Goal: Task Accomplishment & Management: Use online tool/utility

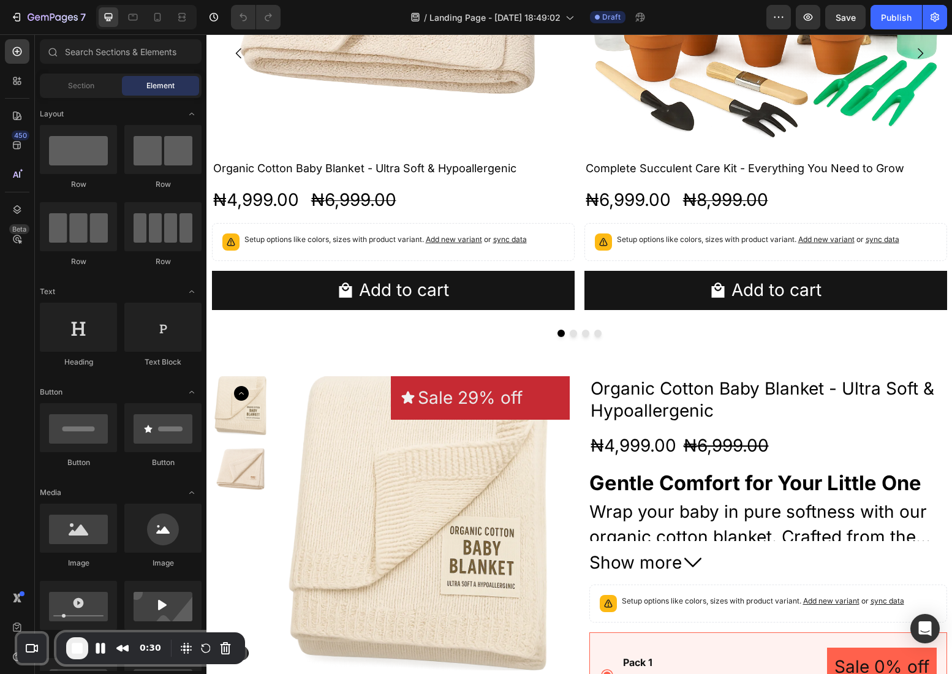
scroll to position [1183, 0]
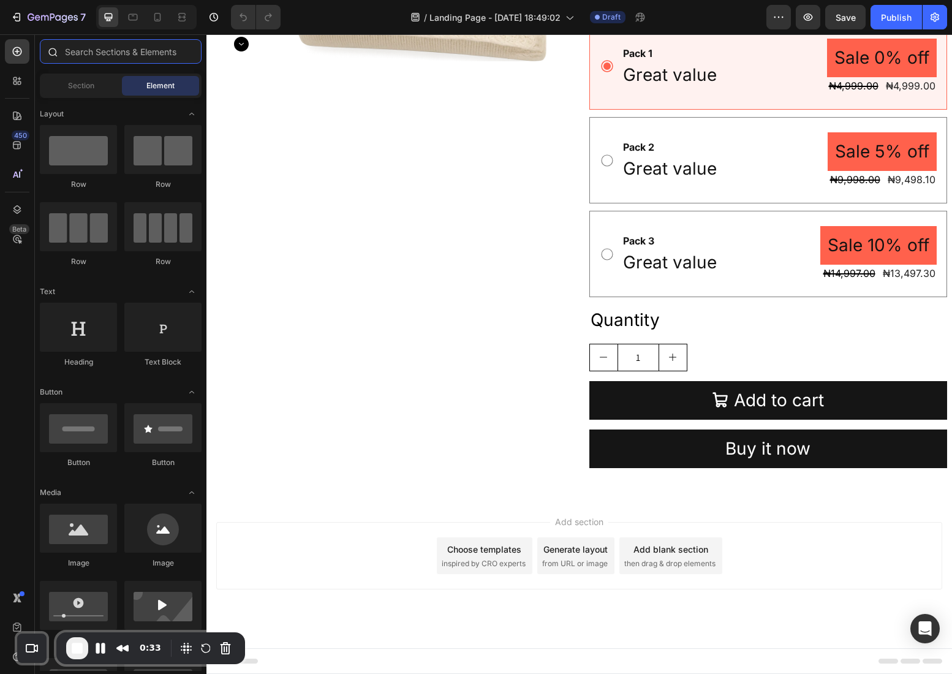
click at [70, 47] on input "text" at bounding box center [121, 51] width 162 height 25
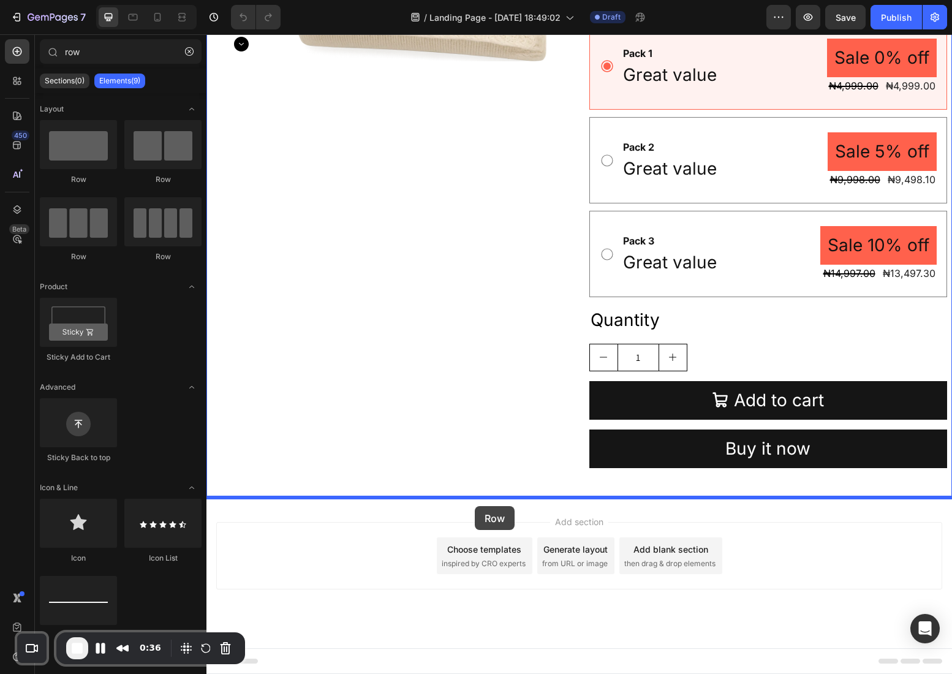
drag, startPoint x: 284, startPoint y: 164, endPoint x: 475, endPoint y: 506, distance: 392.3
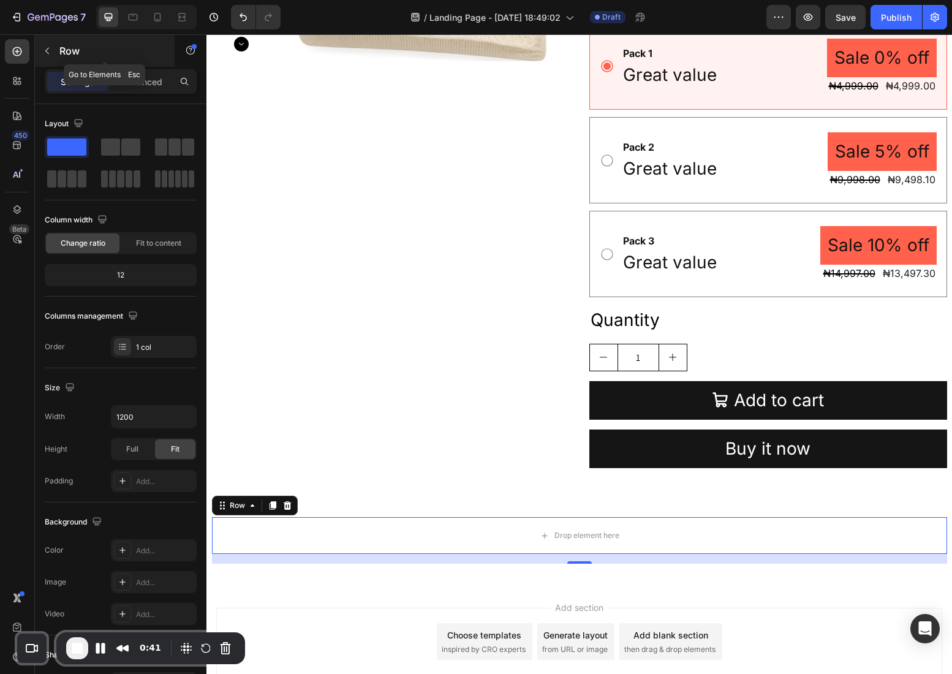
click at [63, 54] on p "Row" at bounding box center [111, 51] width 104 height 15
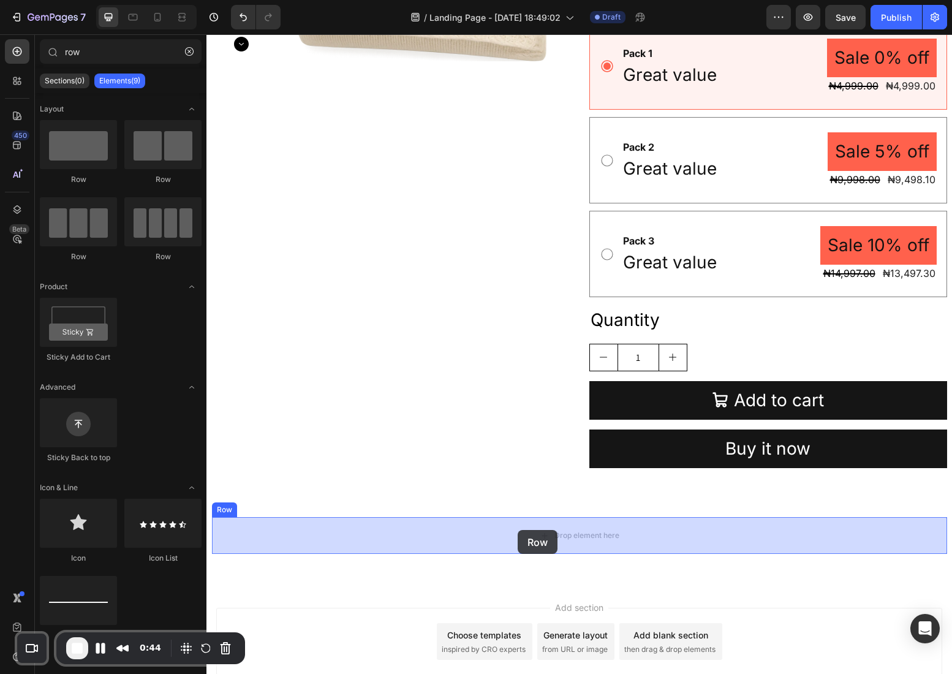
drag, startPoint x: 283, startPoint y: 186, endPoint x: 518, endPoint y: 530, distance: 416.6
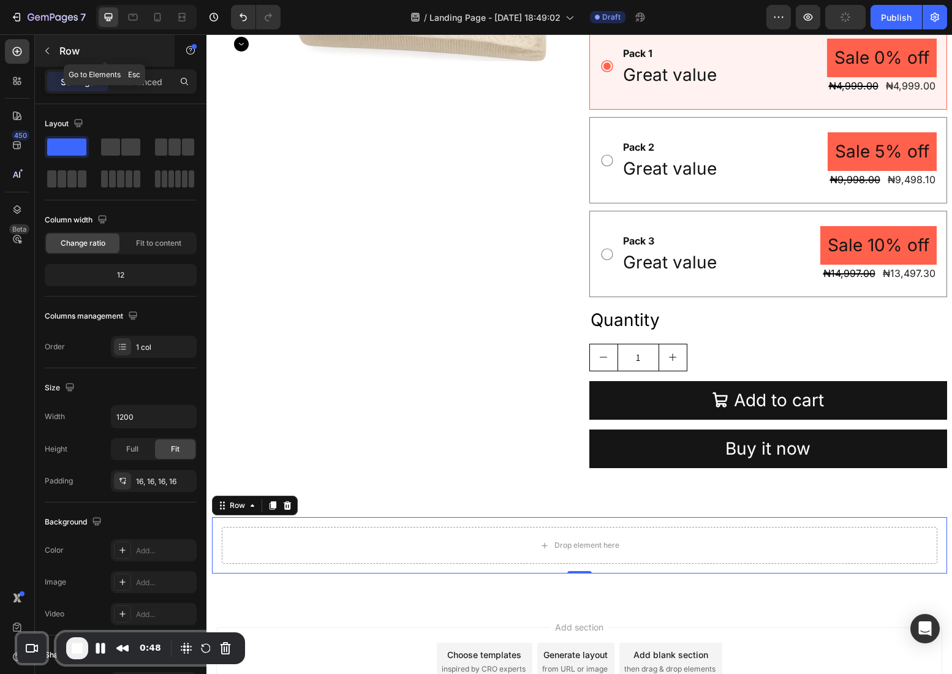
click at [48, 48] on icon "button" at bounding box center [47, 51] width 10 height 10
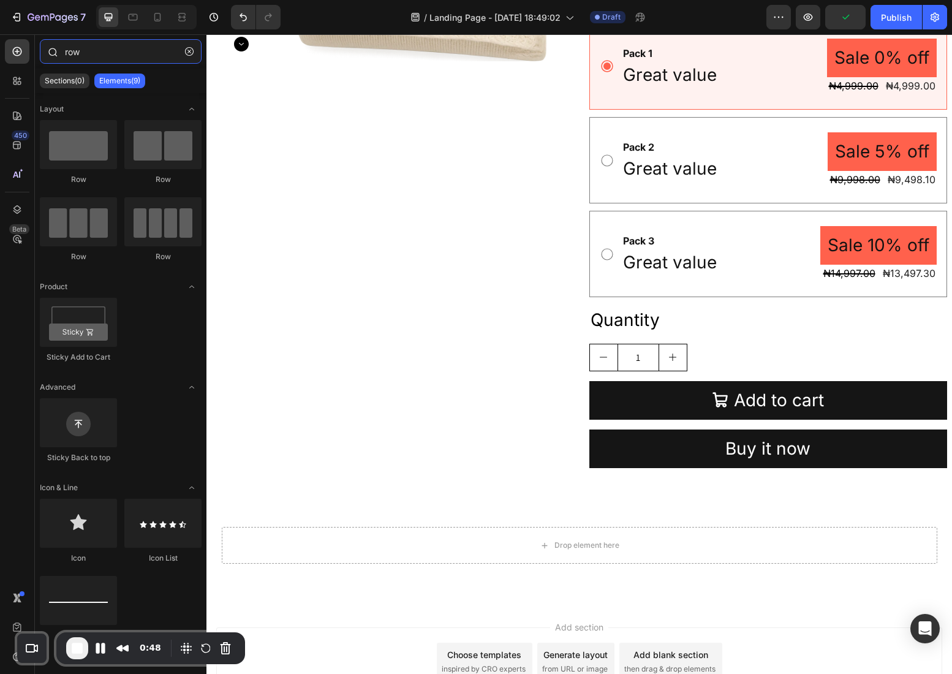
click at [81, 50] on input "row" at bounding box center [121, 51] width 162 height 25
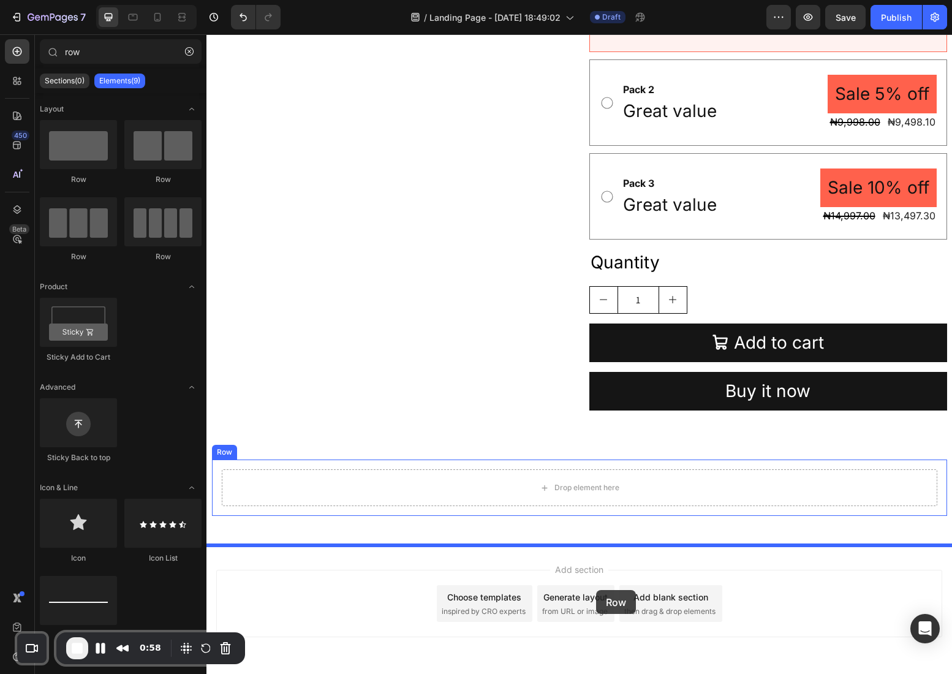
scroll to position [1246, 0]
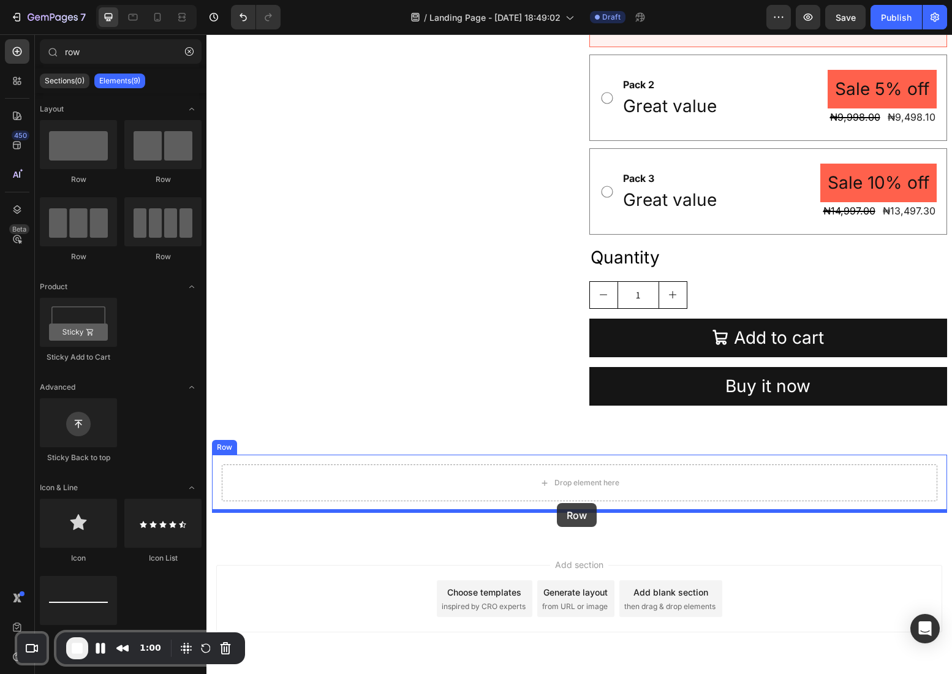
drag, startPoint x: 287, startPoint y: 192, endPoint x: 557, endPoint y: 503, distance: 412.3
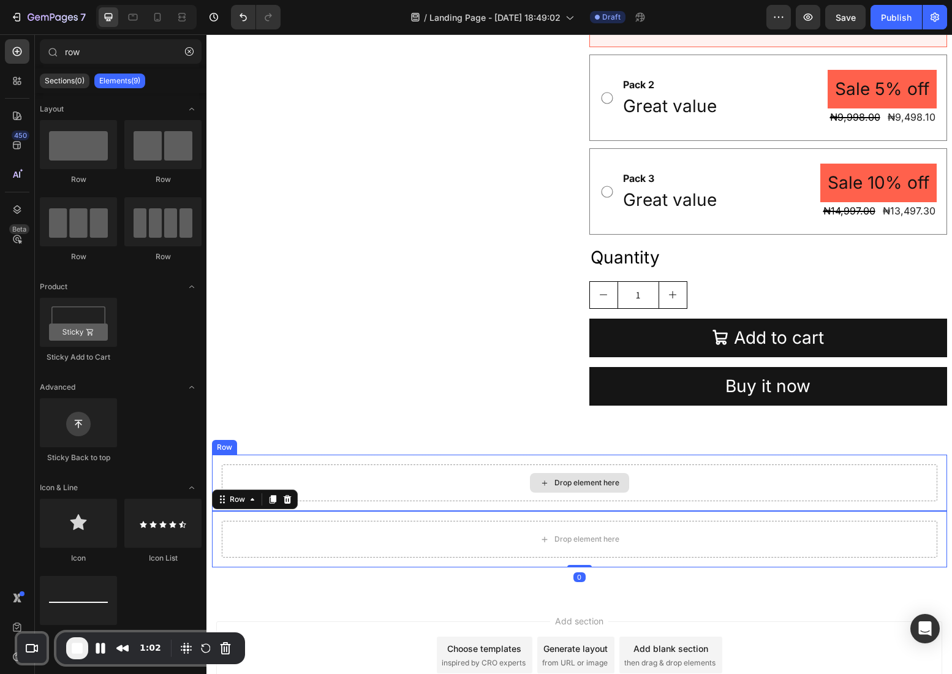
click at [567, 487] on div "Drop element here" at bounding box center [587, 483] width 65 height 10
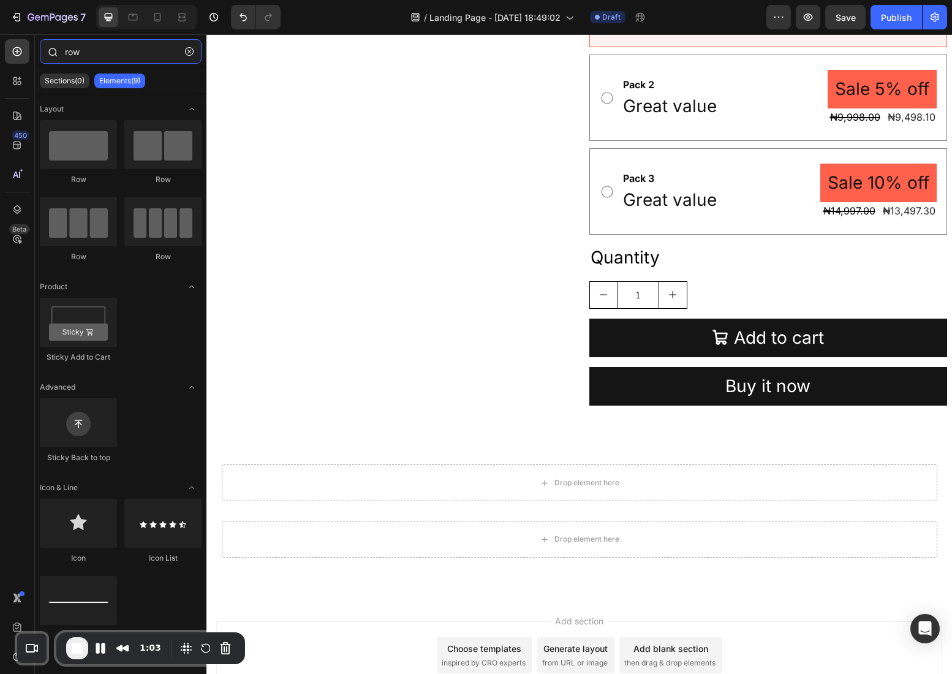
click at [68, 47] on input "row" at bounding box center [121, 51] width 162 height 25
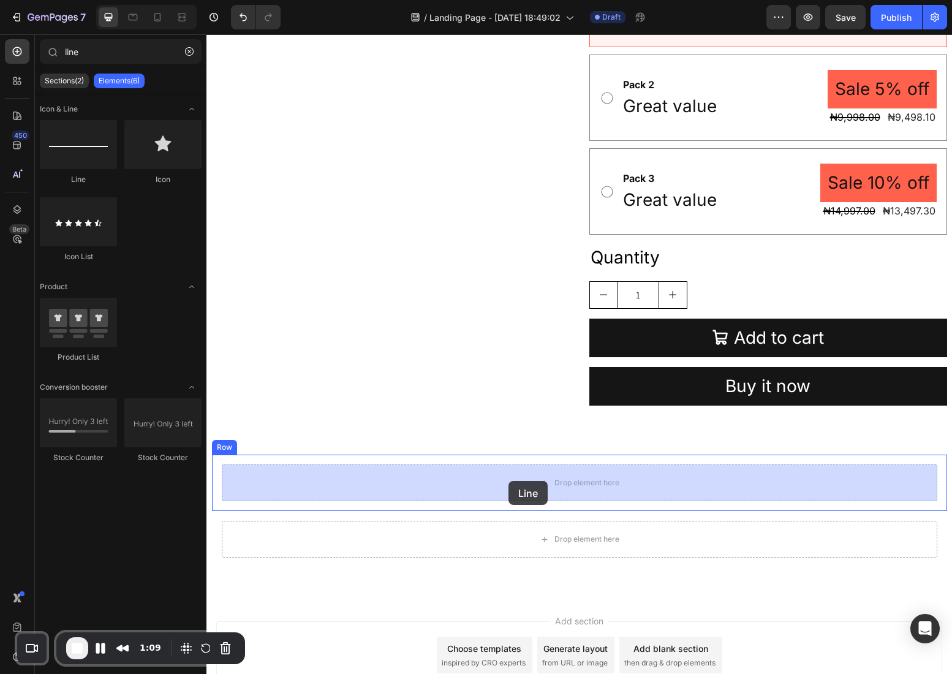
drag, startPoint x: 283, startPoint y: 184, endPoint x: 509, endPoint y: 481, distance: 373.1
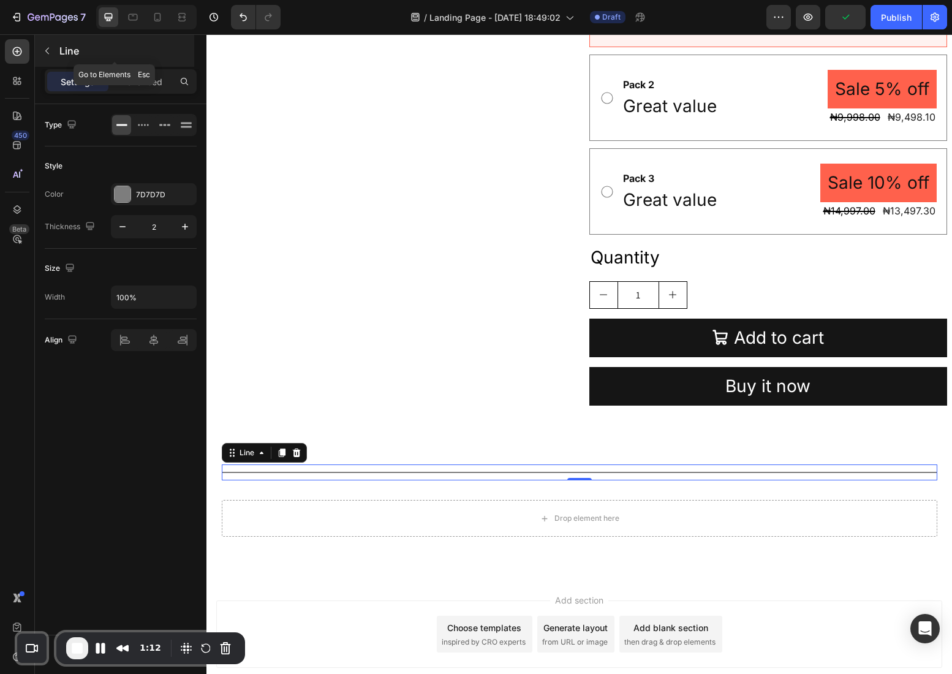
click at [53, 47] on button "button" at bounding box center [47, 51] width 20 height 20
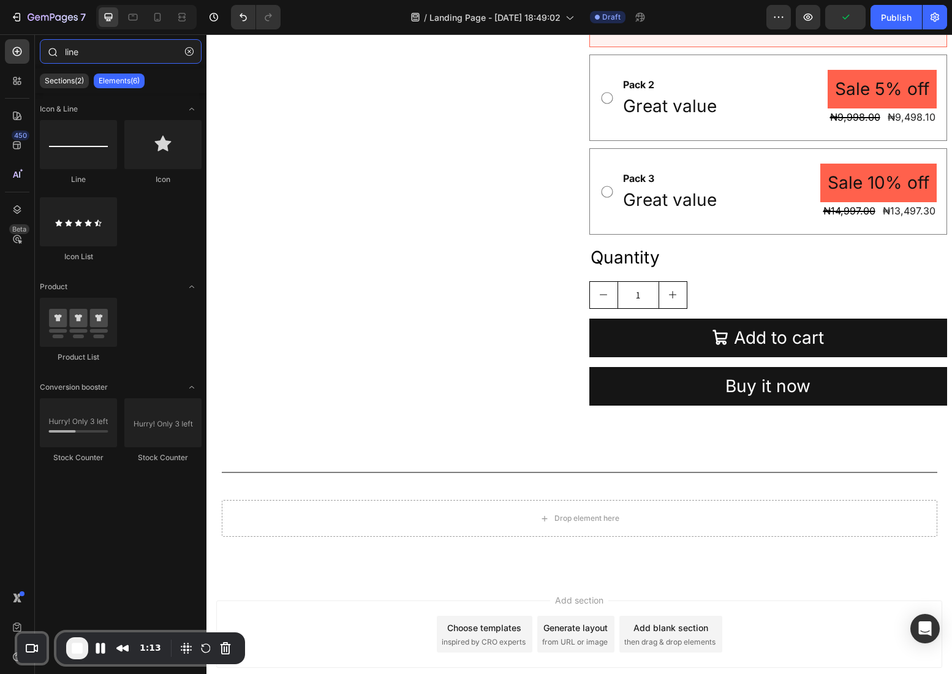
click at [71, 51] on input "line" at bounding box center [121, 51] width 162 height 25
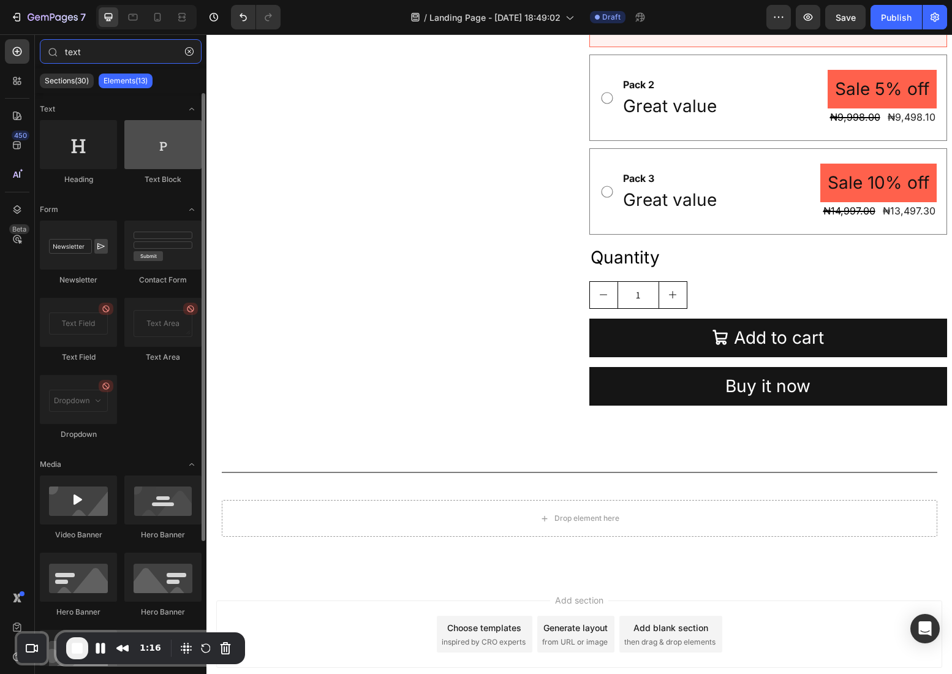
type input "text"
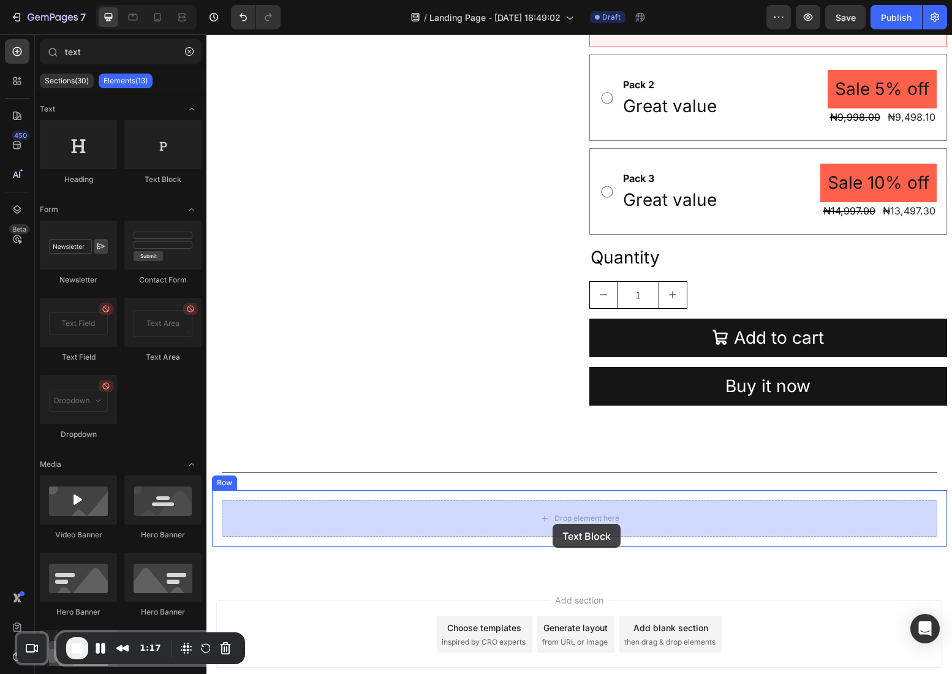
drag, startPoint x: 362, startPoint y: 177, endPoint x: 555, endPoint y: 522, distance: 394.8
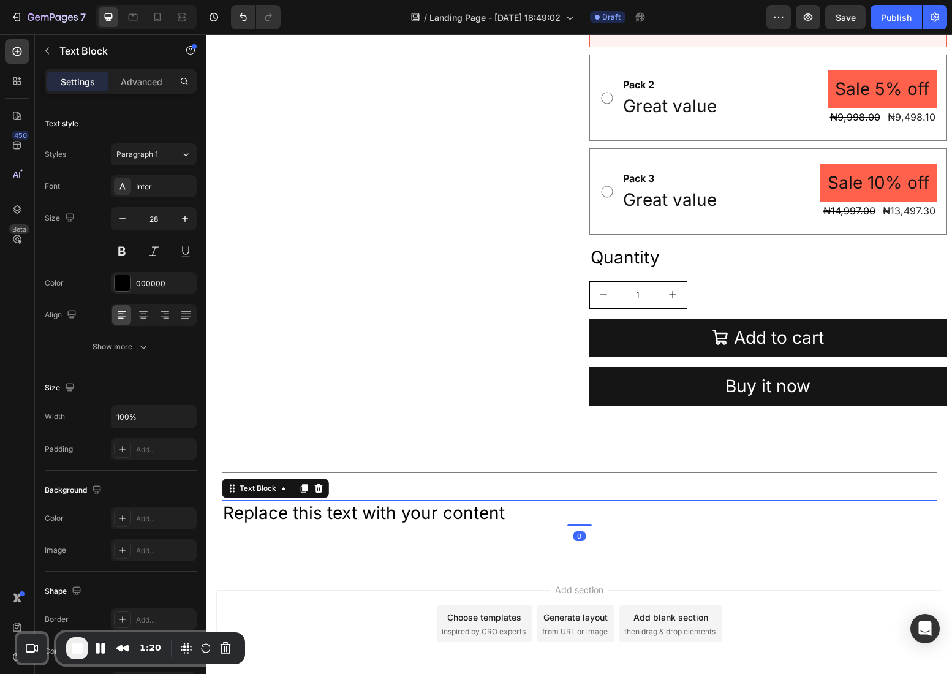
click at [453, 510] on div "Replace this text with your content" at bounding box center [580, 513] width 716 height 26
click at [453, 510] on p "Replace this text with your content" at bounding box center [579, 513] width 713 height 24
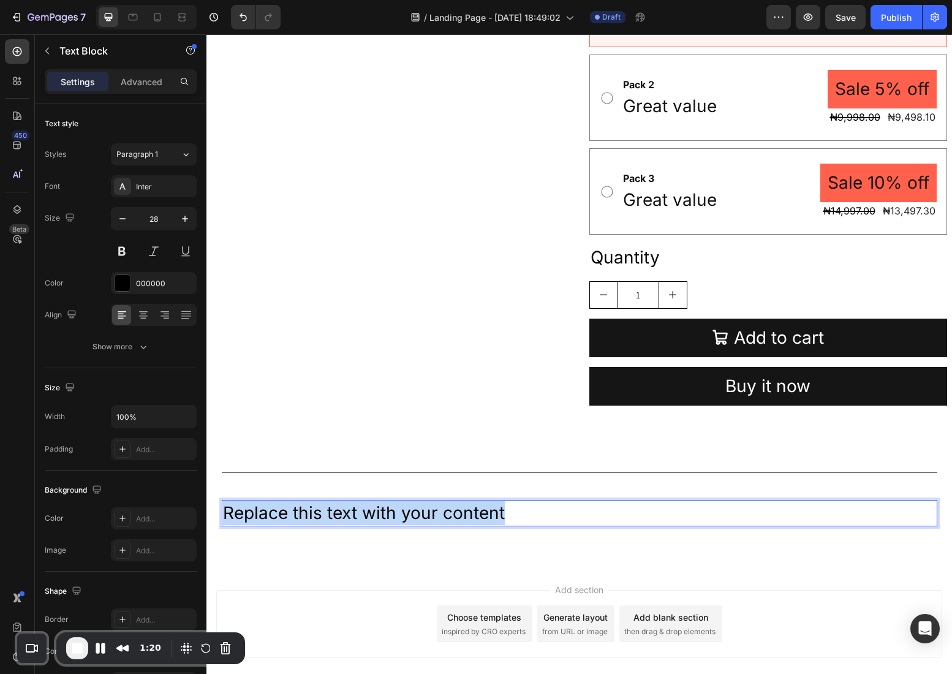
click at [453, 510] on p "Replace this text with your content" at bounding box center [579, 513] width 713 height 24
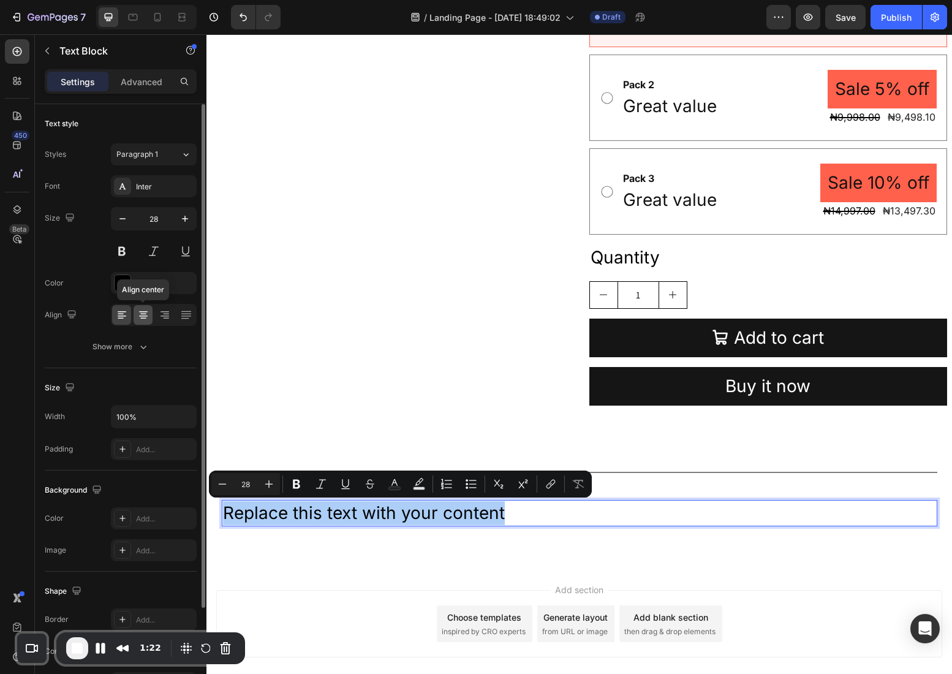
click at [140, 314] on icon at bounding box center [143, 315] width 12 height 12
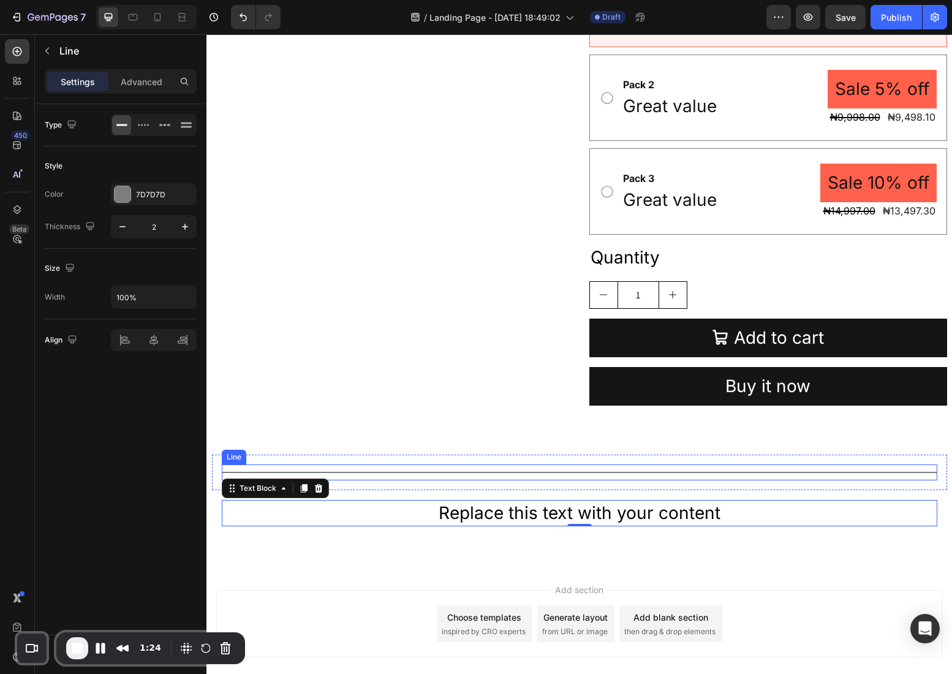
click at [552, 477] on div "Title Line" at bounding box center [580, 473] width 716 height 16
click at [541, 525] on p "Replace this text with your content" at bounding box center [579, 513] width 713 height 24
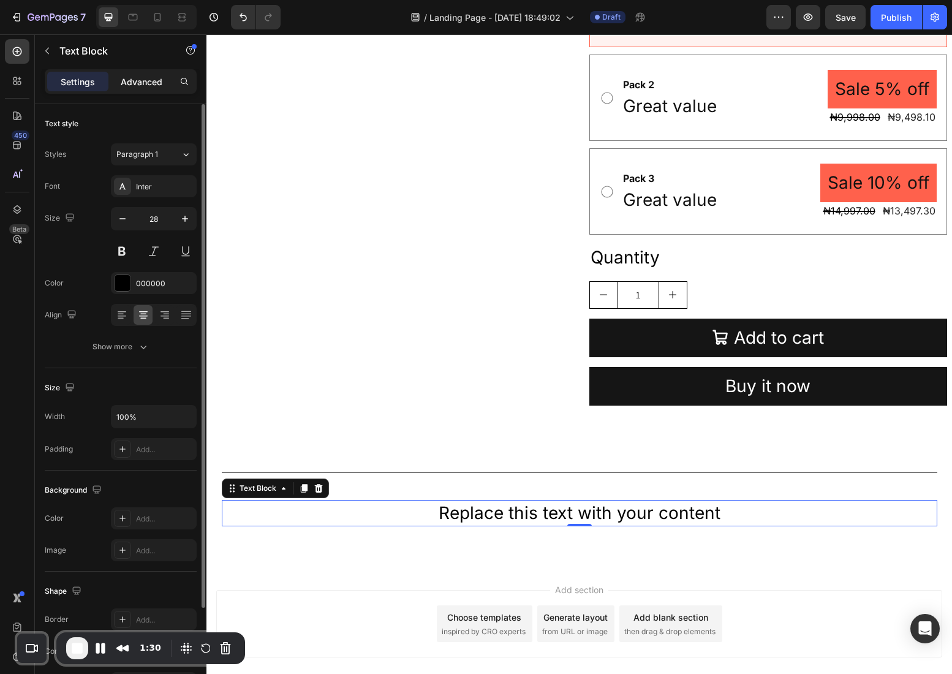
click at [150, 84] on p "Advanced" at bounding box center [142, 81] width 42 height 13
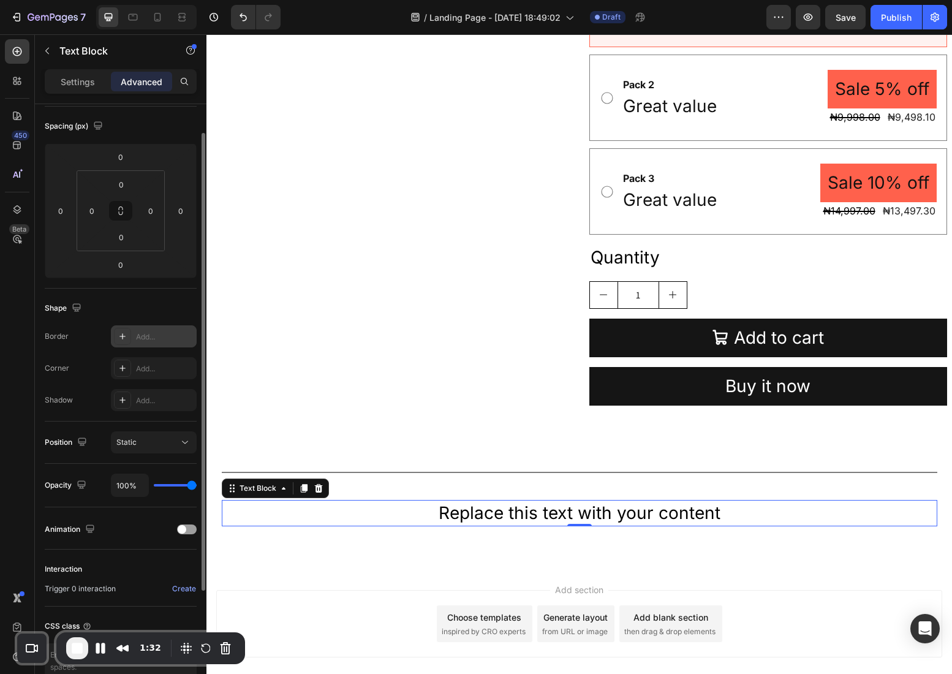
scroll to position [194, 0]
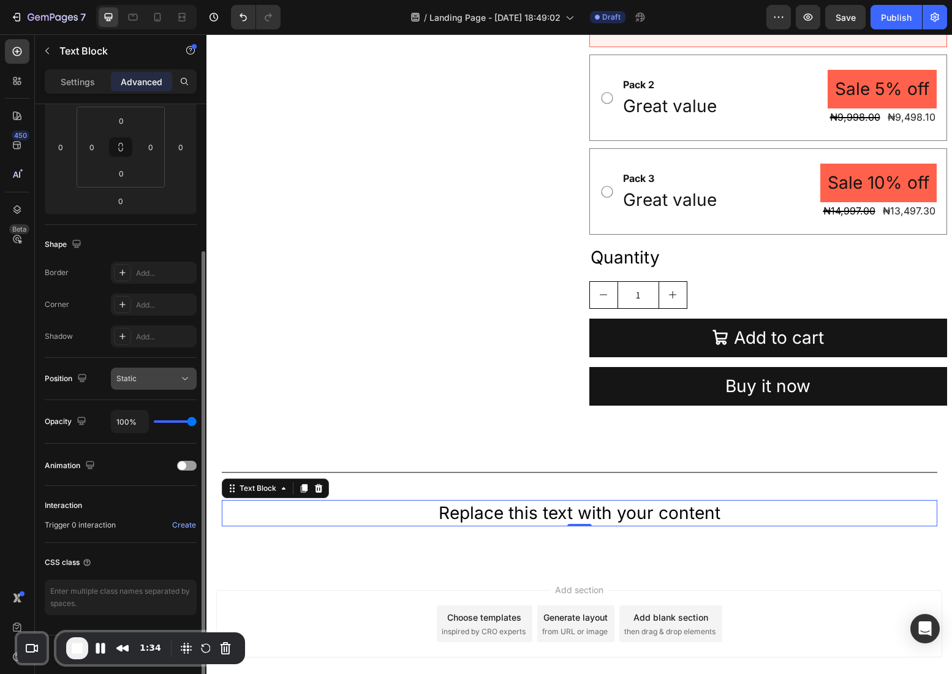
click at [174, 381] on div "Static" at bounding box center [147, 378] width 63 height 11
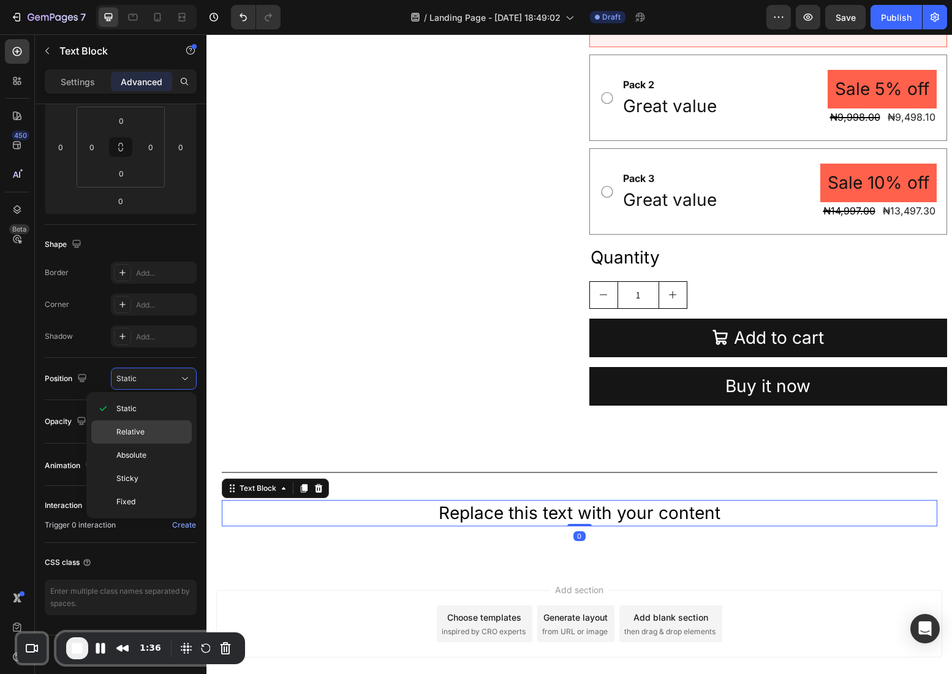
click at [148, 438] on div "Relative" at bounding box center [141, 431] width 101 height 23
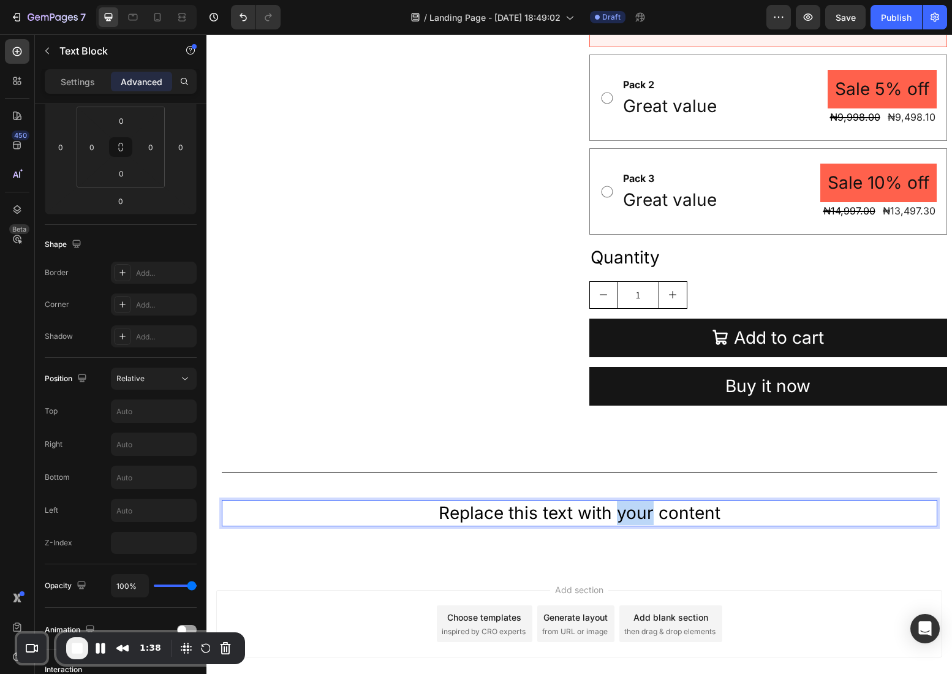
click at [616, 518] on p "Replace this text with your content" at bounding box center [579, 513] width 713 height 24
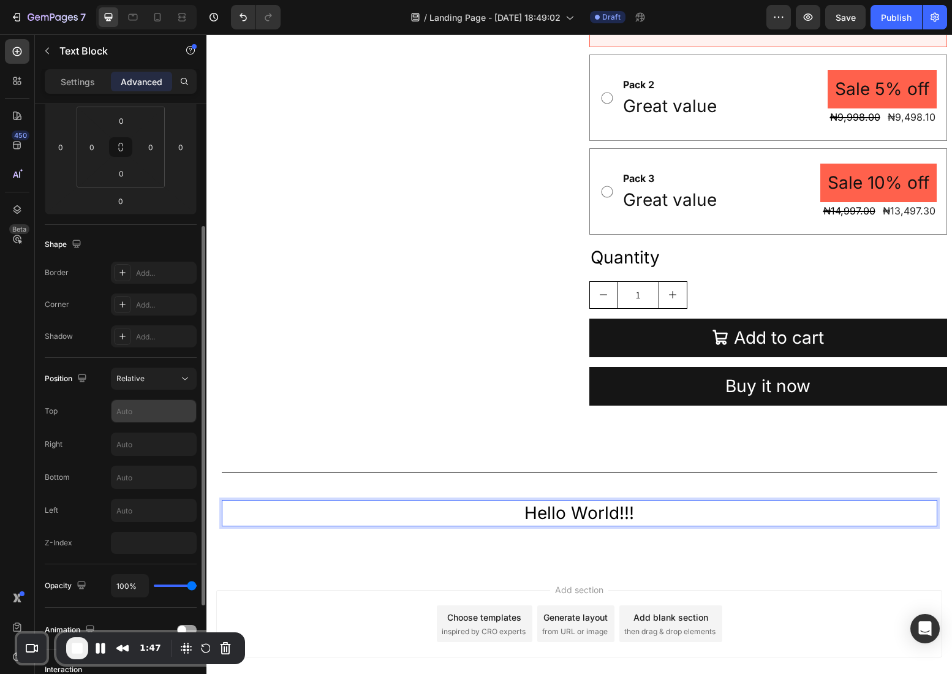
click at [147, 418] on input "text" at bounding box center [154, 411] width 85 height 22
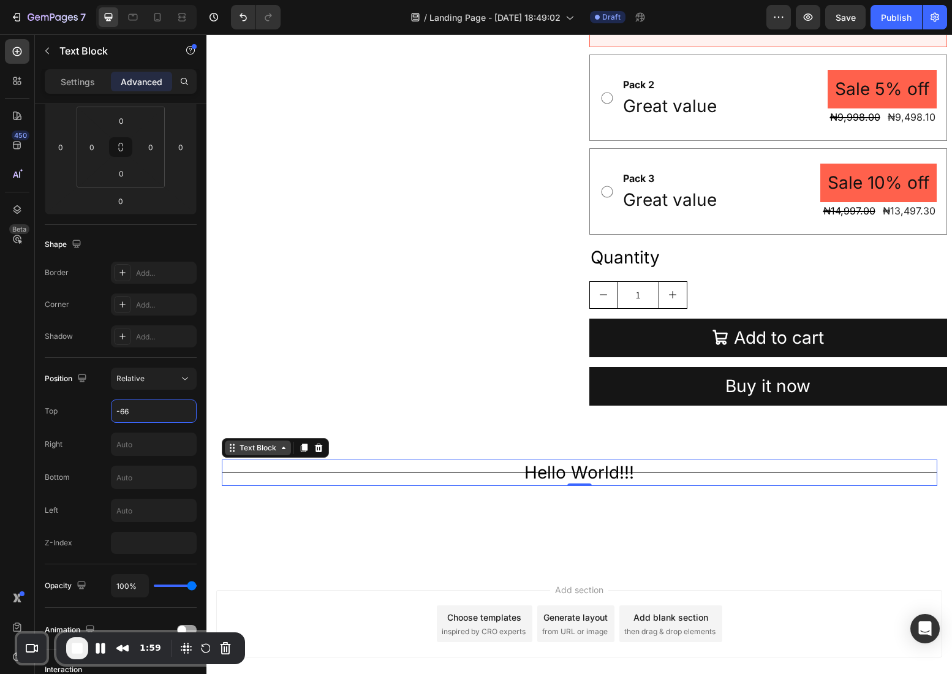
type input "-66"
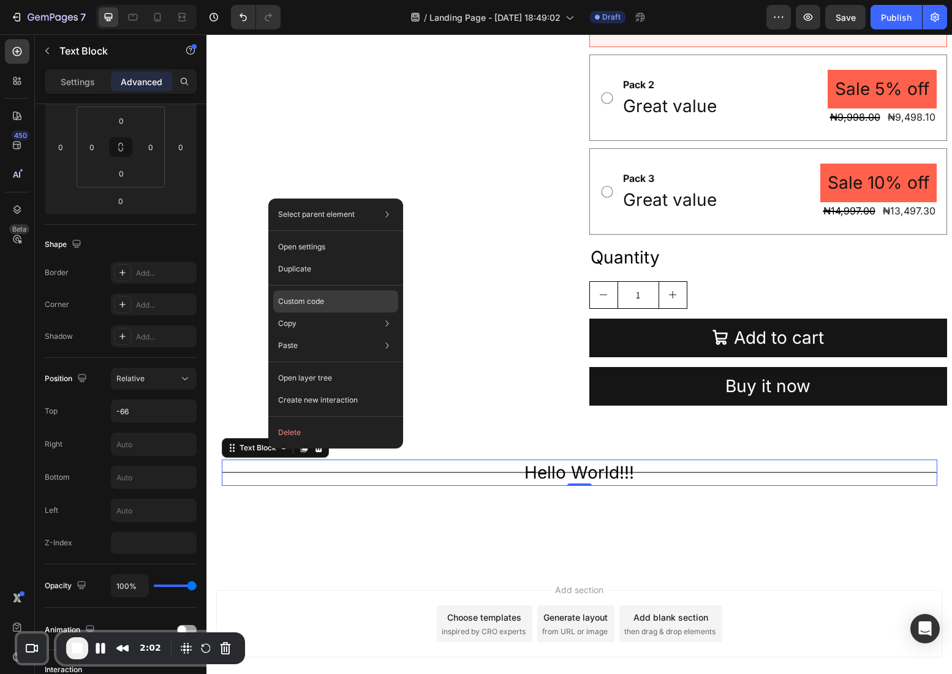
click at [314, 292] on div "Custom code" at bounding box center [335, 301] width 125 height 22
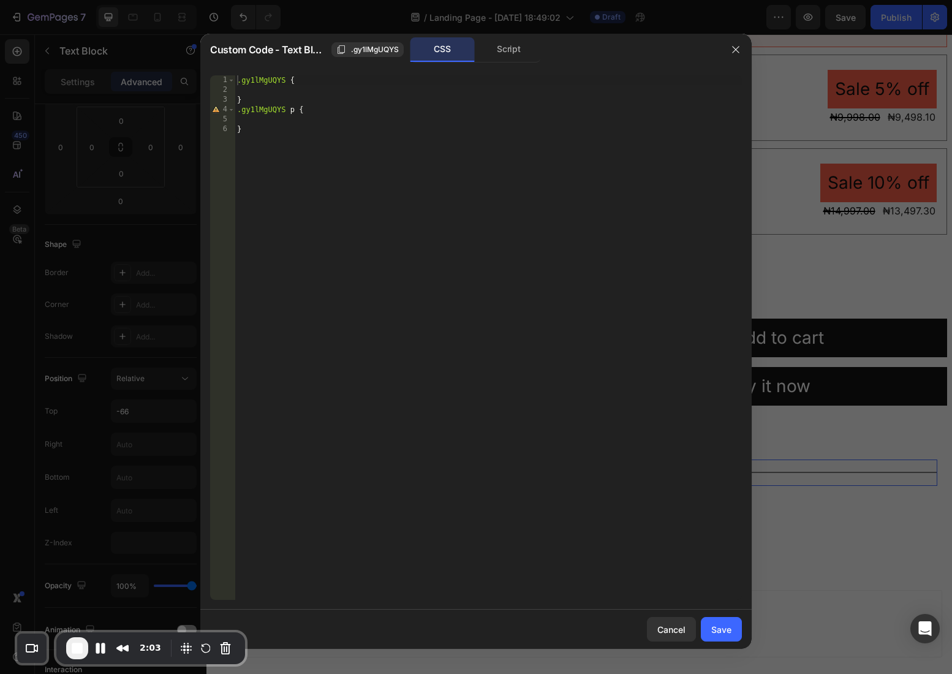
click at [298, 116] on div ".gy1lMgUQYS { } .gy1lMgUQYS p { }" at bounding box center [488, 347] width 507 height 544
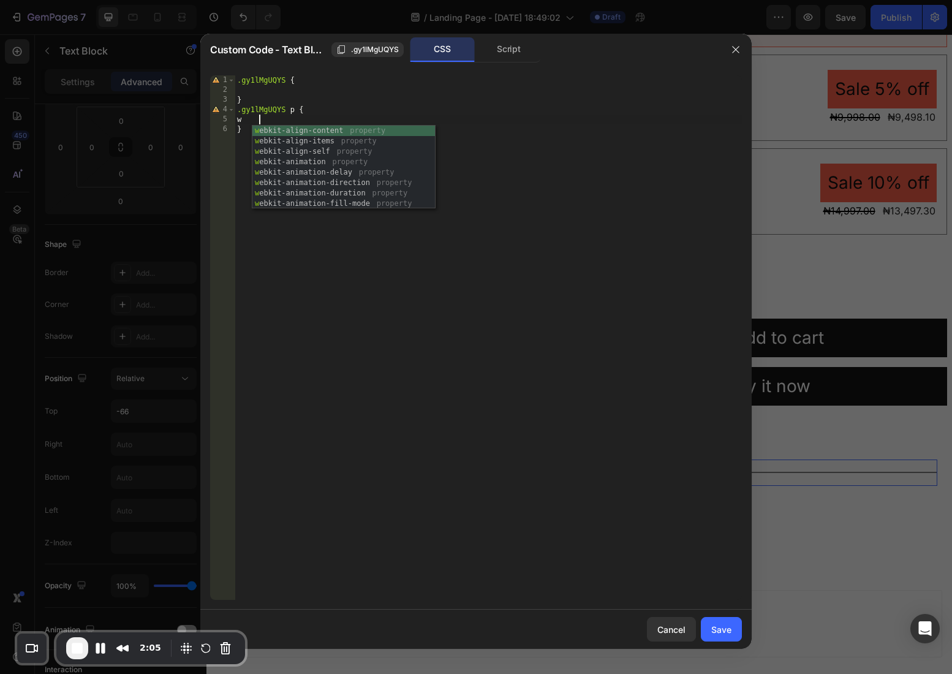
scroll to position [0, 1]
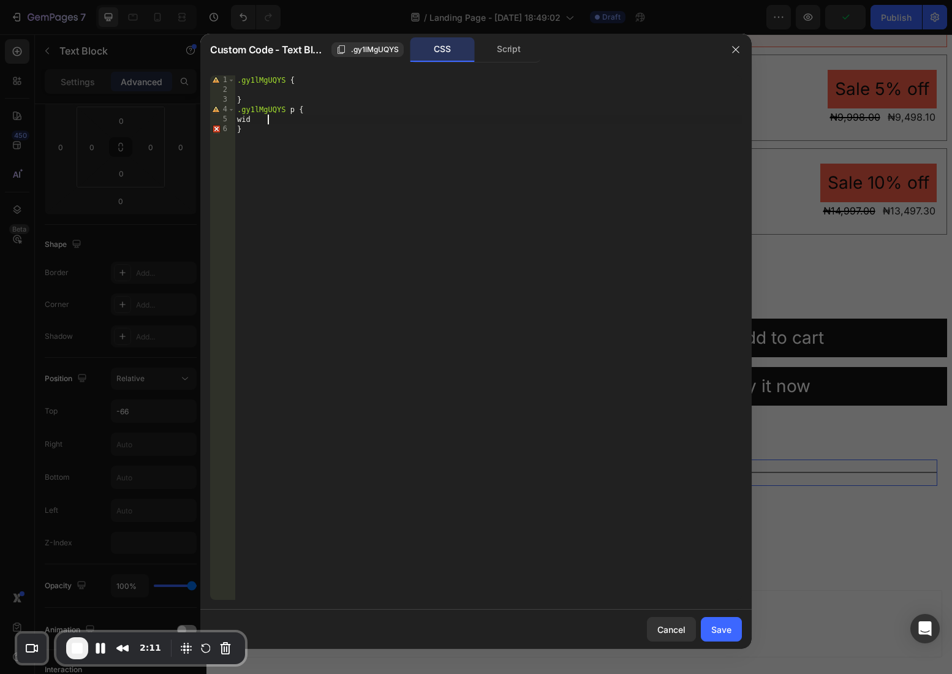
type textarea "w"
click at [416, 117] on div ".gy1lMgUQYS { } .gy1lMgUQYS p { display : inline-block !important ; }" at bounding box center [488, 347] width 507 height 544
type textarea "display: inline-block !important;"
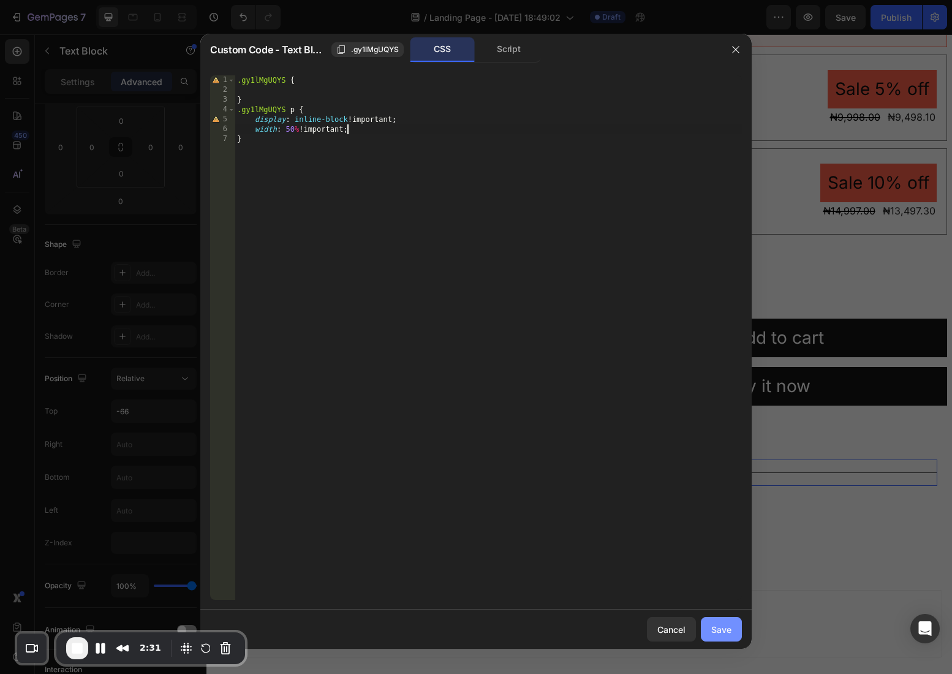
type textarea "width: 50% !;"
click at [727, 624] on div "Save" at bounding box center [722, 629] width 20 height 13
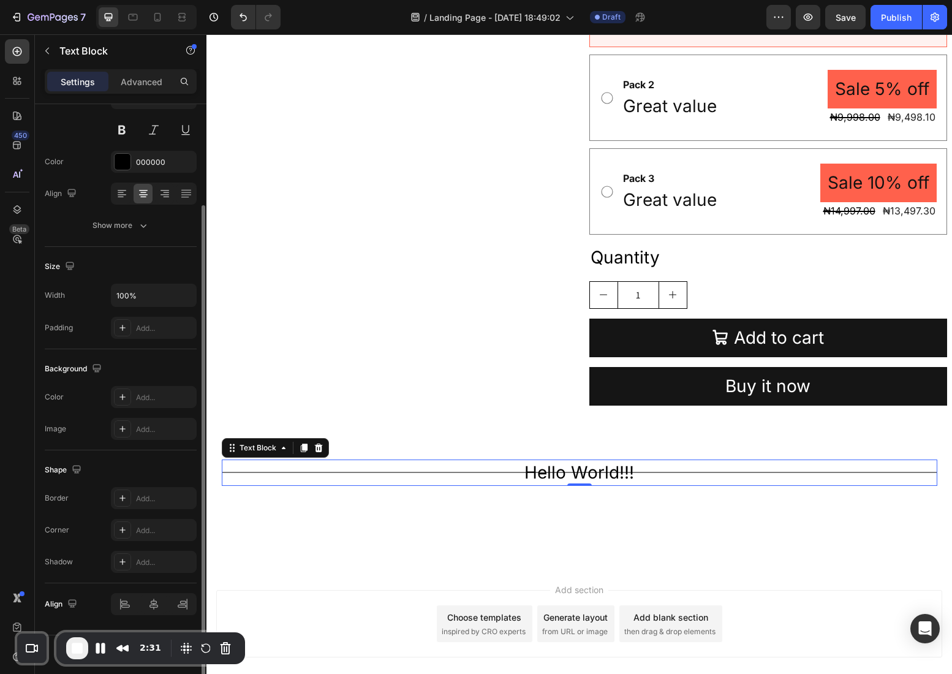
scroll to position [121, 0]
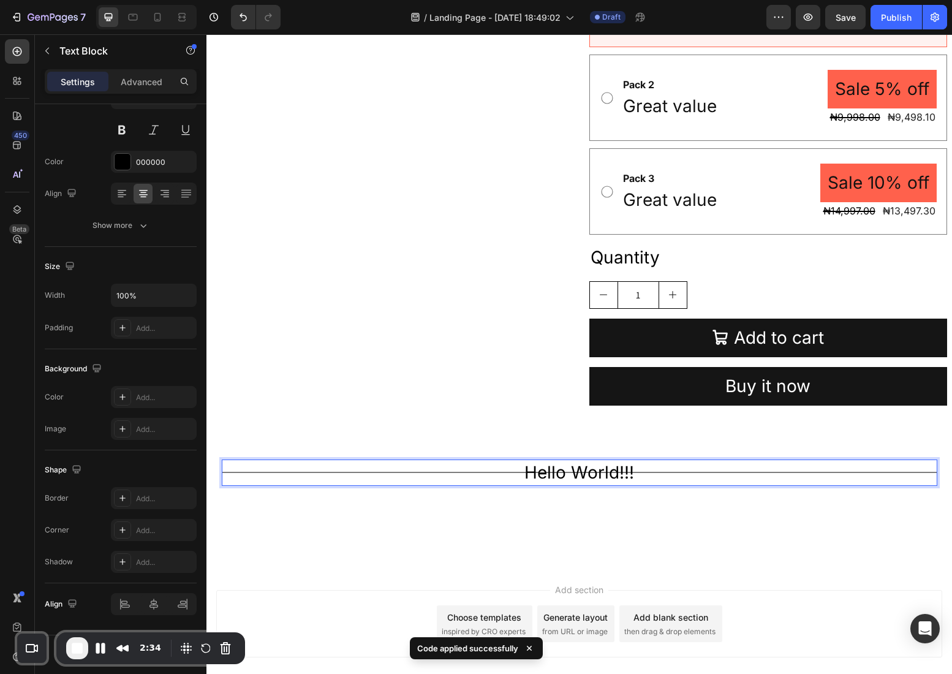
click at [567, 473] on p "Hello World!!!" at bounding box center [579, 473] width 357 height 24
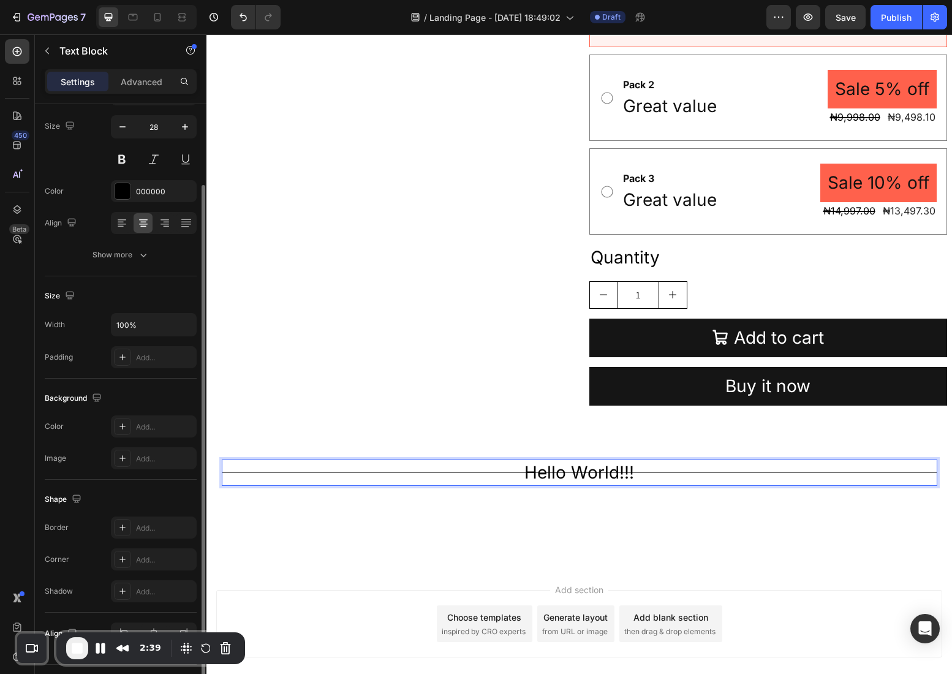
scroll to position [94, 0]
click at [153, 426] on div "Add..." at bounding box center [165, 424] width 58 height 11
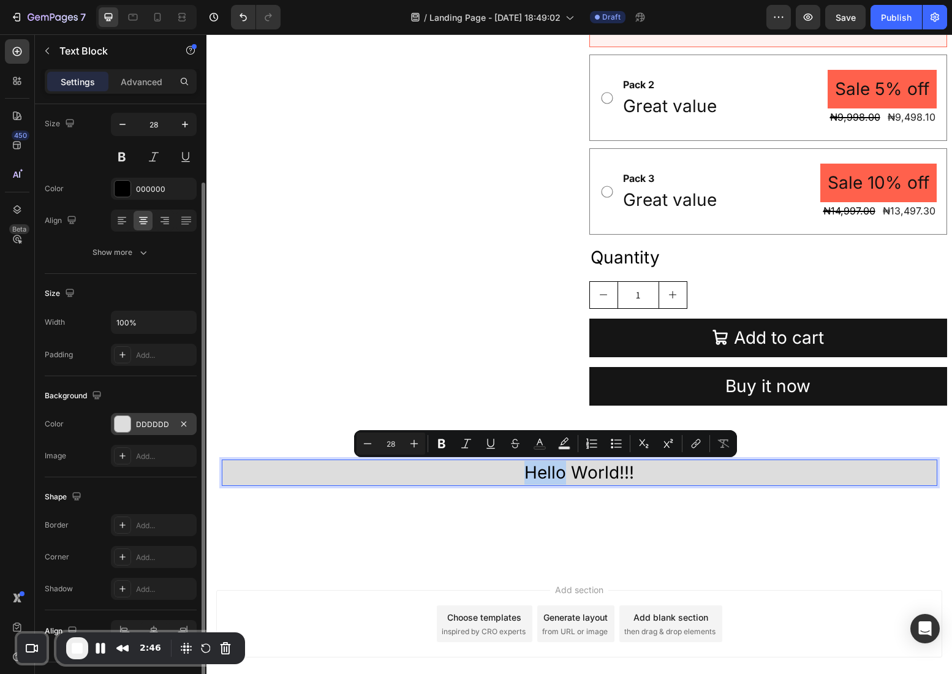
click at [470, 481] on p "Hello World!!!" at bounding box center [579, 473] width 357 height 24
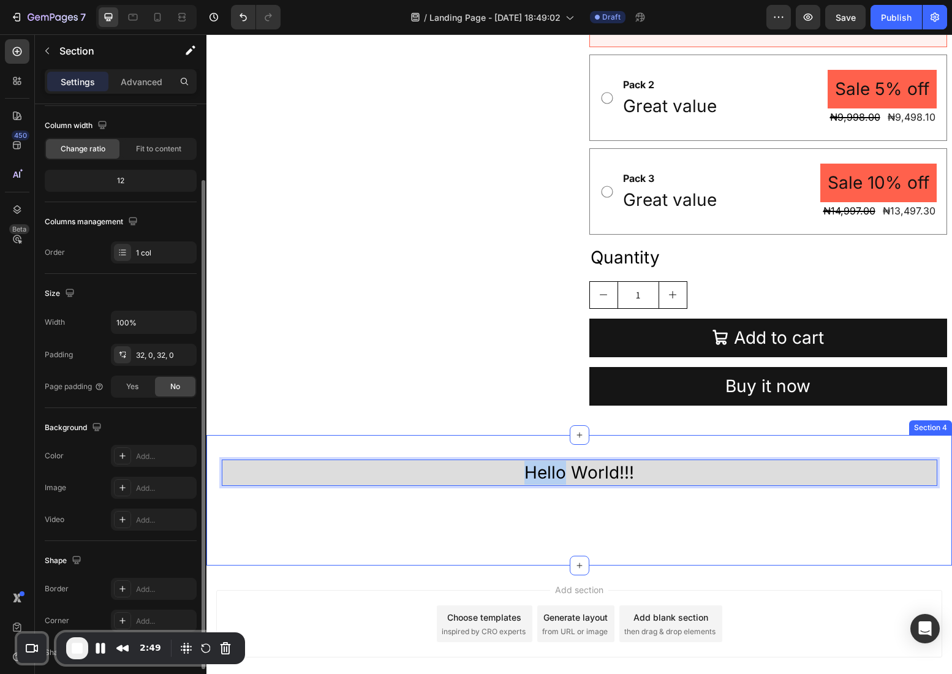
click at [265, 441] on div "Title Line Row Hello World!!! Text Block 0 Row Row Section 4" at bounding box center [580, 500] width 746 height 131
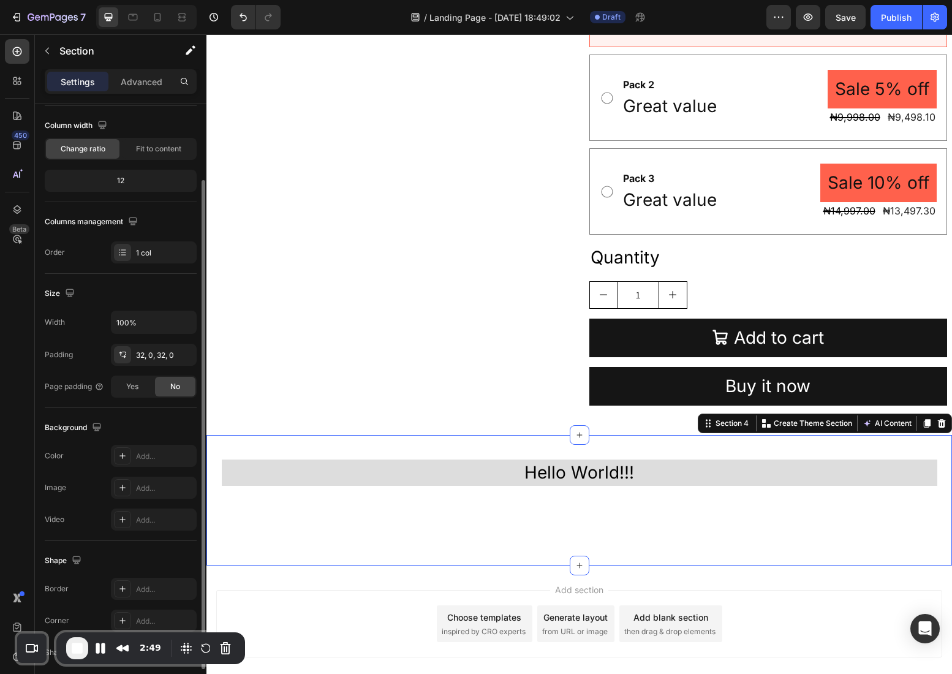
scroll to position [0, 0]
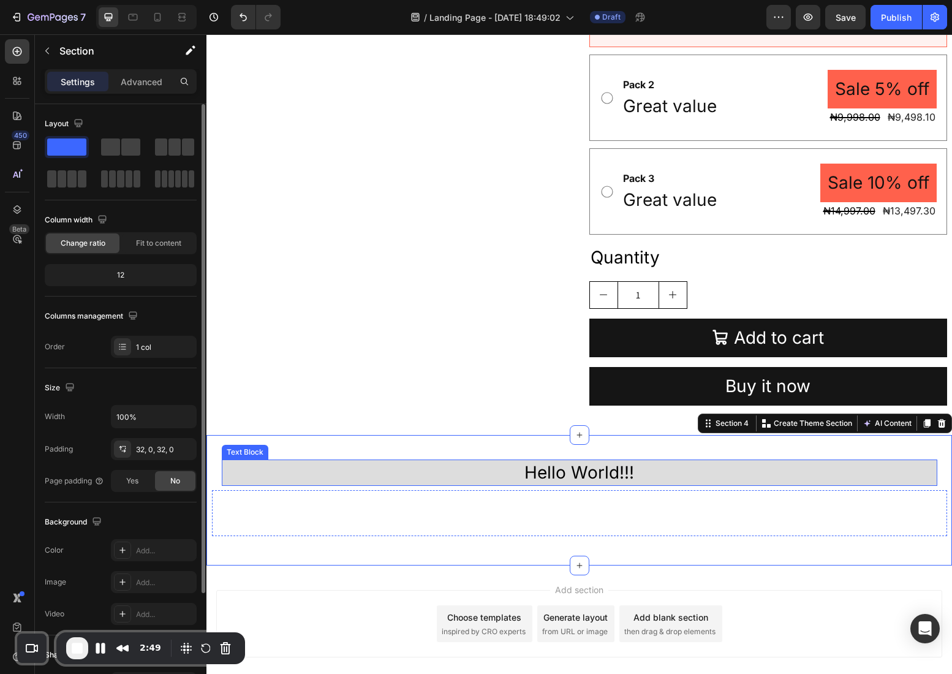
click at [244, 476] on div "Hello World!!!" at bounding box center [580, 473] width 716 height 26
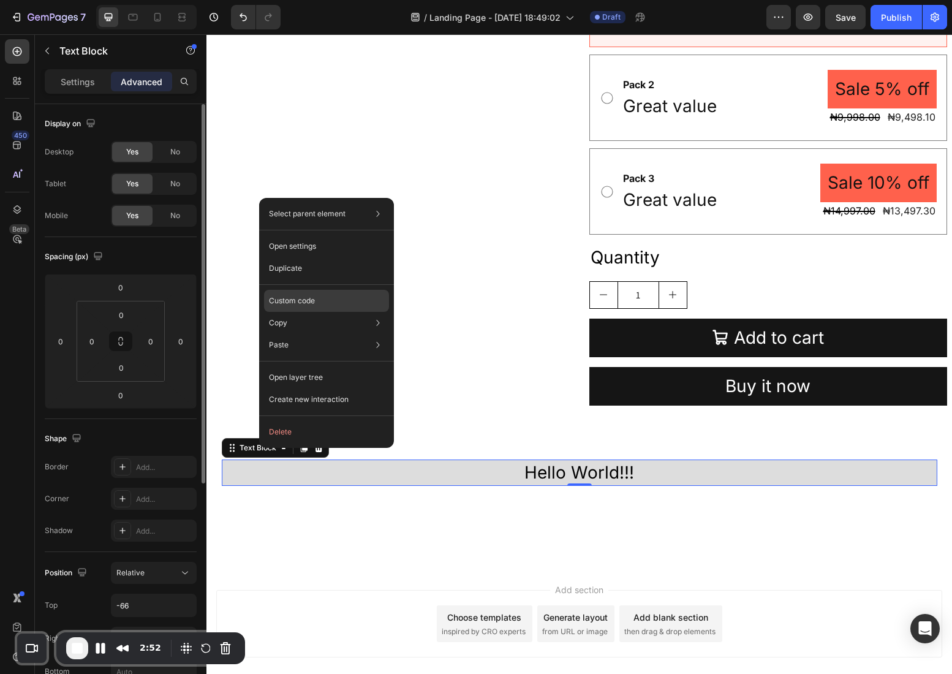
click at [310, 306] on p "Custom code" at bounding box center [292, 300] width 46 height 11
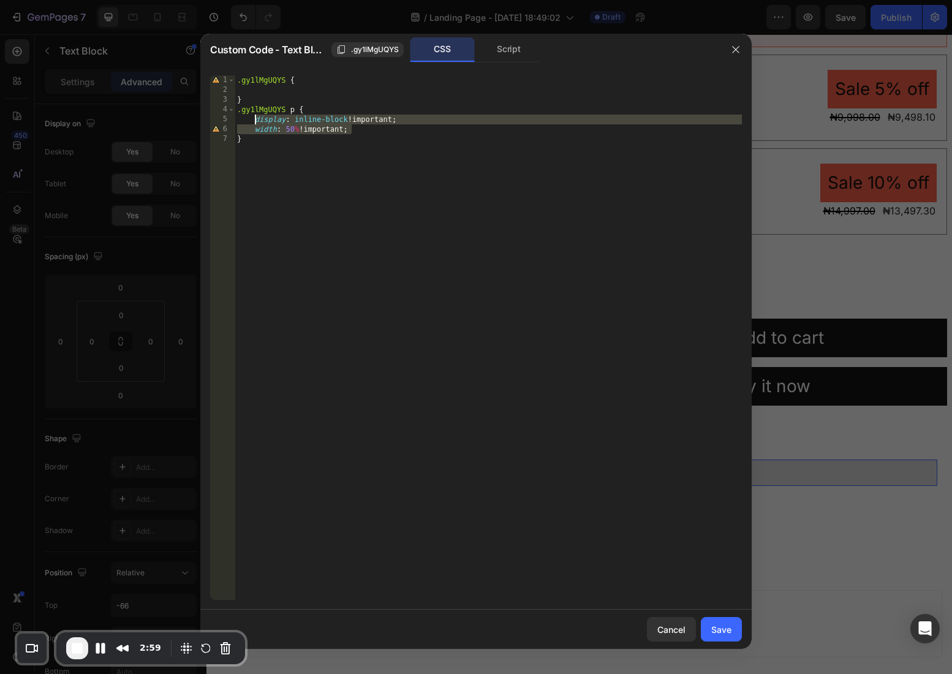
drag, startPoint x: 361, startPoint y: 131, endPoint x: 254, endPoint y: 121, distance: 107.1
click at [254, 121] on div ".gy1lMgUQYS { } .gy1lMgUQYS p { display : inline-block !important ; width : 50 …" at bounding box center [488, 347] width 507 height 544
type textarea "display: inline-block !important; width: 50% !important;"
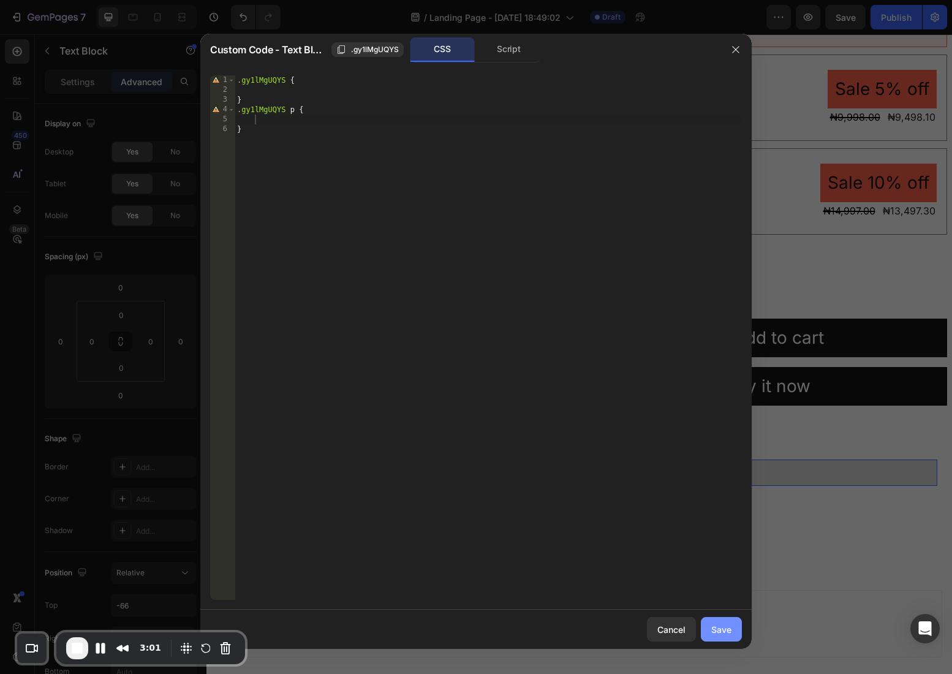
click at [732, 631] on button "Save" at bounding box center [721, 629] width 41 height 25
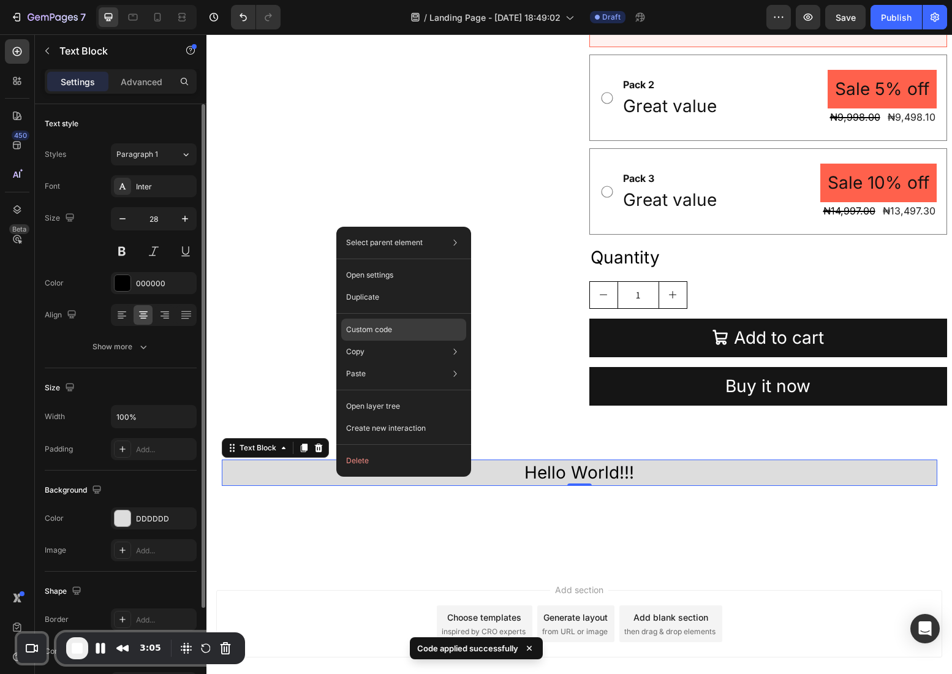
click at [398, 327] on div "Custom code" at bounding box center [403, 330] width 125 height 22
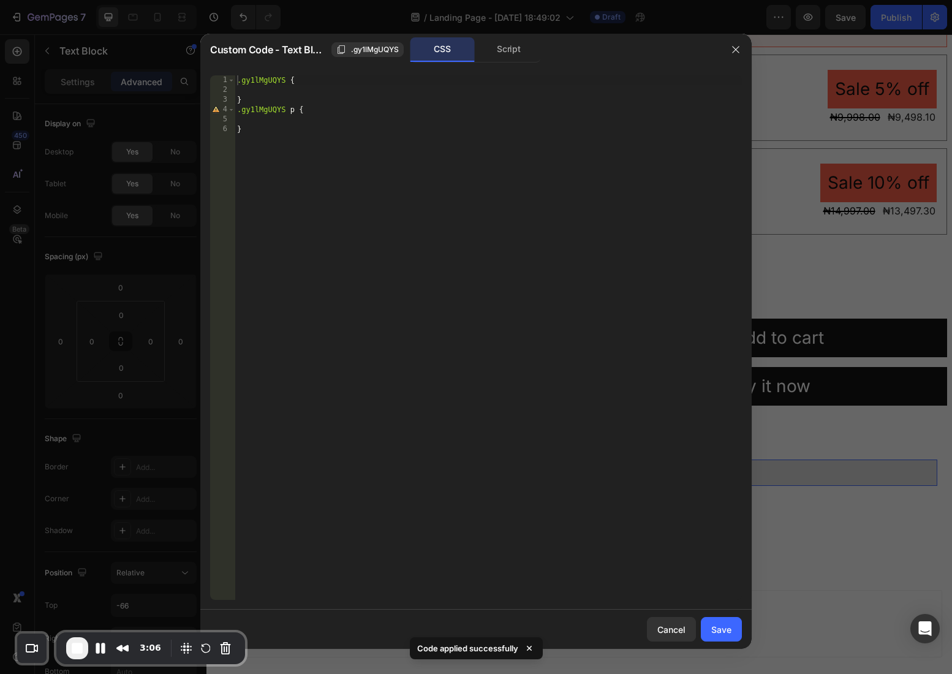
click at [287, 122] on div ".gy1lMgUQYS { } .gy1lMgUQYS p { }" at bounding box center [488, 347] width 507 height 544
type textarea "width: 50% !;"
click at [722, 639] on button "Save" at bounding box center [721, 629] width 41 height 25
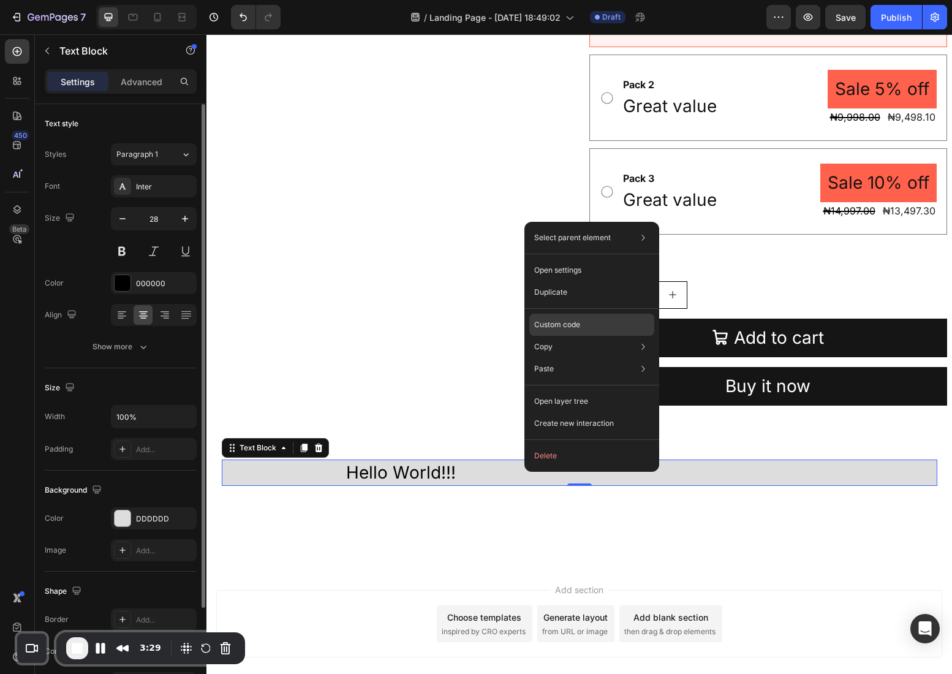
click at [568, 323] on p "Custom code" at bounding box center [557, 324] width 46 height 11
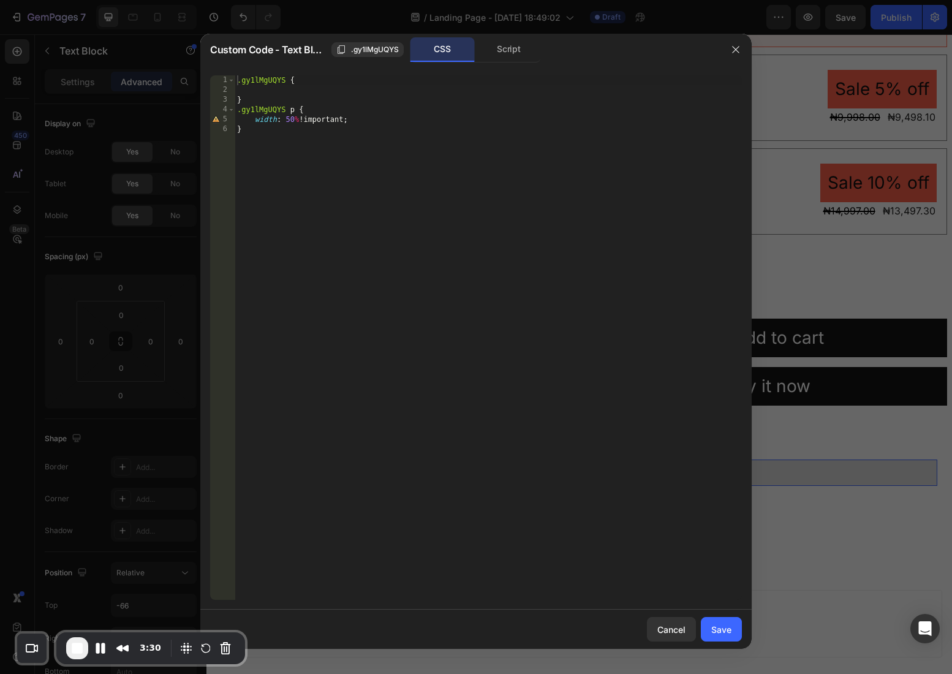
type textarea "width: 50% !important;"
click at [363, 122] on div ".gy1lMgUQYS { } .gy1lMgUQYS p { width : 50 % !important ; }" at bounding box center [488, 347] width 507 height 544
type textarea "display: inline !;"
click at [727, 630] on div "Save" at bounding box center [722, 629] width 20 height 13
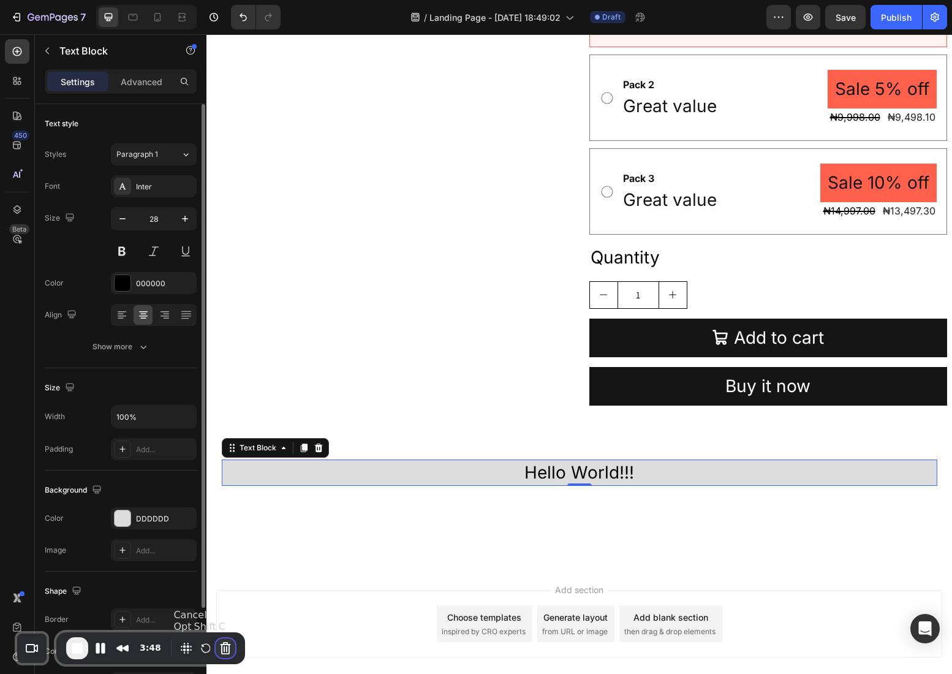
click at [224, 649] on button "Cancel Recording" at bounding box center [226, 649] width 20 height 20
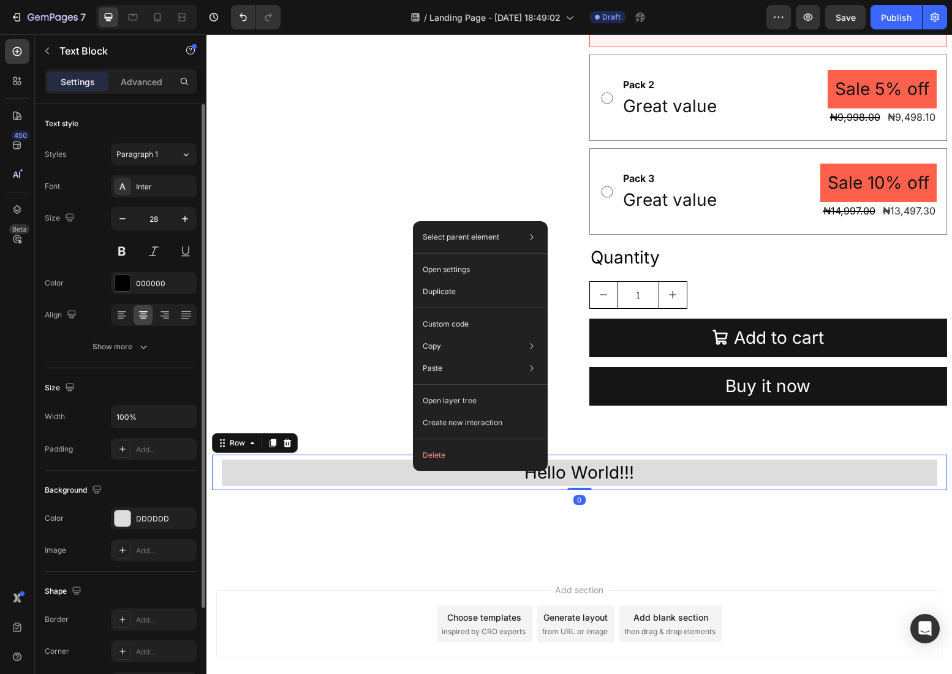
click at [352, 456] on div "Title Line Row 0" at bounding box center [579, 473] width 735 height 36
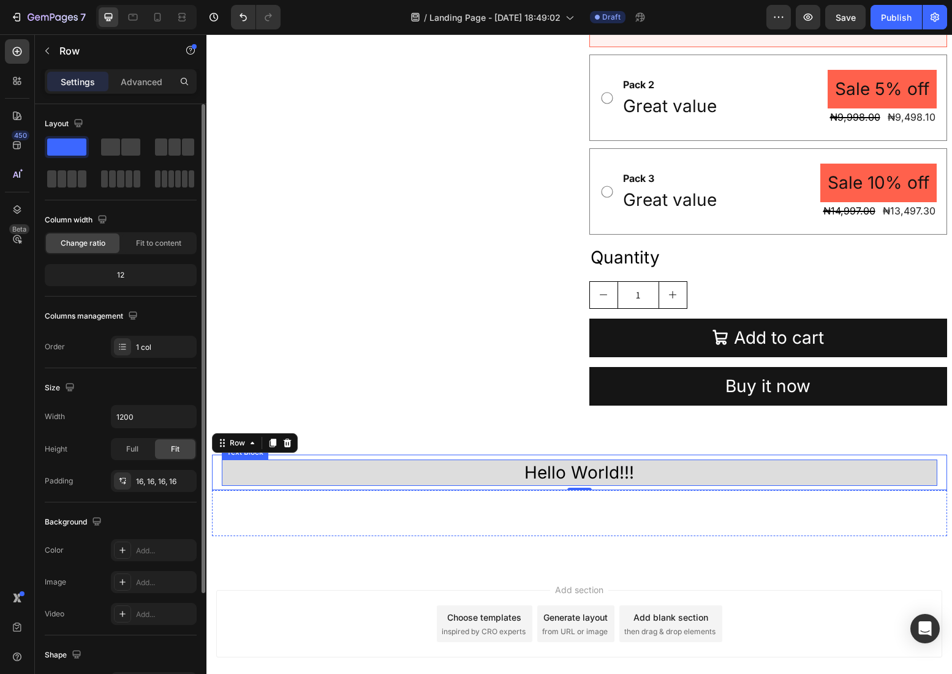
click at [431, 476] on div "Hello World!!!" at bounding box center [580, 473] width 716 height 26
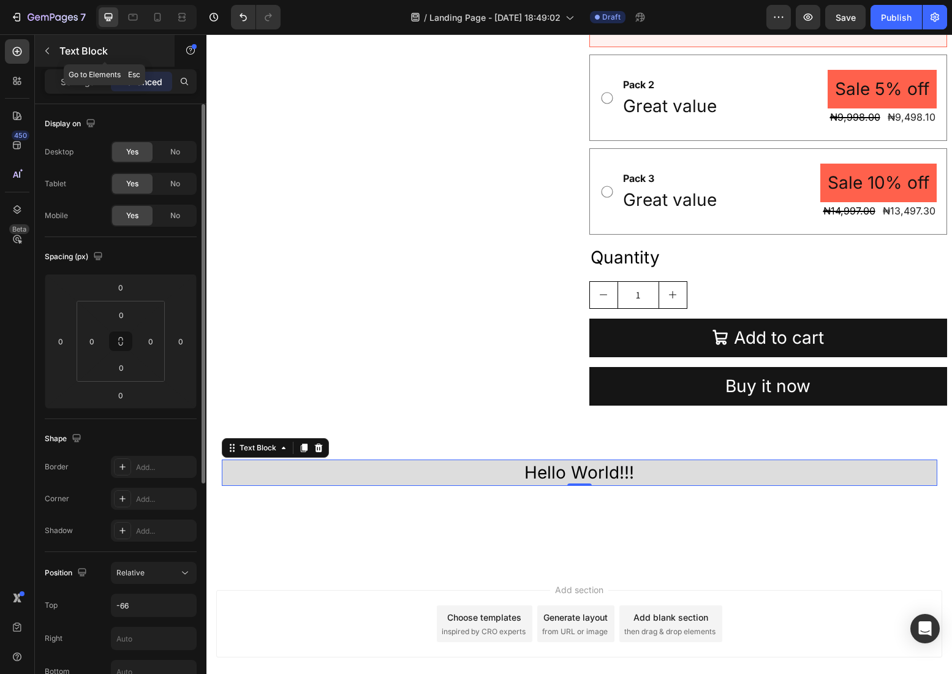
click at [77, 46] on p "Text Block" at bounding box center [111, 51] width 104 height 15
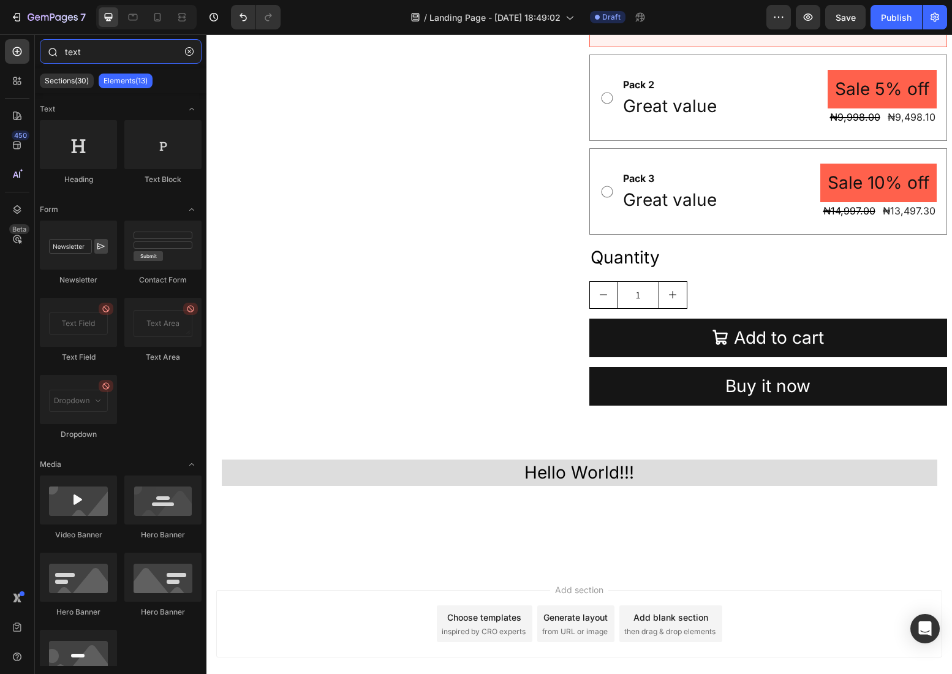
click at [82, 50] on input "text" at bounding box center [121, 51] width 162 height 25
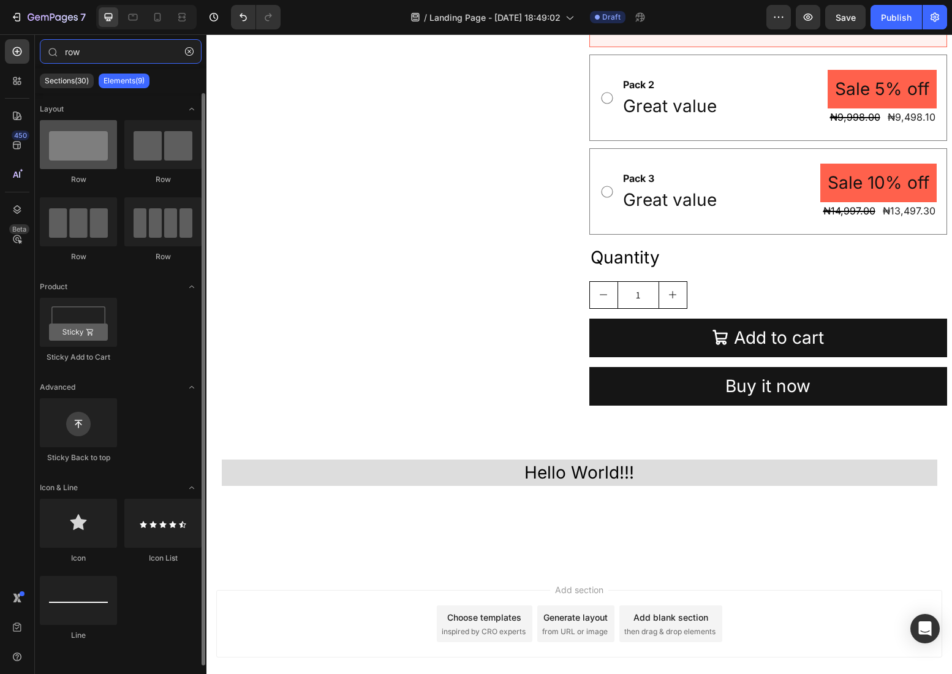
type input "row"
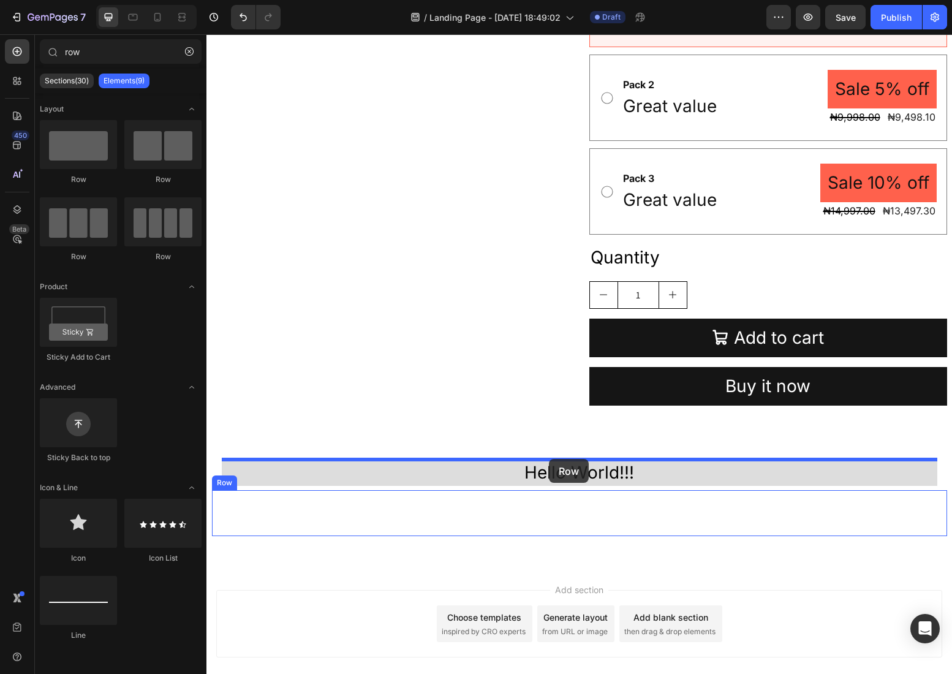
drag, startPoint x: 284, startPoint y: 186, endPoint x: 549, endPoint y: 461, distance: 382.3
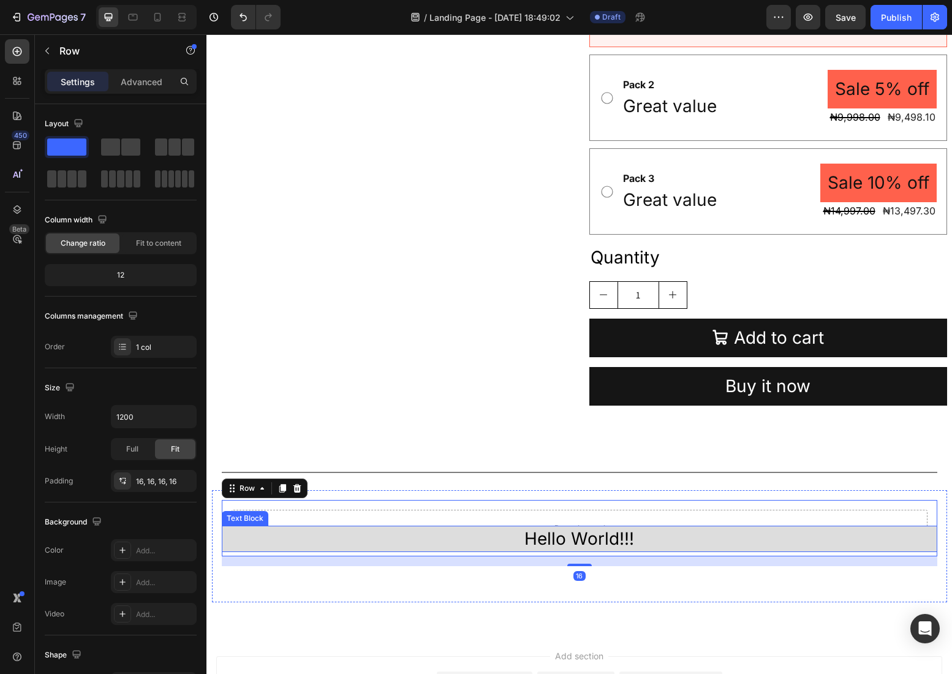
click at [482, 543] on div "Hello World!!!" at bounding box center [580, 539] width 716 height 26
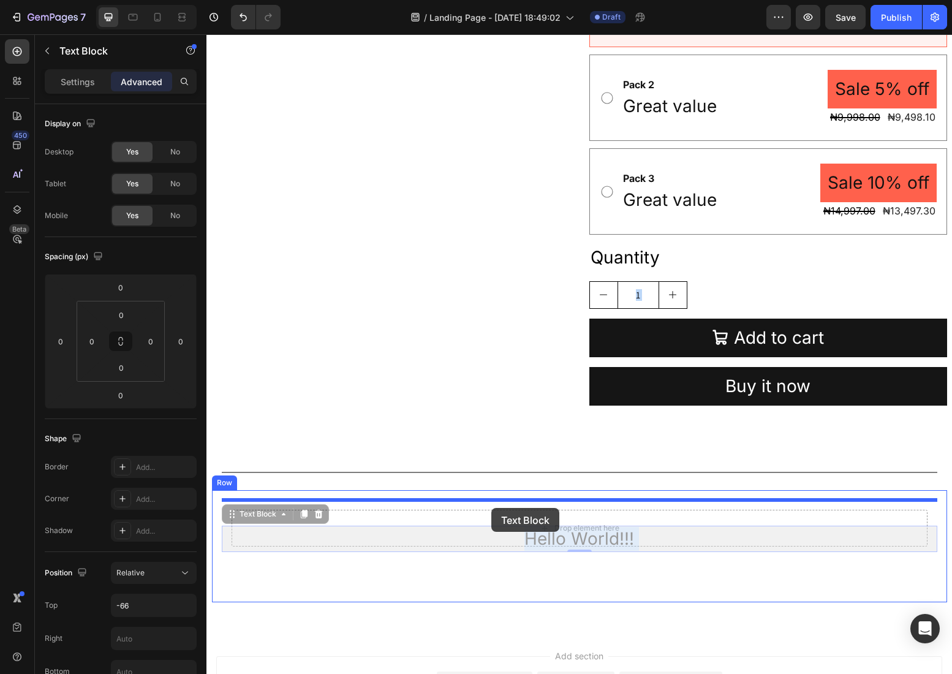
drag, startPoint x: 491, startPoint y: 542, endPoint x: 491, endPoint y: 508, distance: 33.7
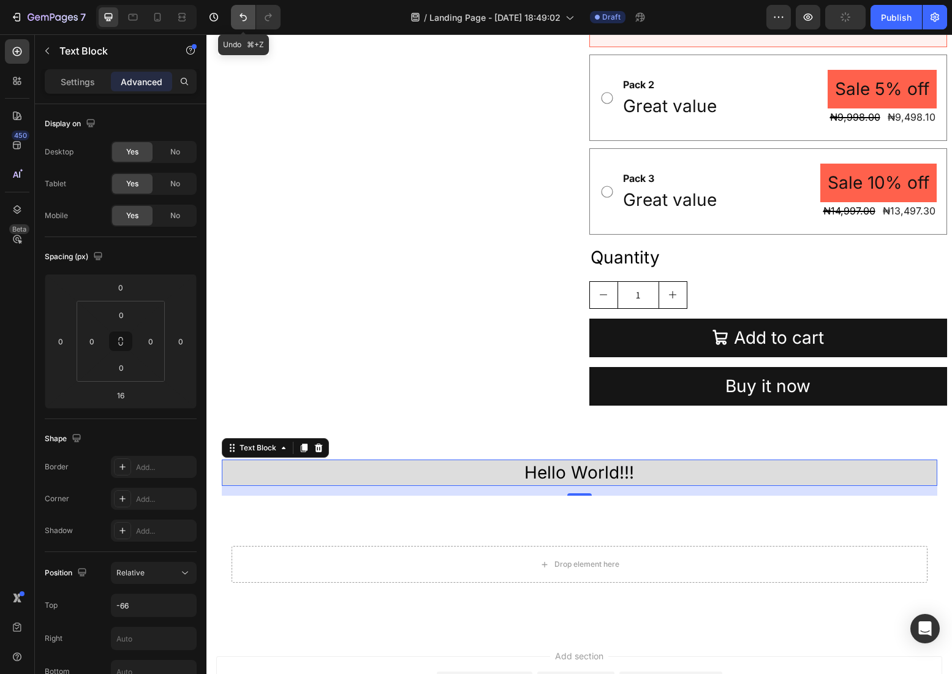
click at [241, 17] on icon "Undo/Redo" at bounding box center [243, 17] width 12 height 12
type input "0"
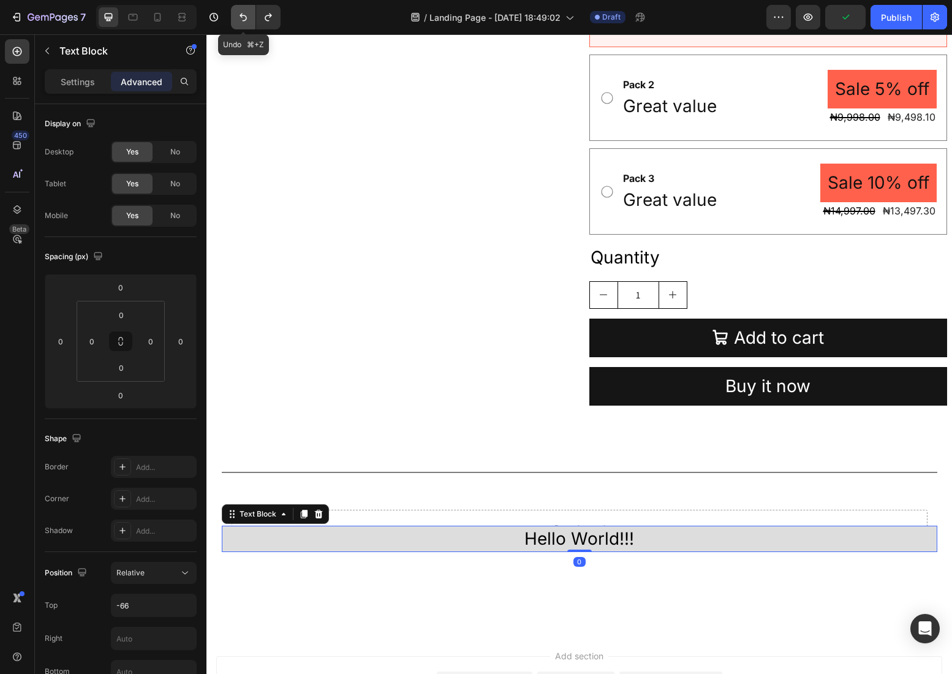
click at [241, 17] on icon "Undo/Redo" at bounding box center [243, 17] width 12 height 12
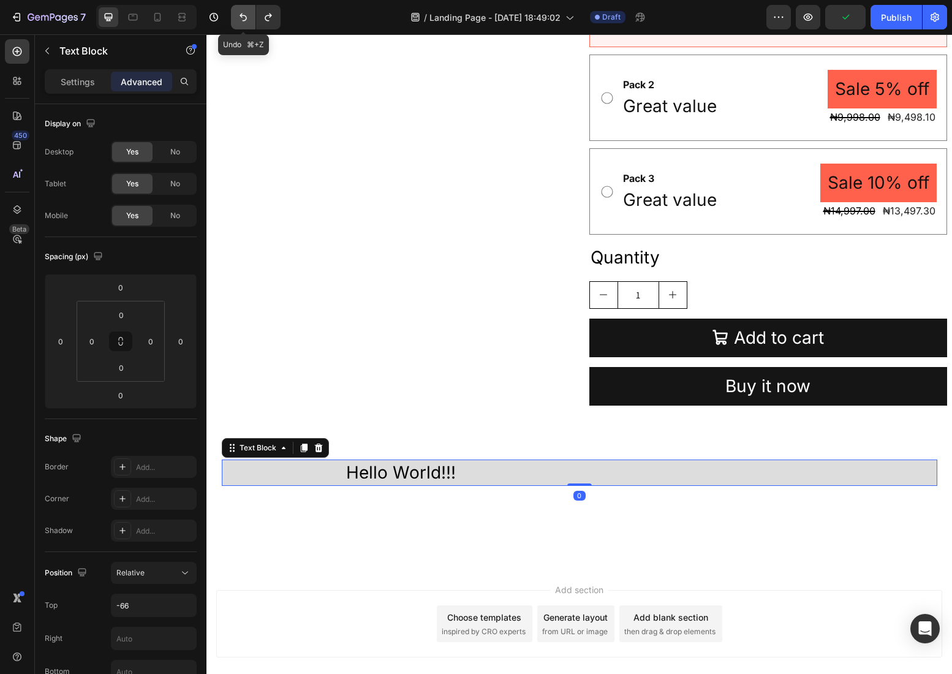
click at [241, 17] on icon "Undo/Redo" at bounding box center [243, 17] width 12 height 12
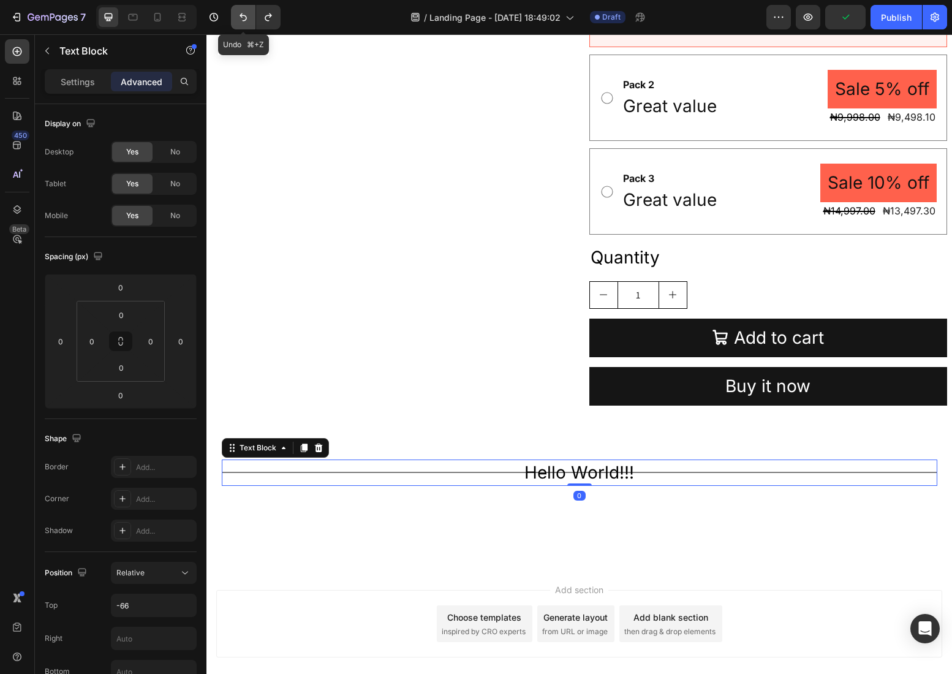
click at [241, 17] on icon "Undo/Redo" at bounding box center [243, 17] width 12 height 12
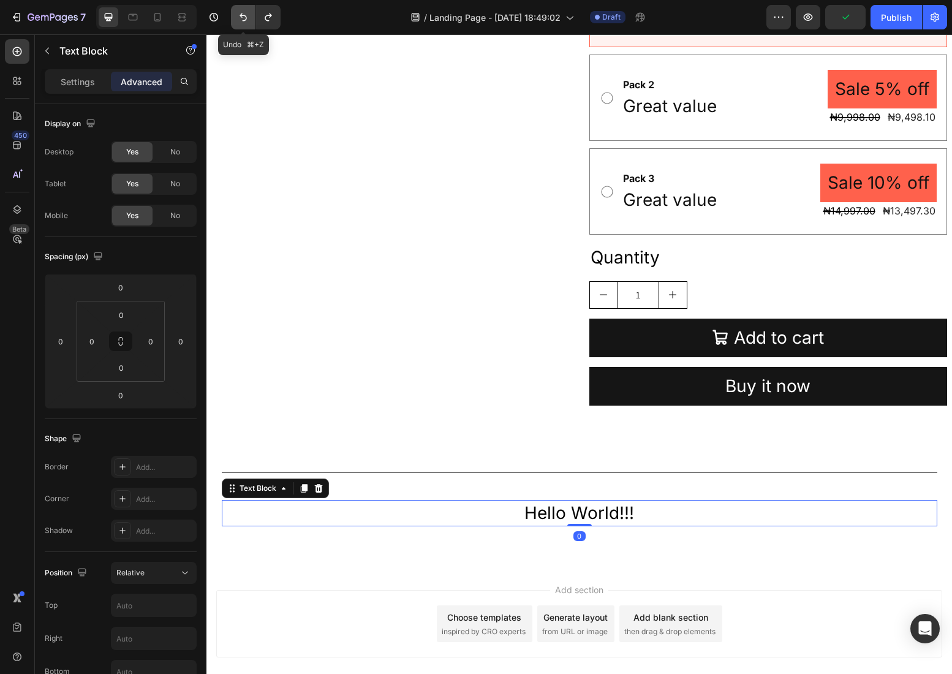
click at [241, 17] on icon "Undo/Redo" at bounding box center [243, 17] width 12 height 12
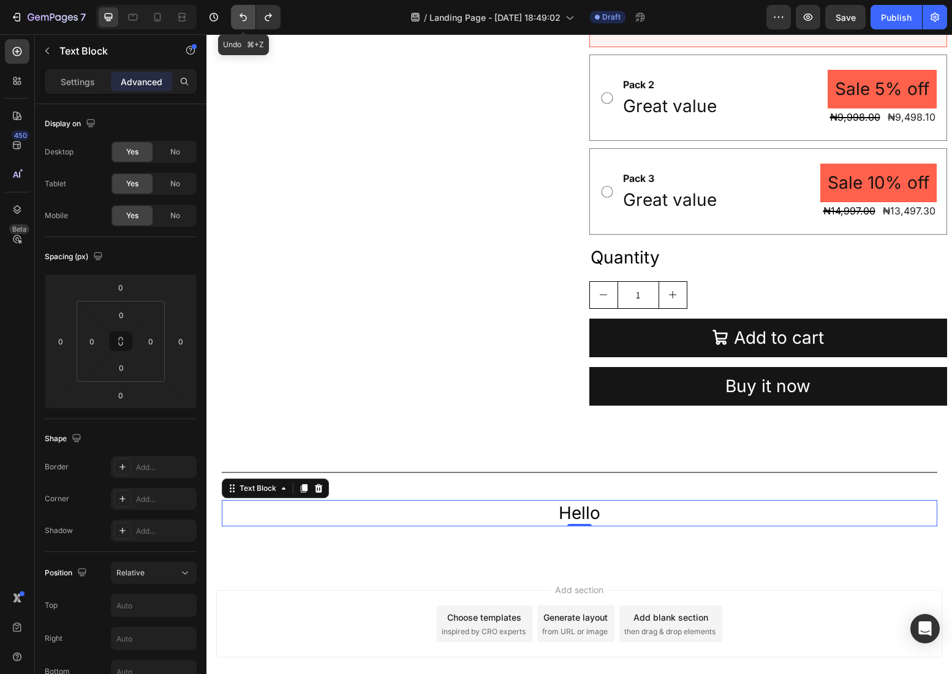
click at [241, 17] on icon "Undo/Redo" at bounding box center [243, 17] width 12 height 12
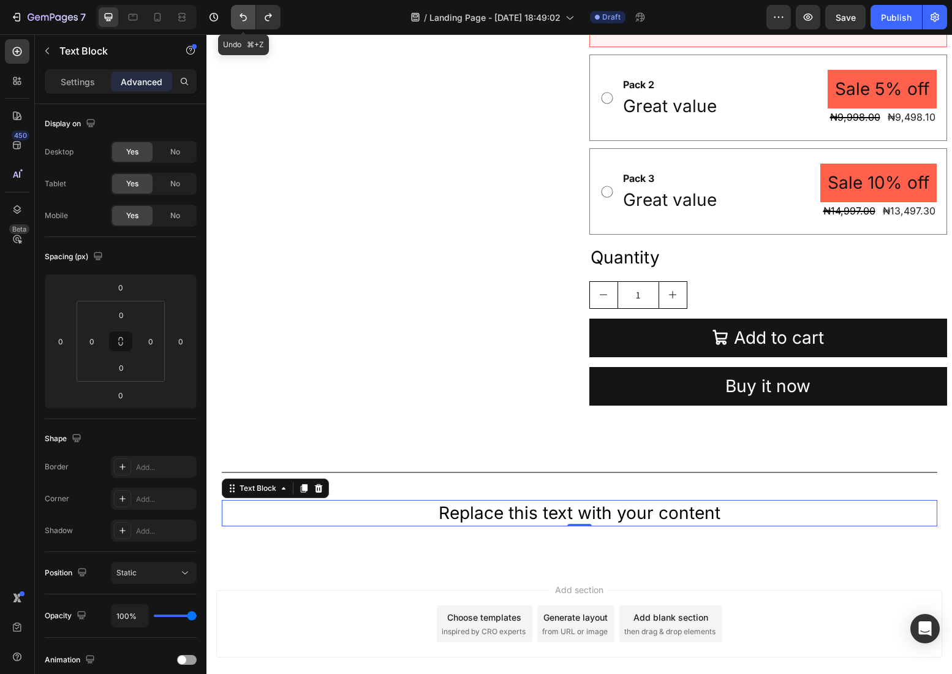
click at [241, 17] on icon "Undo/Redo" at bounding box center [243, 17] width 12 height 12
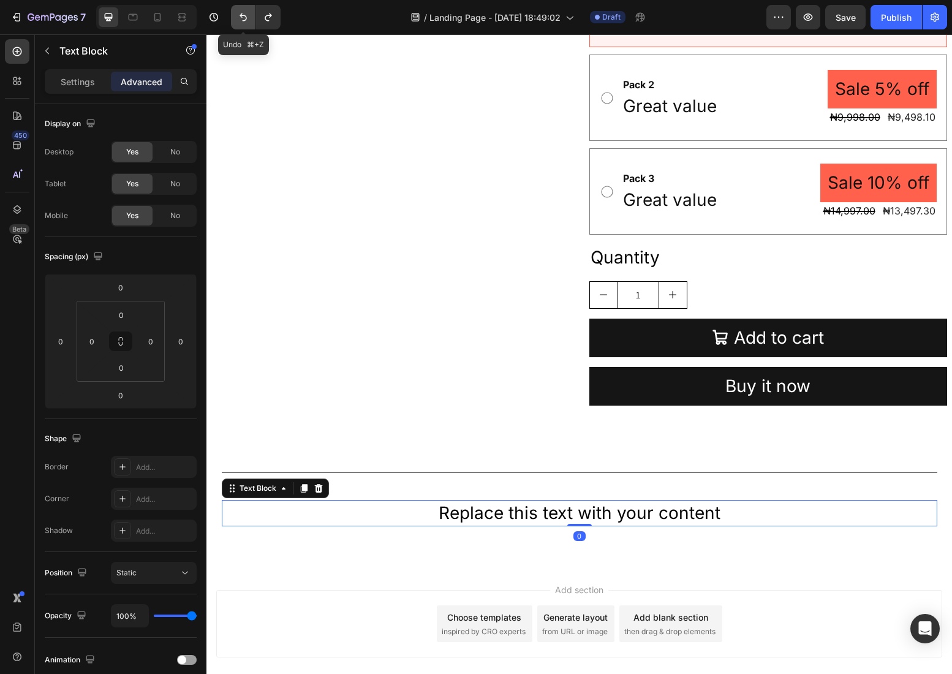
click at [241, 17] on icon "Undo/Redo" at bounding box center [243, 17] width 12 height 12
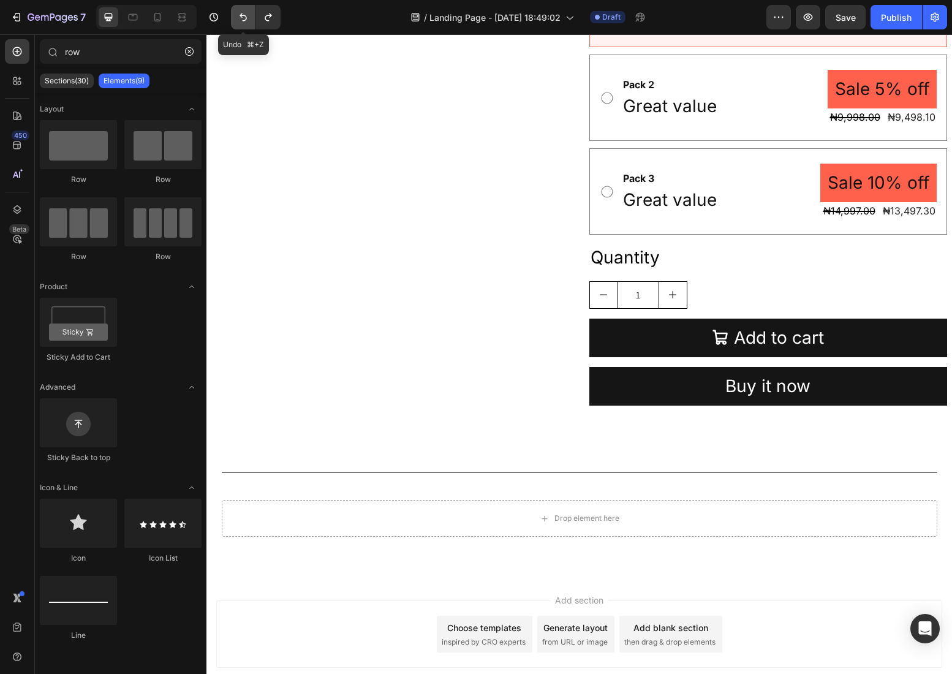
click at [241, 17] on icon "Undo/Redo" at bounding box center [243, 17] width 12 height 12
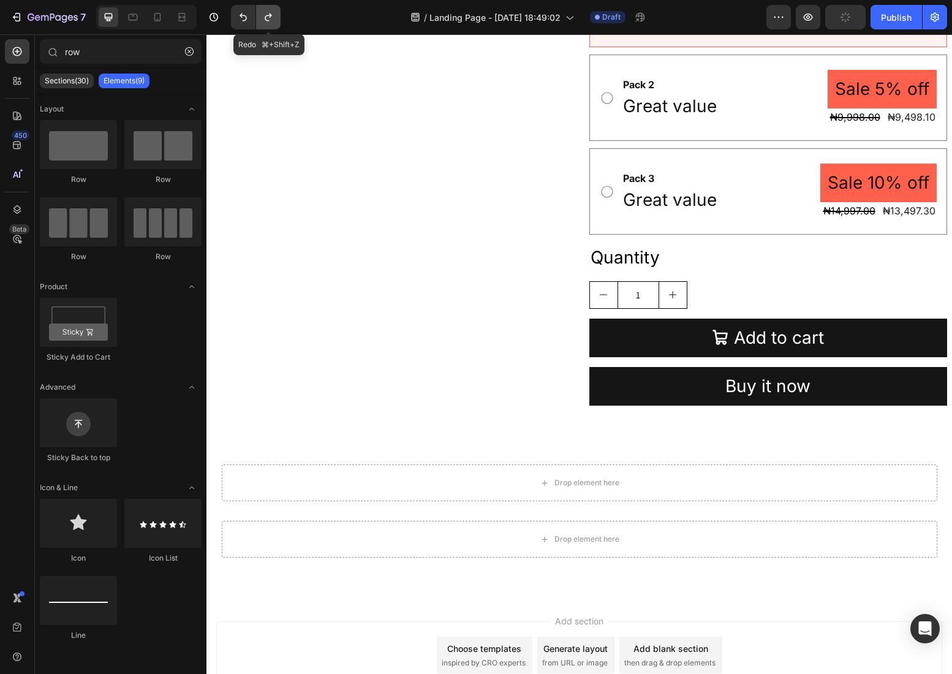
click at [267, 19] on icon "Undo/Redo" at bounding box center [268, 17] width 12 height 12
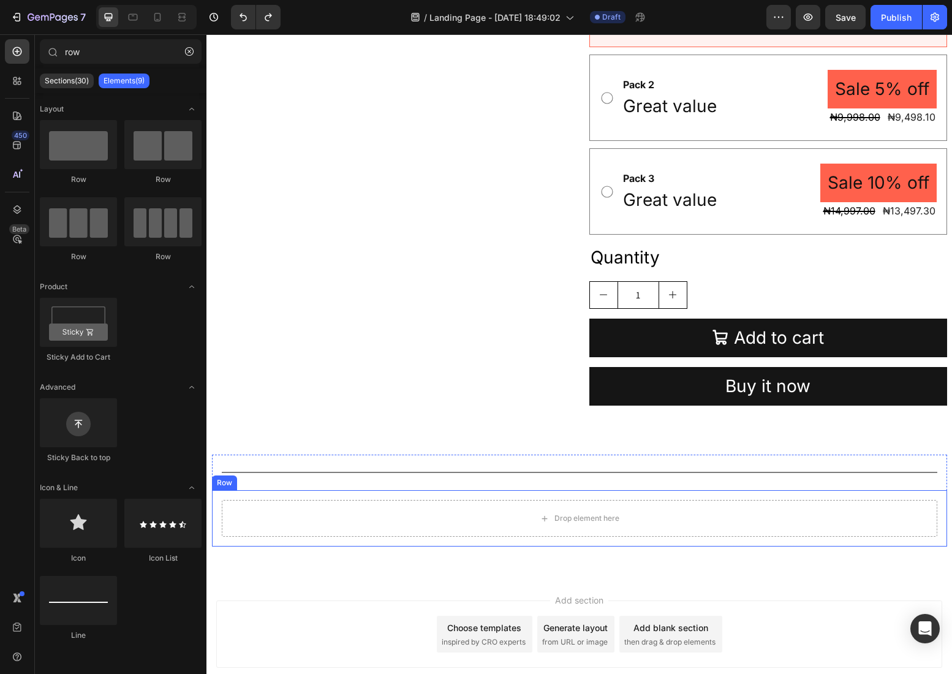
click at [566, 495] on div "Drop element here Row" at bounding box center [579, 518] width 735 height 56
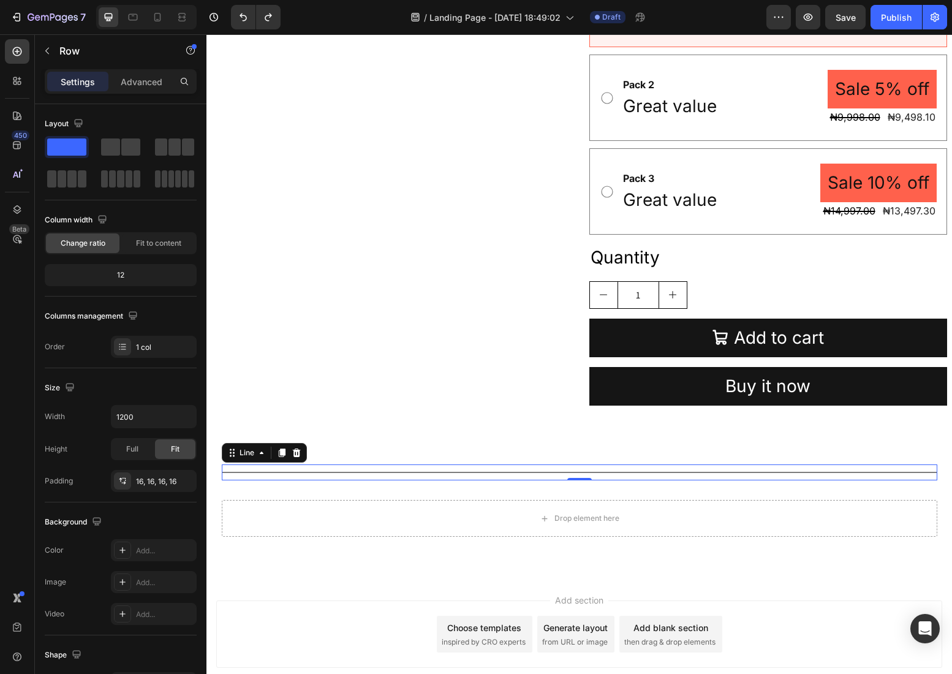
click at [570, 472] on div at bounding box center [580, 472] width 716 height 1
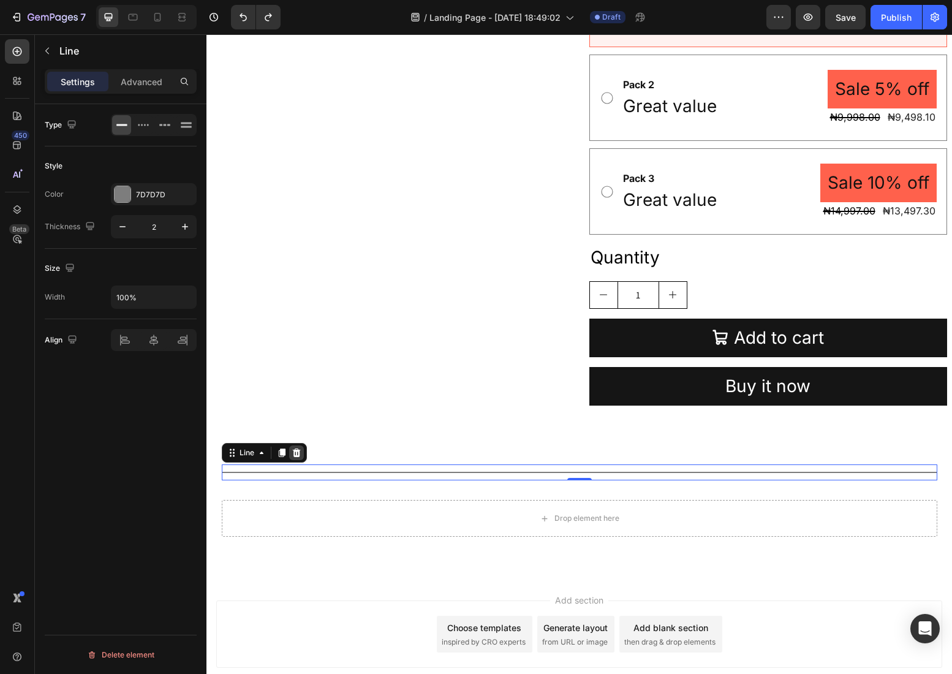
click at [301, 454] on icon at bounding box center [297, 453] width 10 height 10
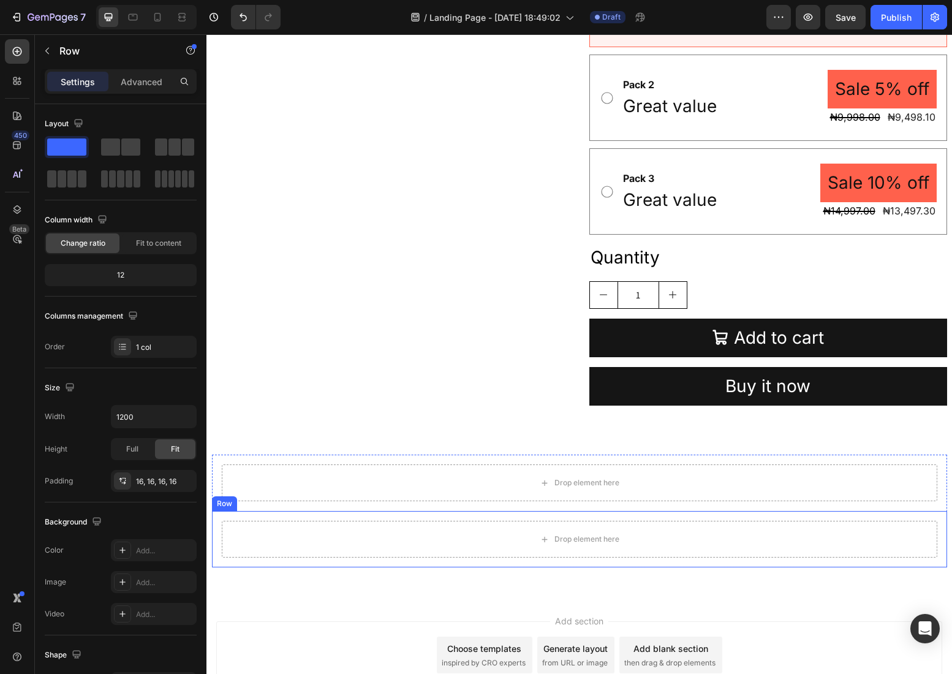
click at [473, 514] on div "Drop element here Row" at bounding box center [579, 539] width 735 height 56
click at [289, 499] on icon at bounding box center [287, 499] width 8 height 9
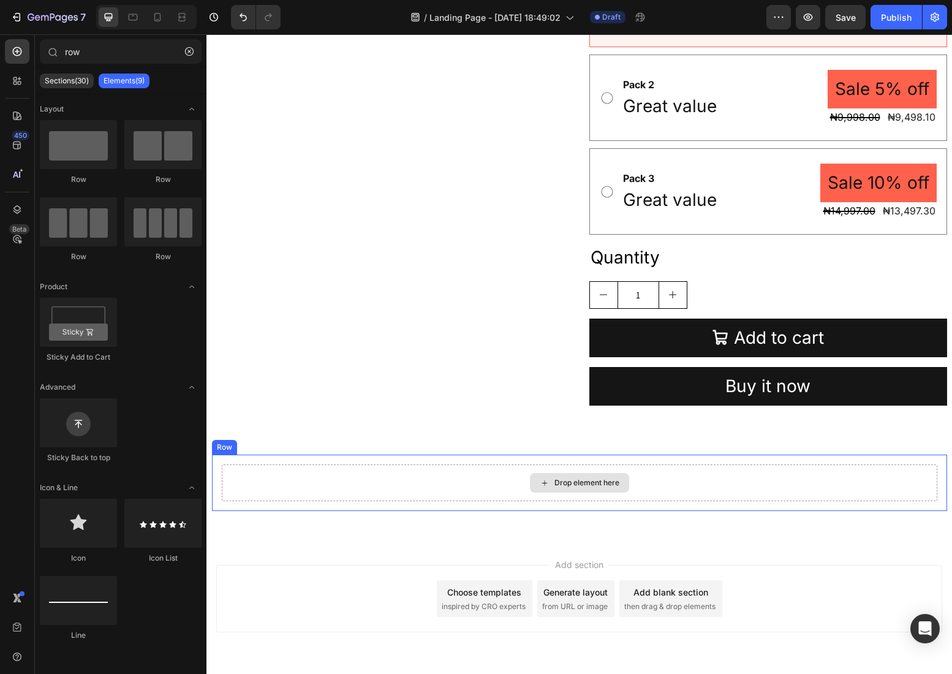
click at [482, 472] on div "Drop element here" at bounding box center [580, 483] width 716 height 37
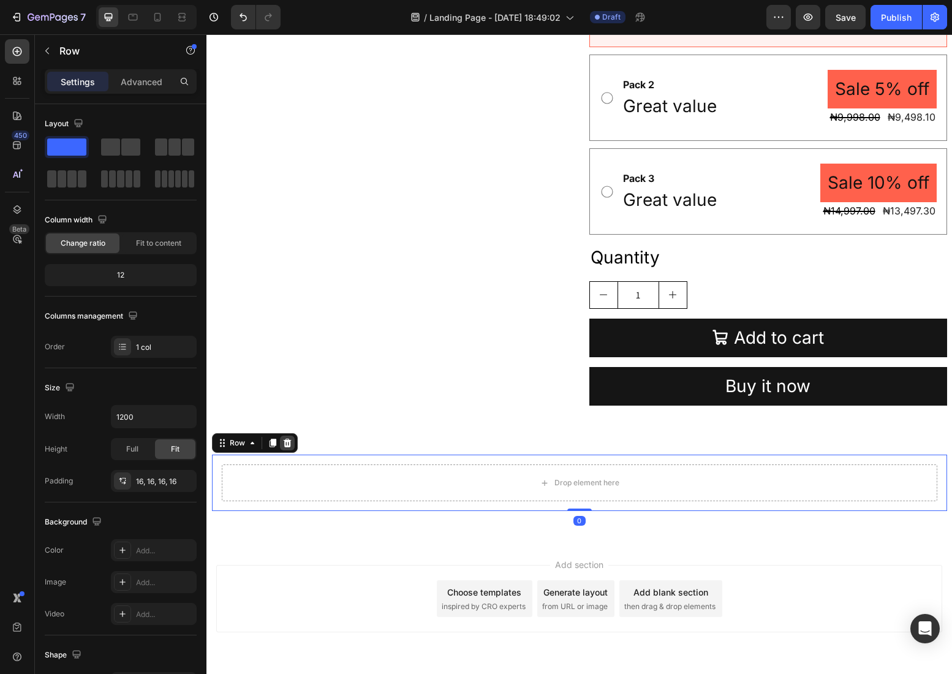
click at [291, 439] on icon at bounding box center [288, 443] width 10 height 10
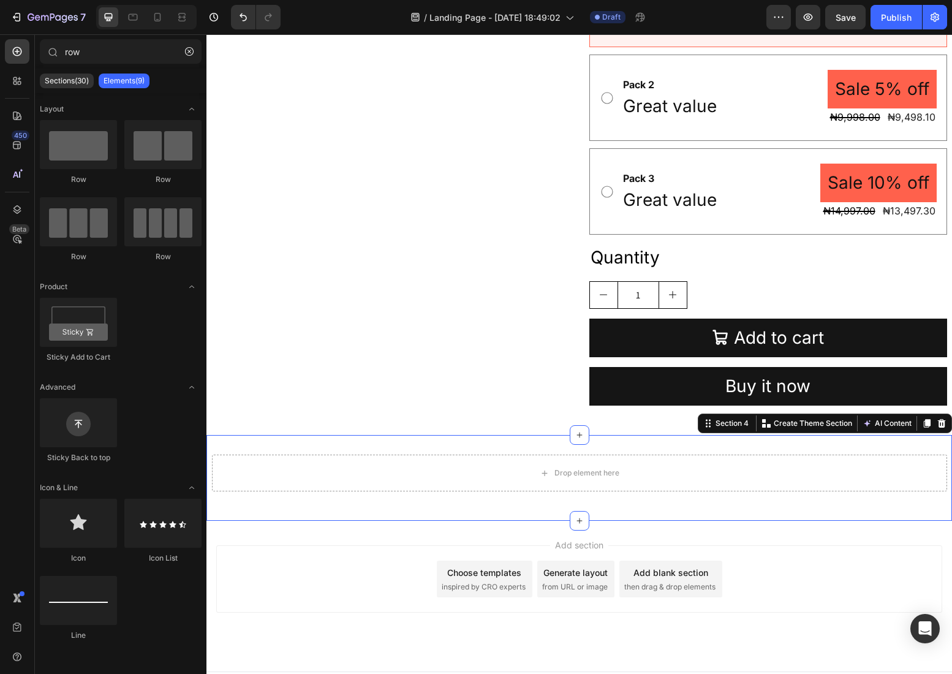
click at [430, 448] on div "Drop element here Row Section 4 Create Theme Section AI Content Write with GemA…" at bounding box center [580, 478] width 746 height 86
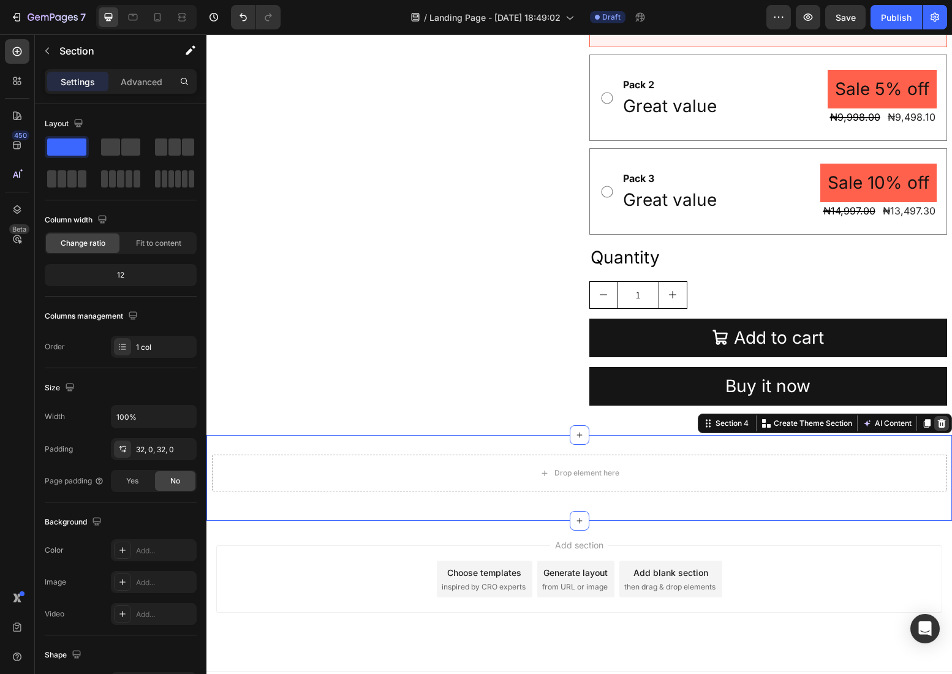
click at [941, 423] on icon at bounding box center [942, 423] width 8 height 9
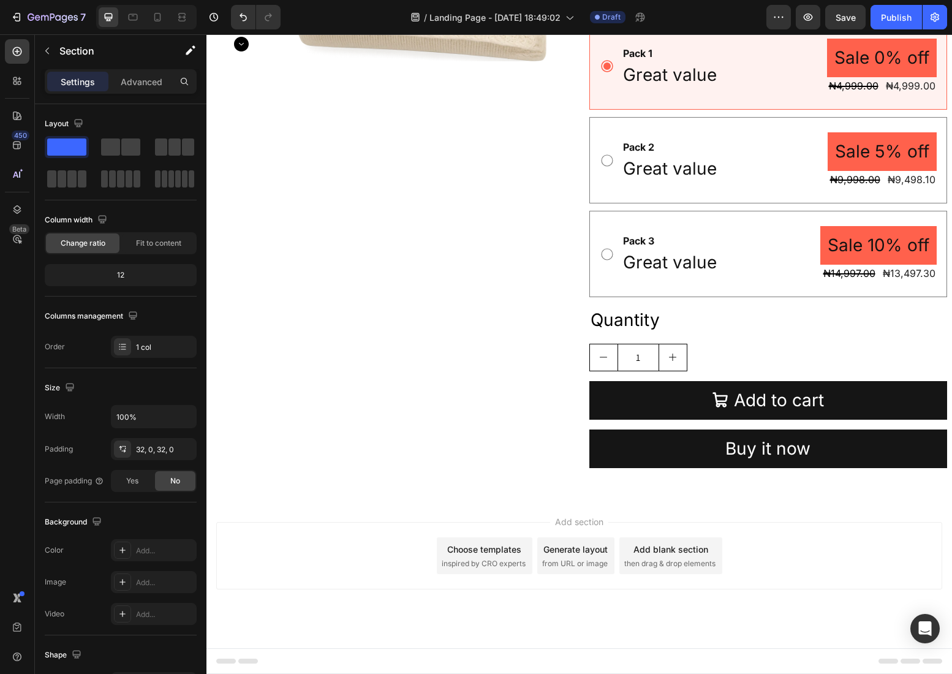
scroll to position [1183, 0]
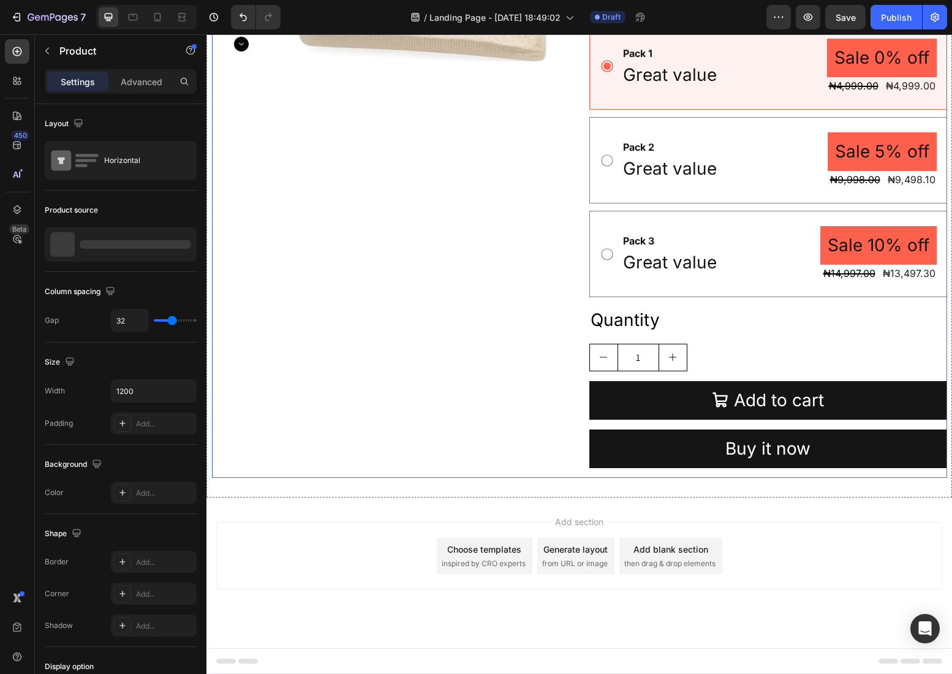
click at [507, 477] on div "Icon Sale 29% off Product Badge Row Product Images" at bounding box center [391, 122] width 358 height 711
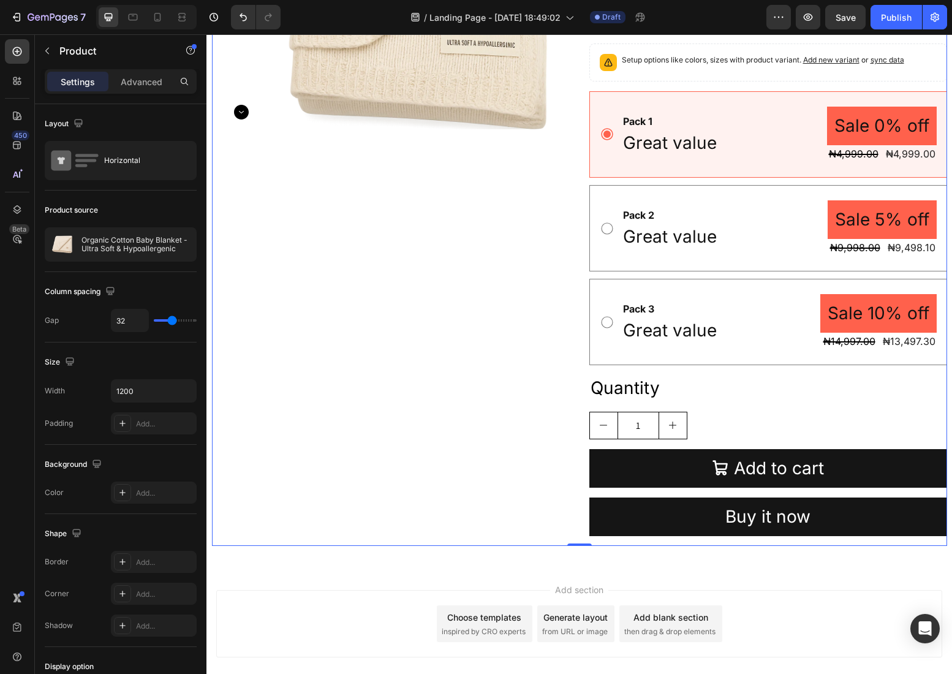
scroll to position [733, 0]
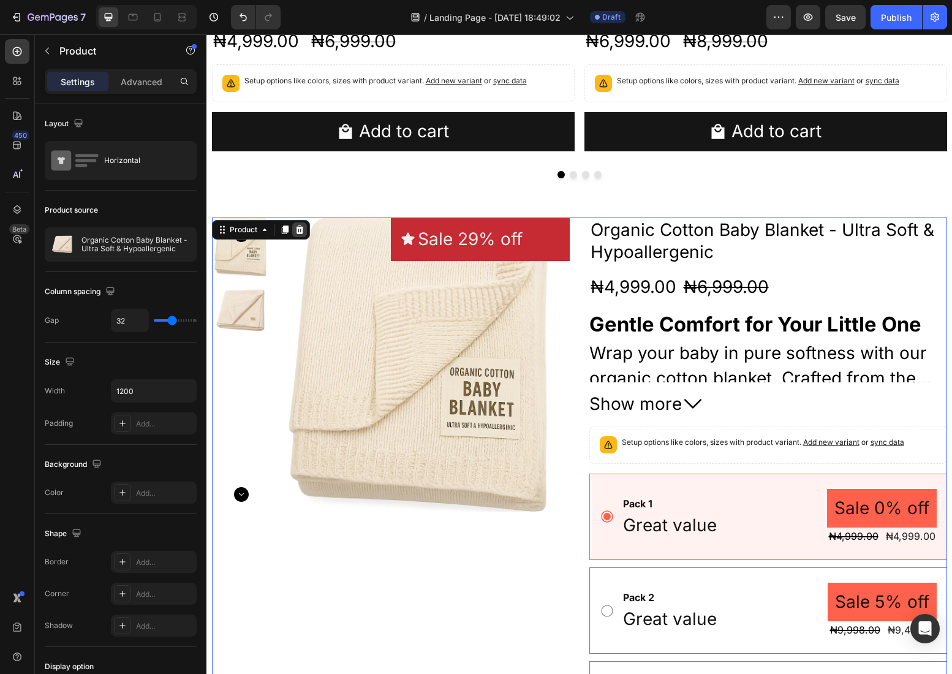
click at [302, 229] on icon at bounding box center [299, 229] width 8 height 9
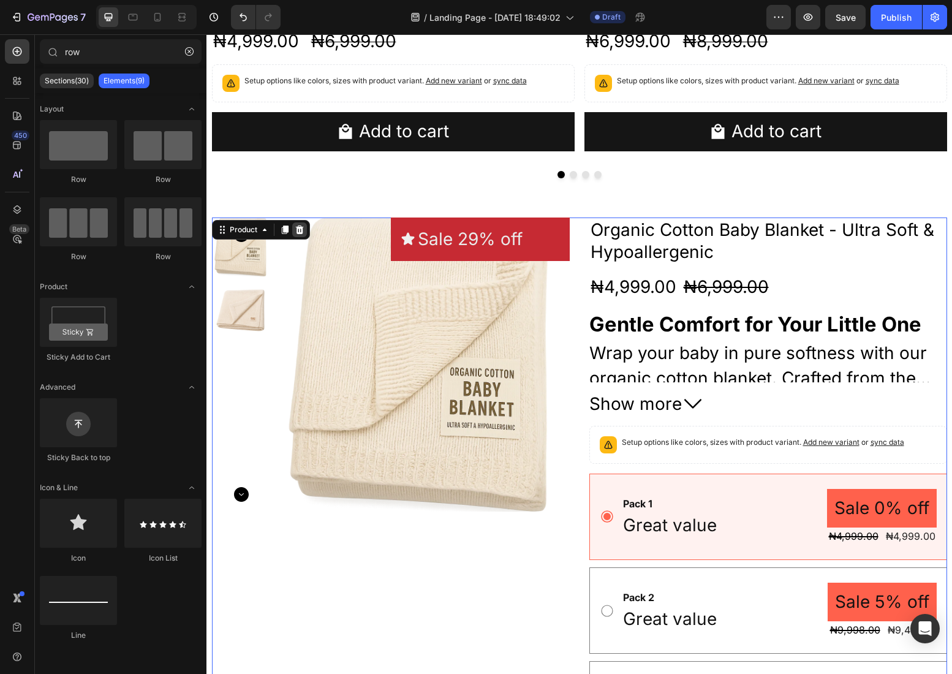
scroll to position [509, 0]
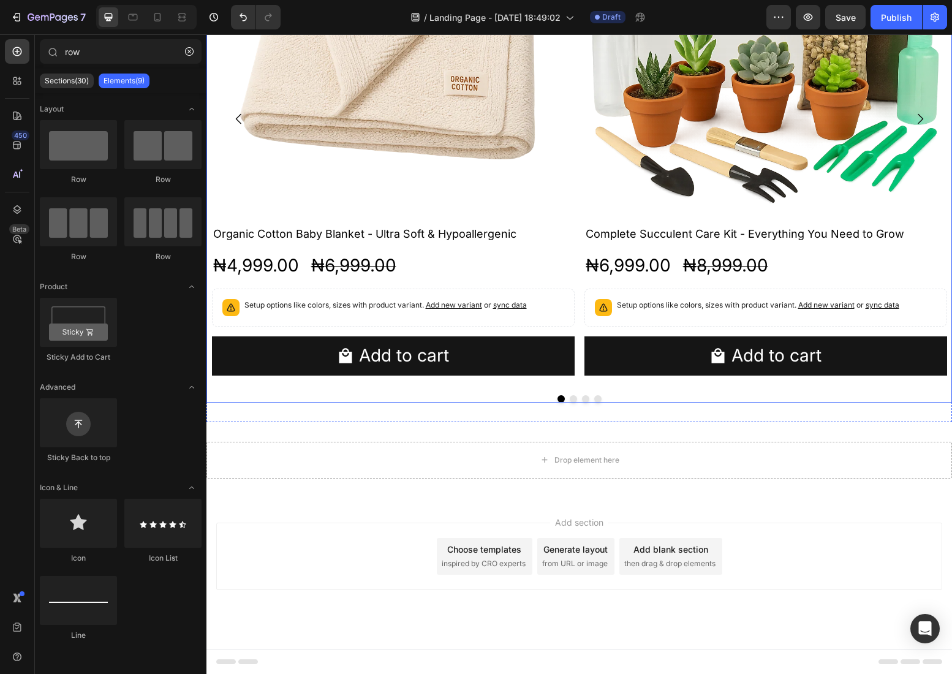
click at [579, 172] on div "Product Images Organic Cotton Baby Blanket - Ultra Soft & Hypoallergenic Produc…" at bounding box center [579, 118] width 735 height 533
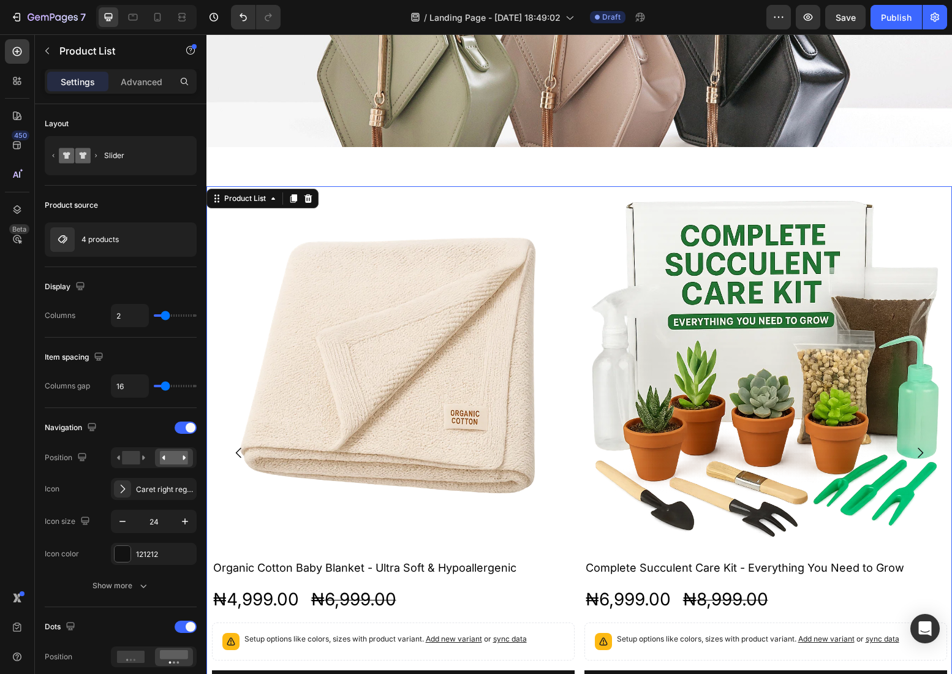
scroll to position [161, 0]
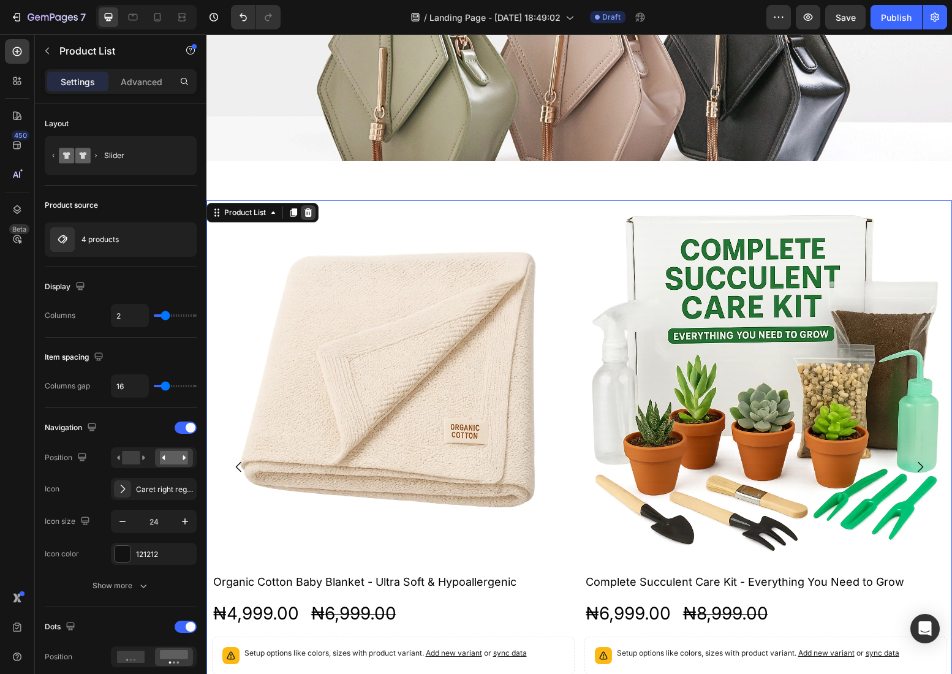
click at [312, 210] on icon at bounding box center [308, 213] width 10 height 10
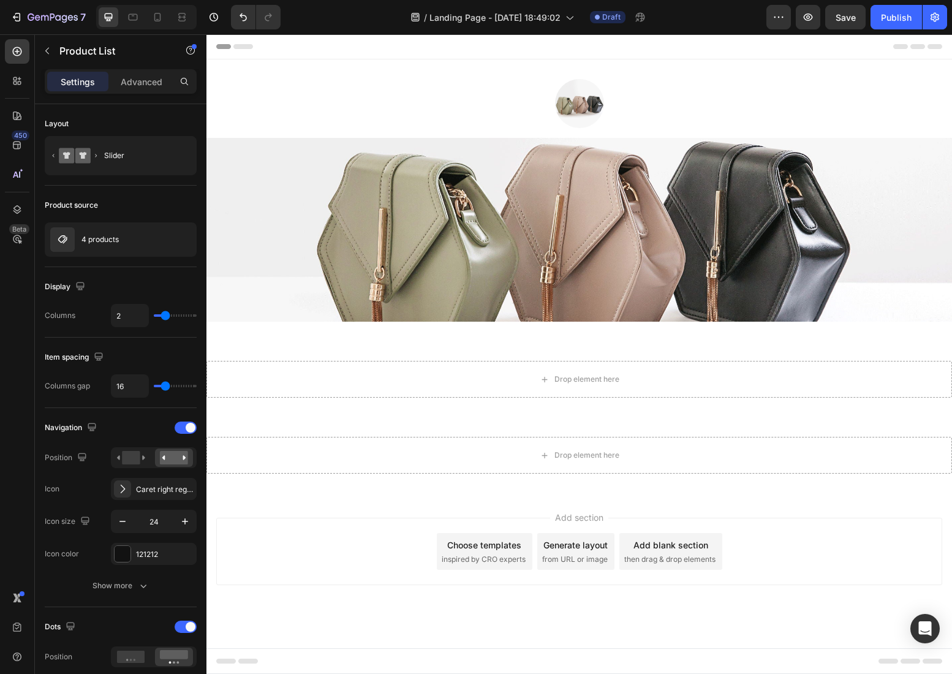
scroll to position [0, 0]
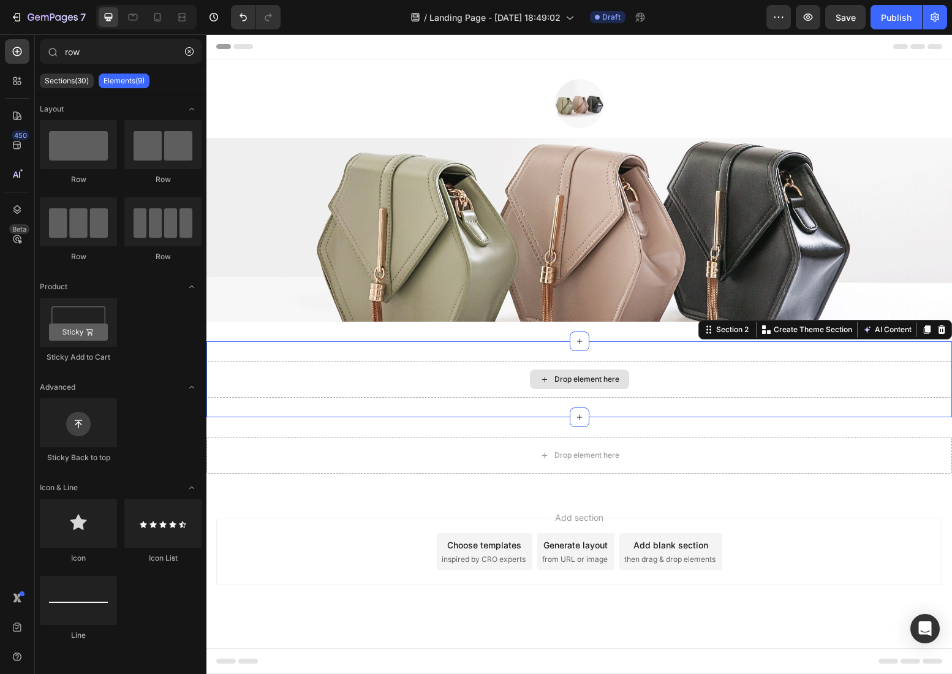
click at [563, 395] on div "Drop element here" at bounding box center [580, 379] width 746 height 37
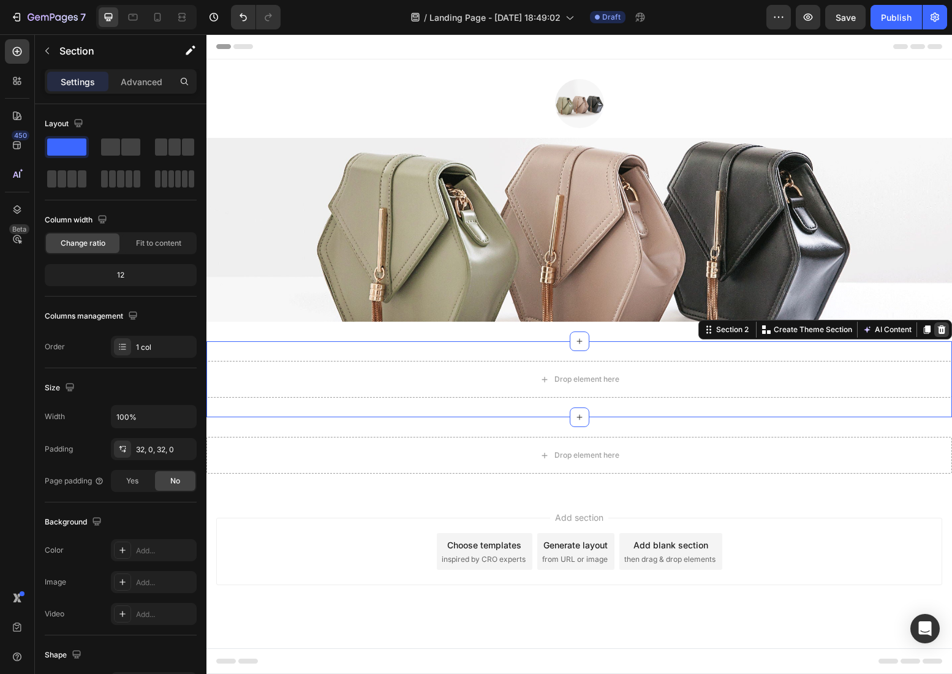
click at [941, 326] on icon at bounding box center [942, 330] width 10 height 10
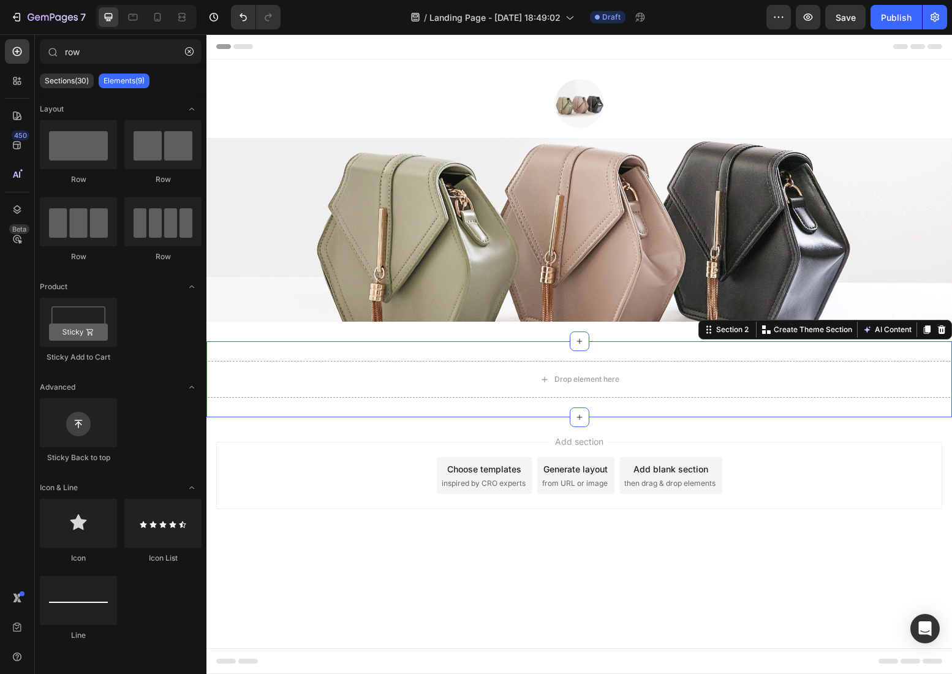
click at [629, 357] on div "Drop element here Section 2 Create Theme Section AI Content Write with GemAI Wh…" at bounding box center [580, 379] width 746 height 76
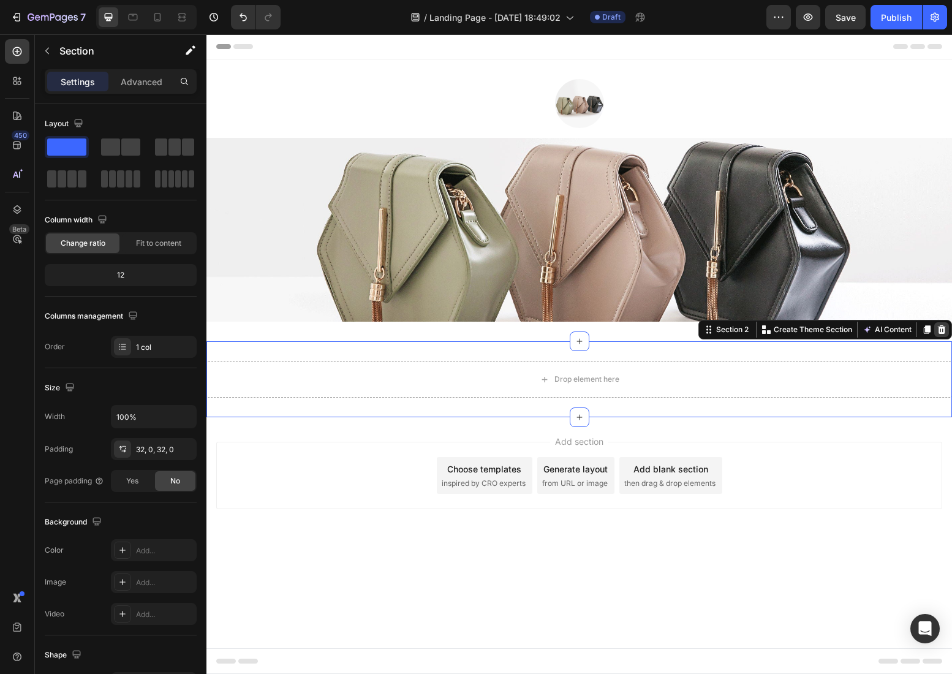
click at [944, 332] on icon at bounding box center [942, 329] width 8 height 9
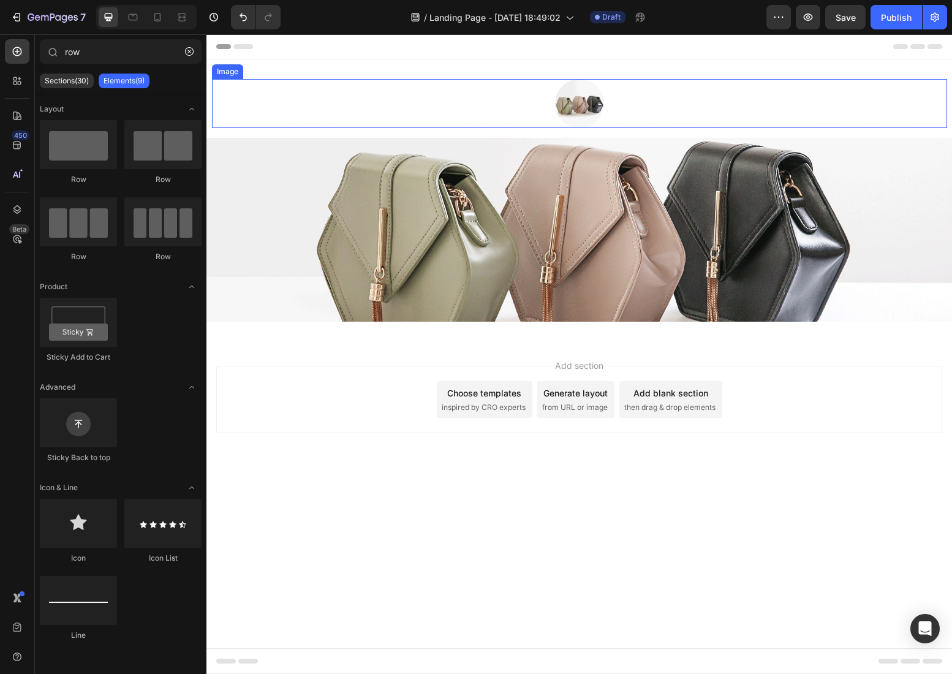
click at [661, 108] on div at bounding box center [579, 103] width 735 height 49
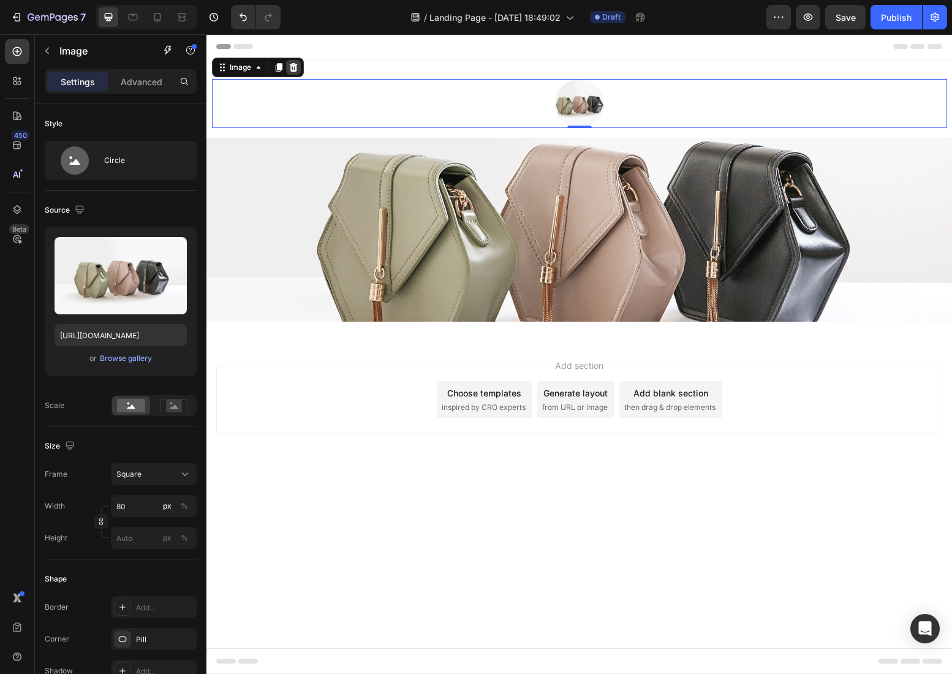
click at [294, 69] on icon at bounding box center [294, 68] width 10 height 10
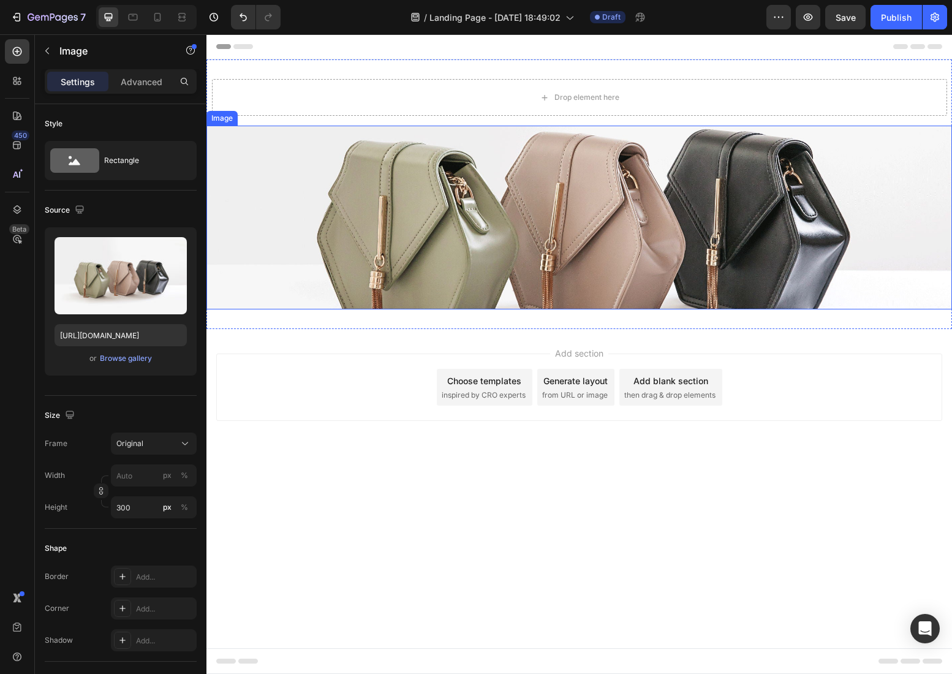
click at [420, 155] on img at bounding box center [580, 218] width 746 height 184
click at [289, 116] on icon at bounding box center [288, 114] width 10 height 10
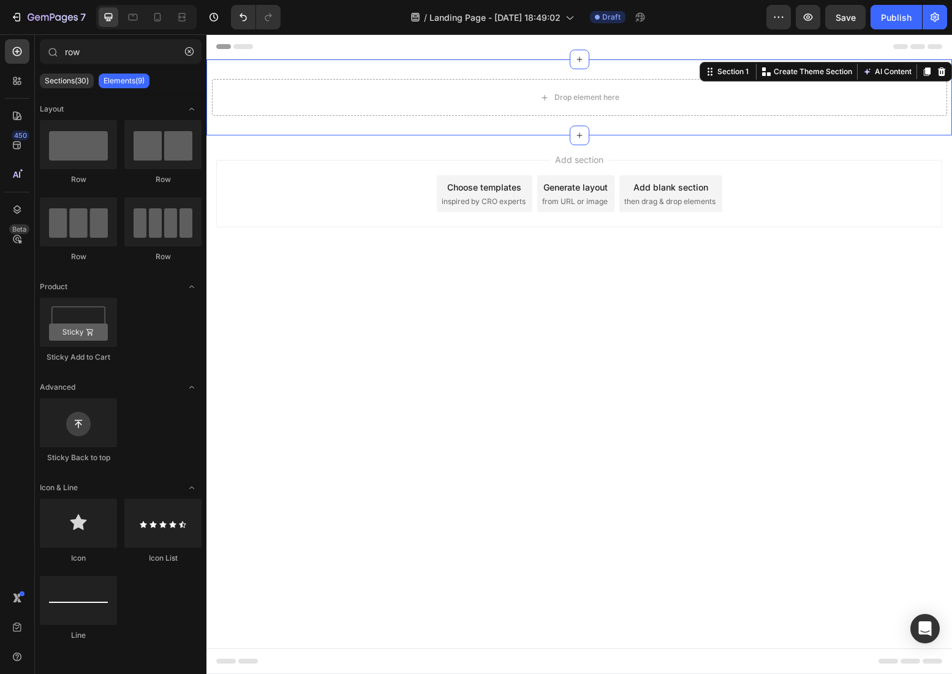
click at [754, 129] on div "Drop element here Row Section 1 Create Theme Section AI Content Write with GemA…" at bounding box center [580, 97] width 746 height 76
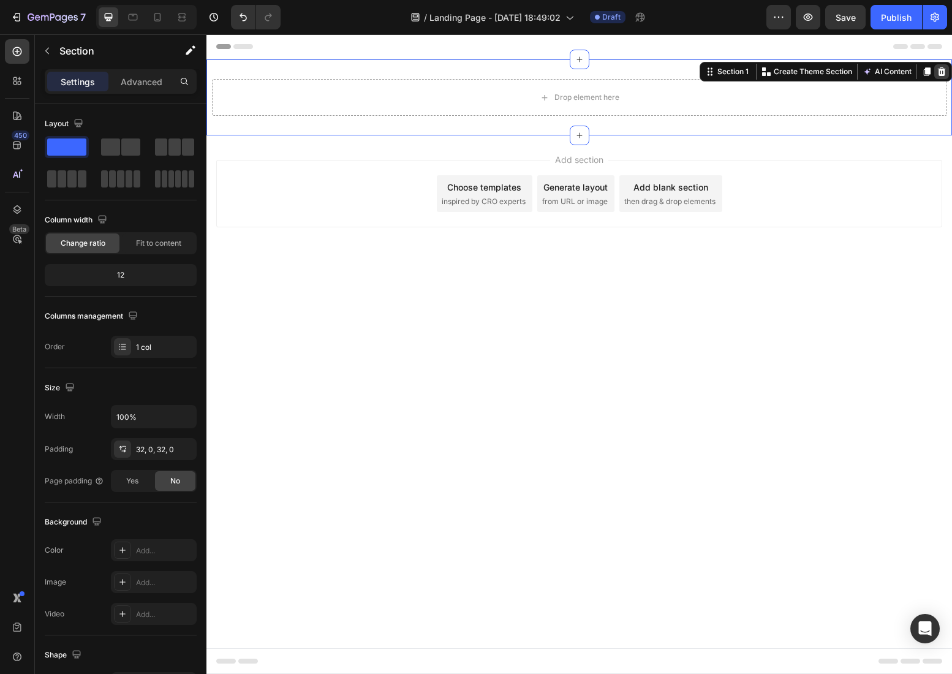
click at [947, 72] on div at bounding box center [942, 71] width 15 height 15
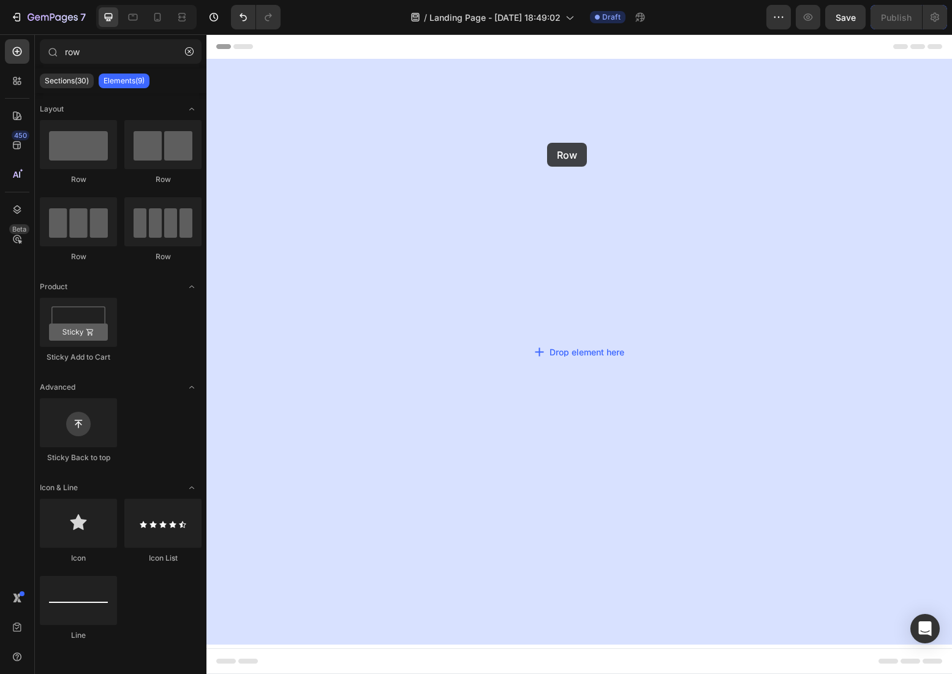
drag, startPoint x: 269, startPoint y: 176, endPoint x: 547, endPoint y: 143, distance: 280.2
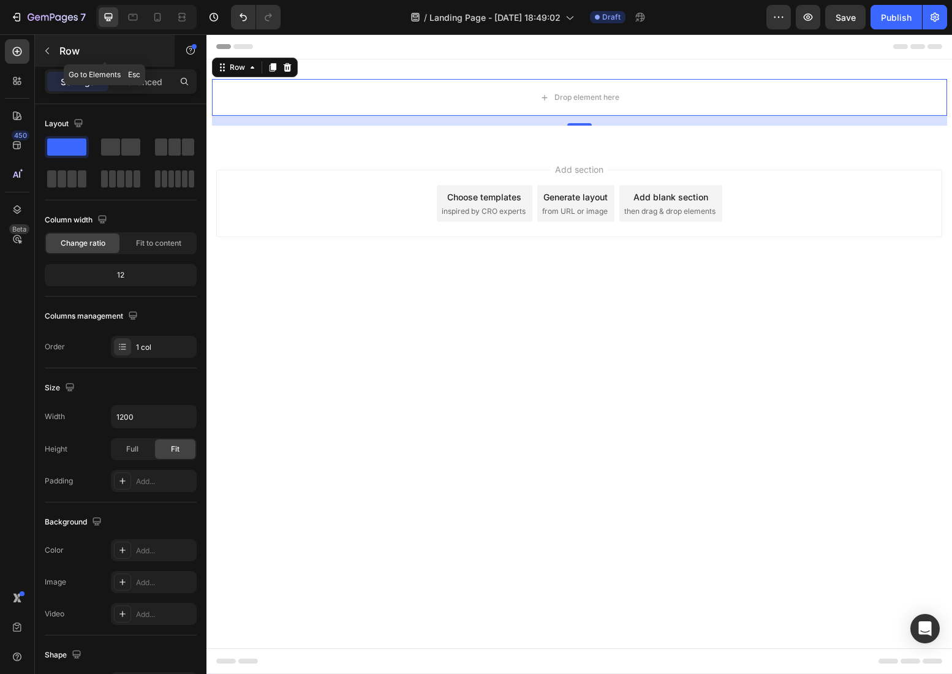
click at [72, 53] on p "Row" at bounding box center [111, 51] width 104 height 15
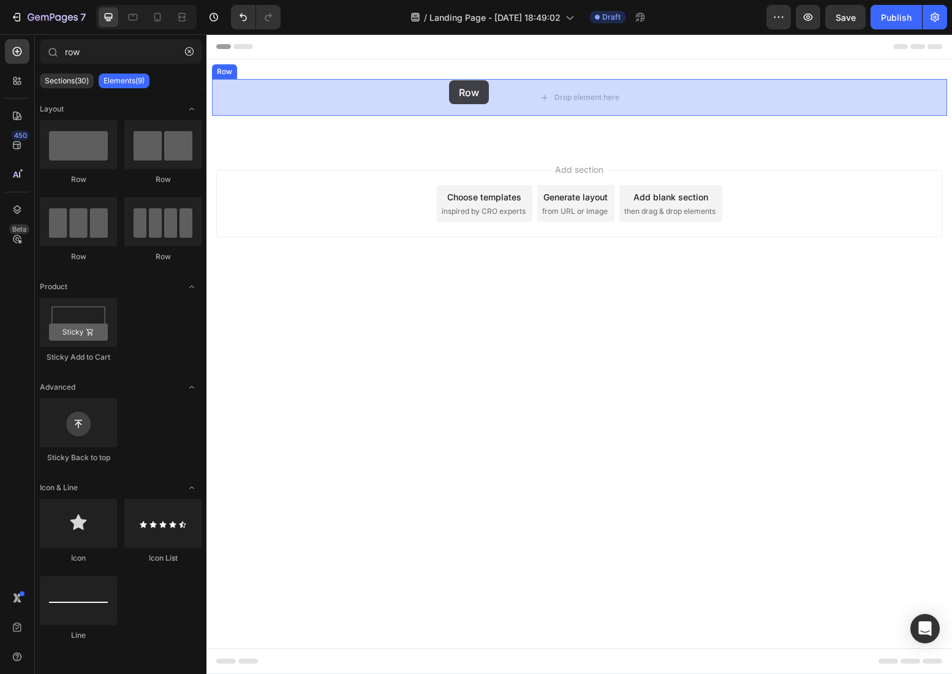
drag, startPoint x: 289, startPoint y: 199, endPoint x: 449, endPoint y: 80, distance: 198.9
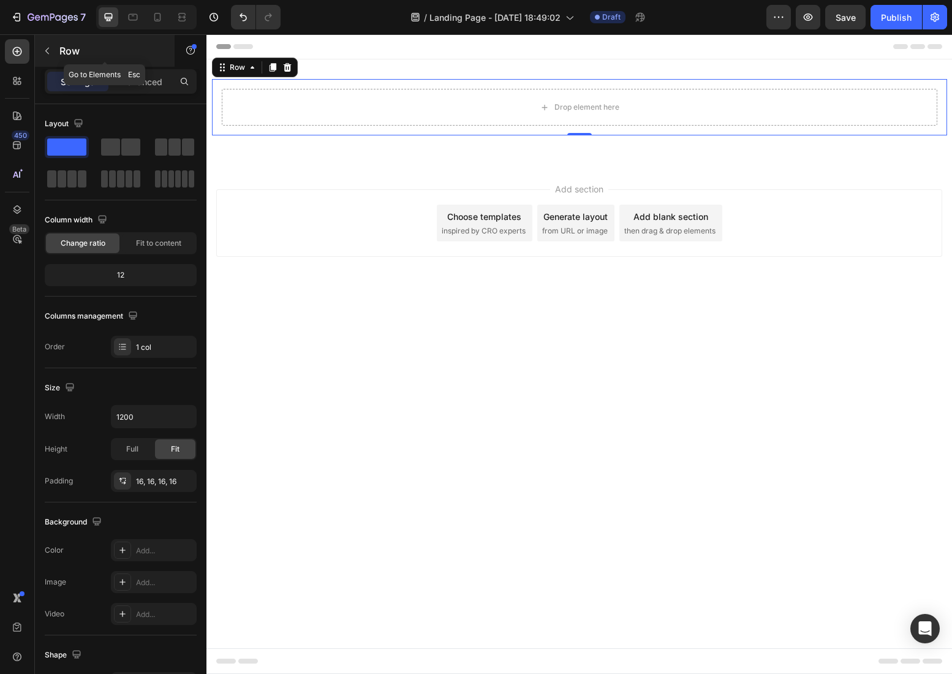
click at [75, 50] on p "Row" at bounding box center [111, 51] width 104 height 15
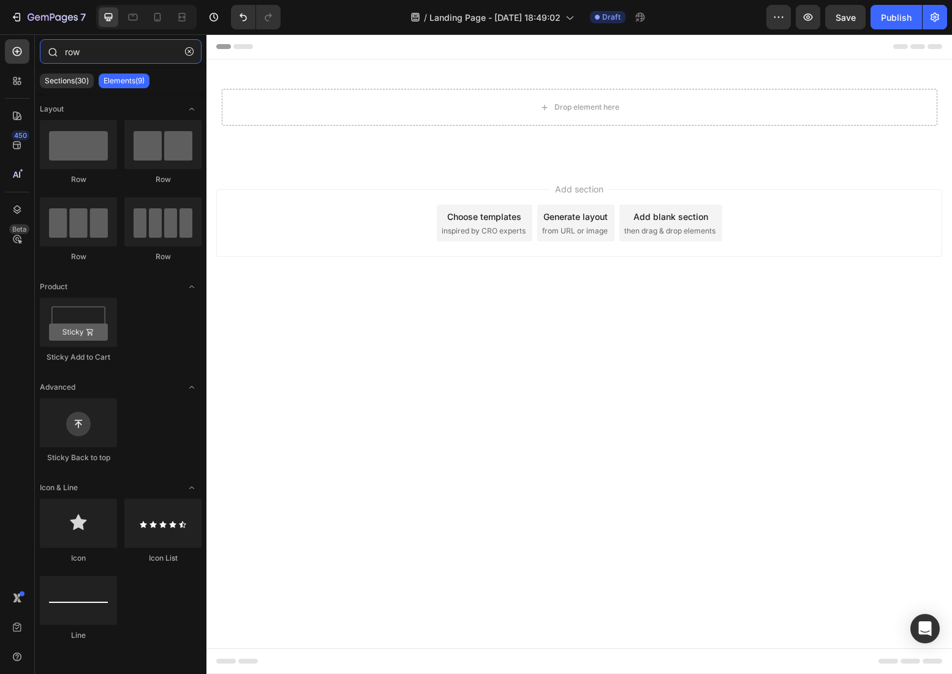
click at [83, 50] on input "row" at bounding box center [121, 51] width 162 height 25
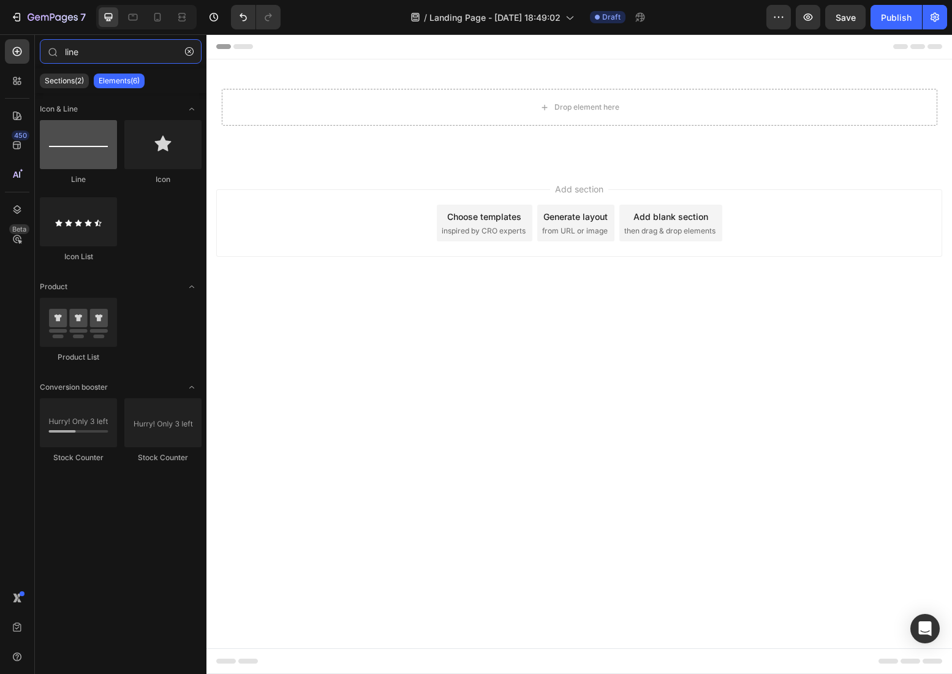
type input "line"
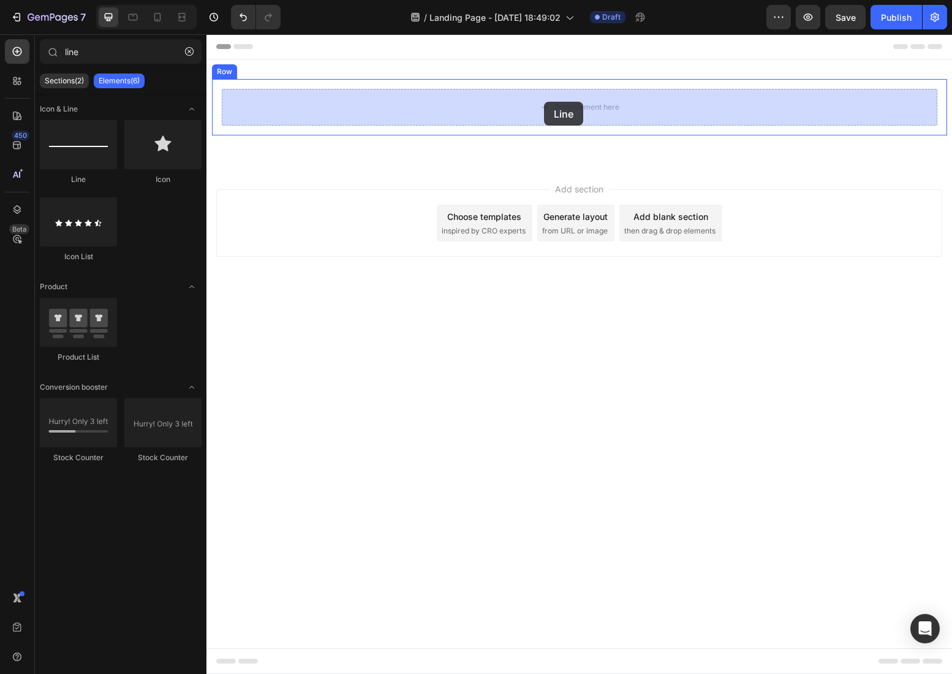
drag, startPoint x: 285, startPoint y: 187, endPoint x: 544, endPoint y: 102, distance: 272.9
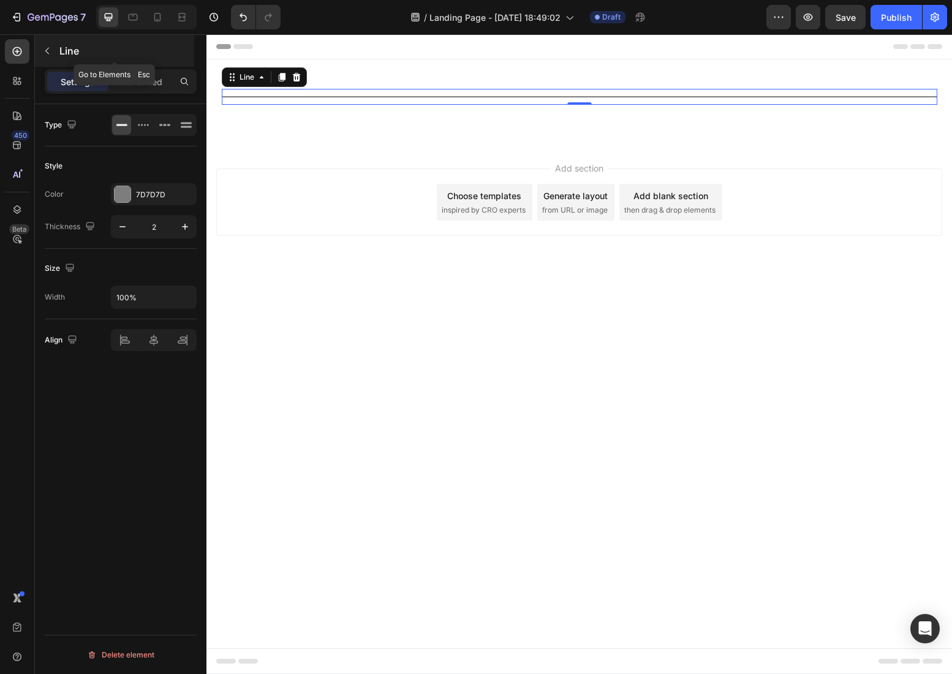
click at [62, 45] on p "Line" at bounding box center [125, 51] width 132 height 15
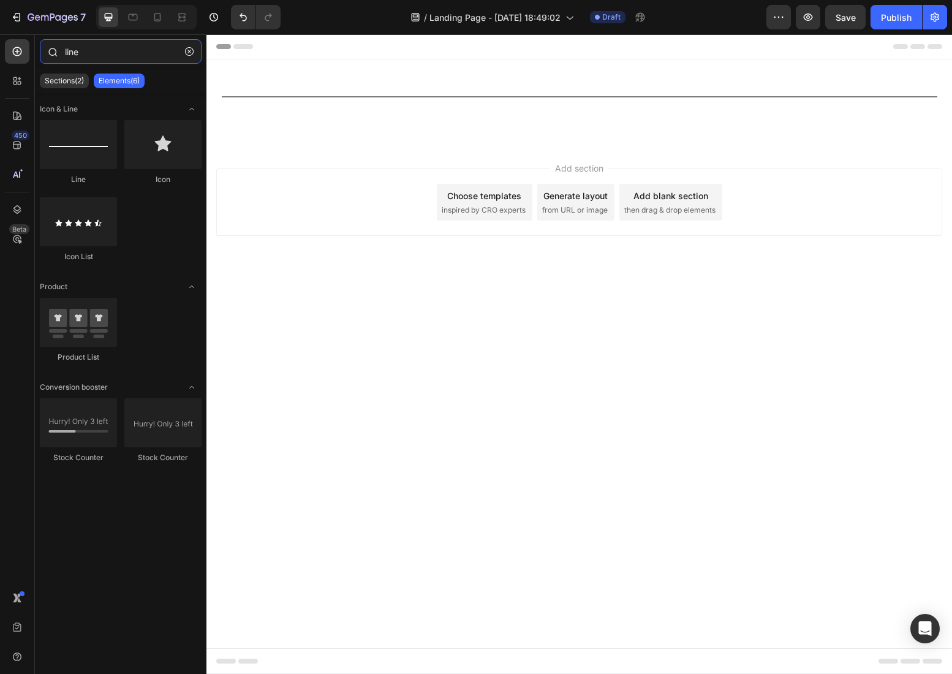
click at [82, 52] on input "line" at bounding box center [121, 51] width 162 height 25
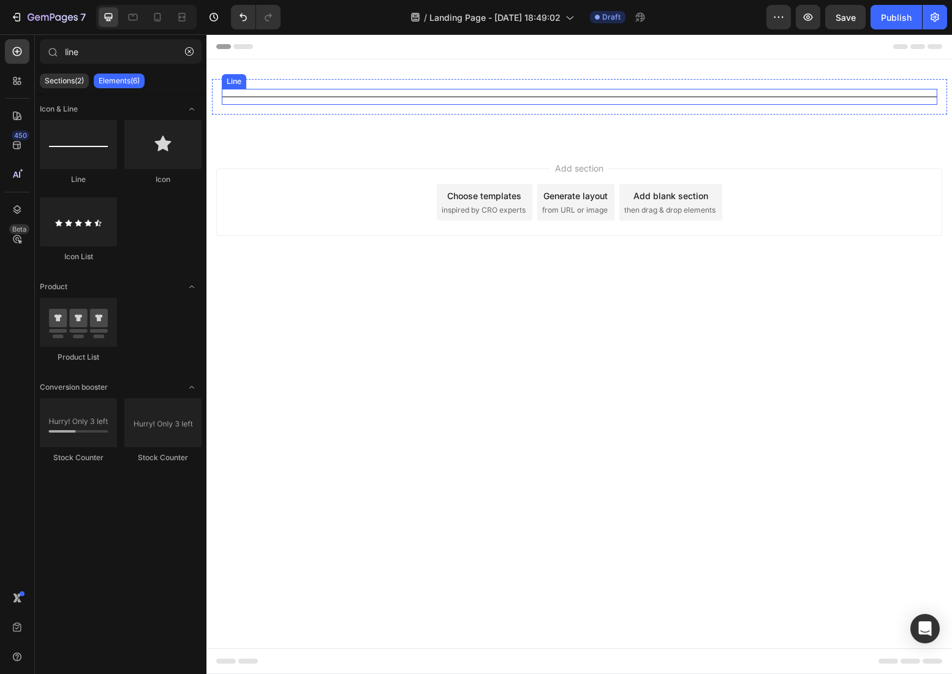
click at [395, 99] on div "Title Line" at bounding box center [580, 97] width 716 height 16
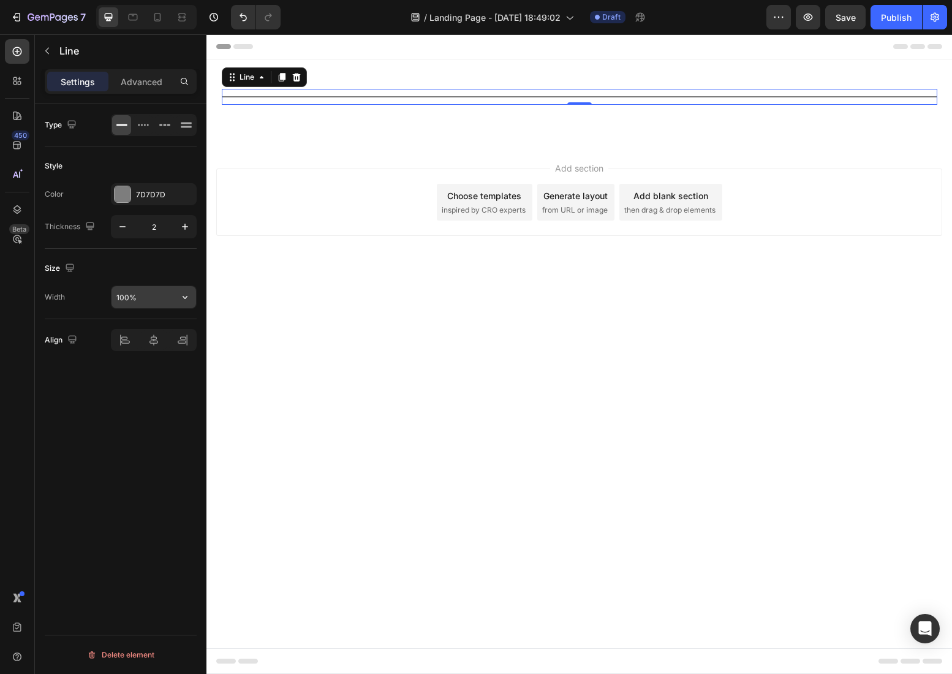
click at [123, 298] on input "100%" at bounding box center [154, 297] width 85 height 22
type input "80%"
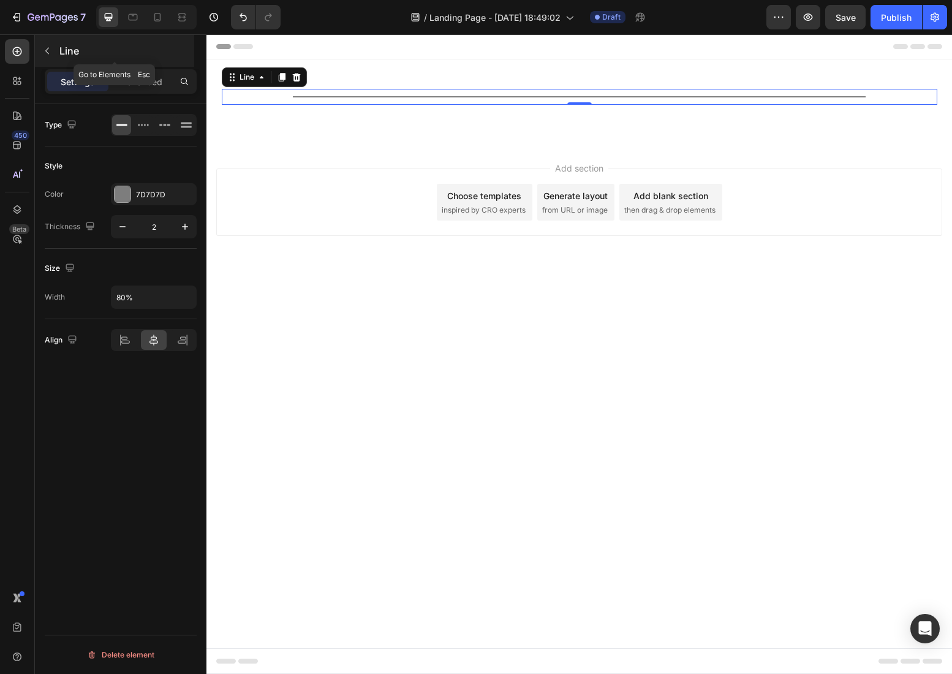
click at [70, 48] on p "Line" at bounding box center [125, 51] width 132 height 15
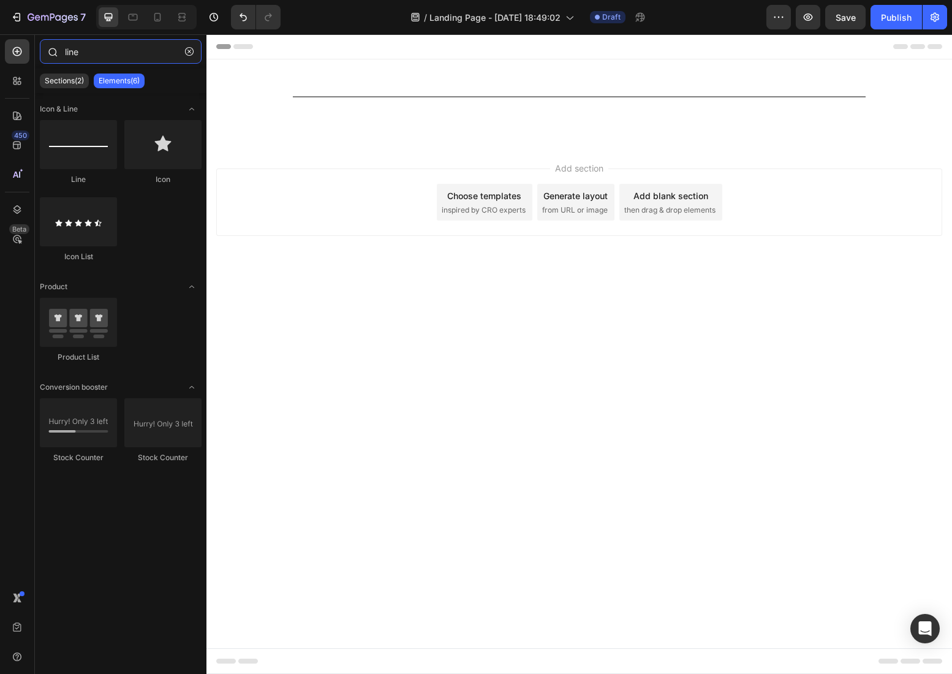
click at [91, 50] on input "line" at bounding box center [121, 51] width 162 height 25
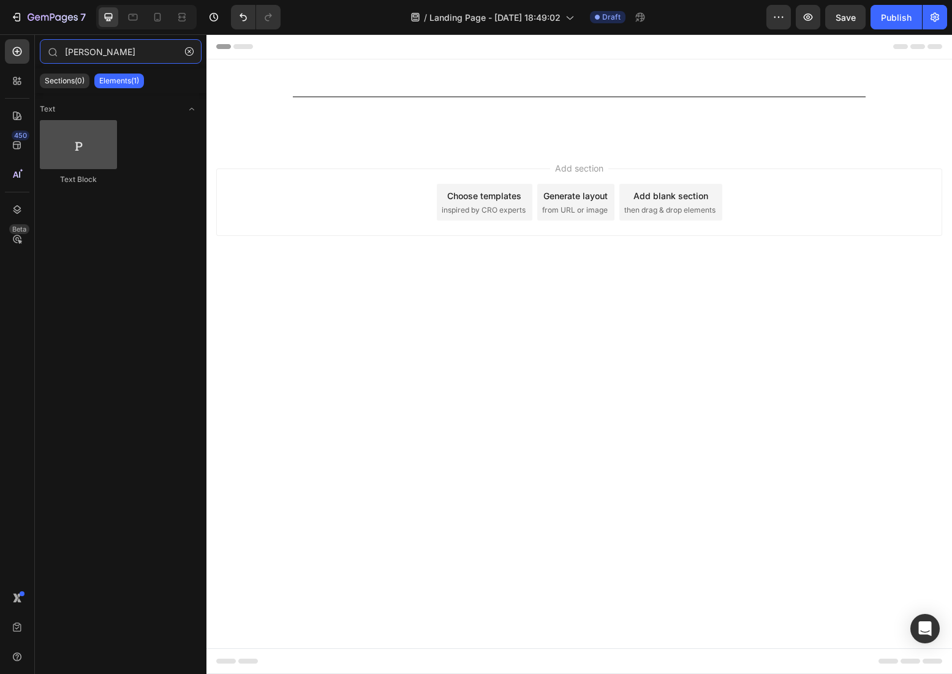
type input "[PERSON_NAME]"
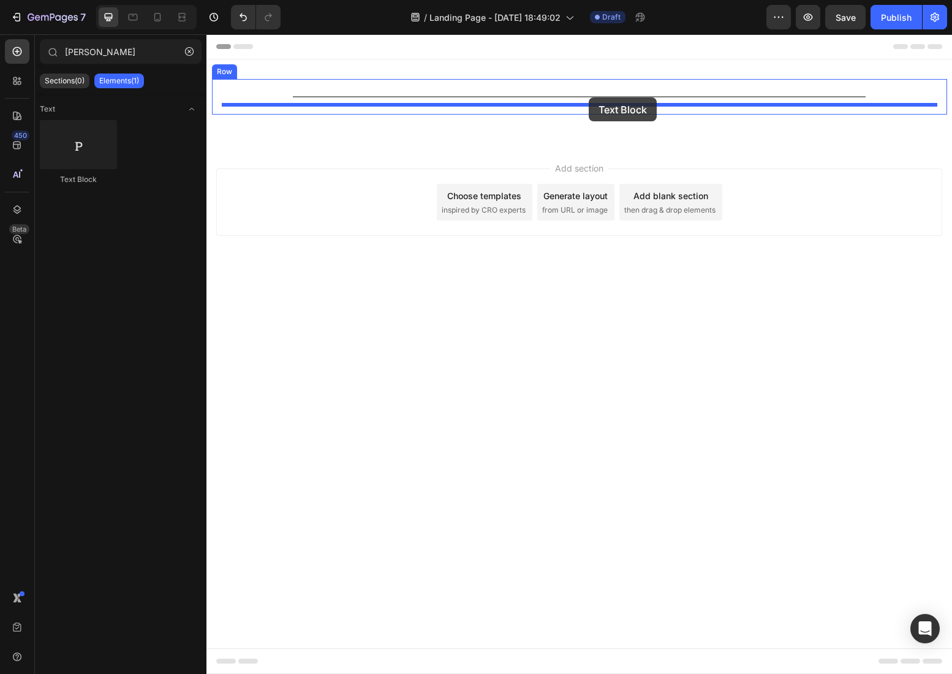
drag, startPoint x: 277, startPoint y: 188, endPoint x: 589, endPoint y: 97, distance: 324.9
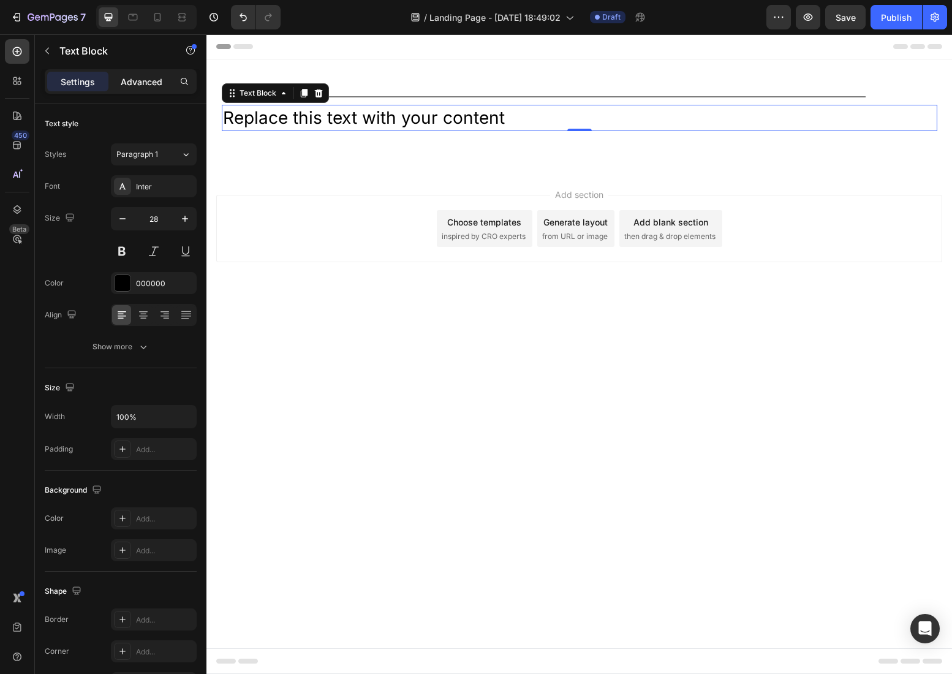
click at [159, 74] on div "Advanced" at bounding box center [141, 82] width 61 height 20
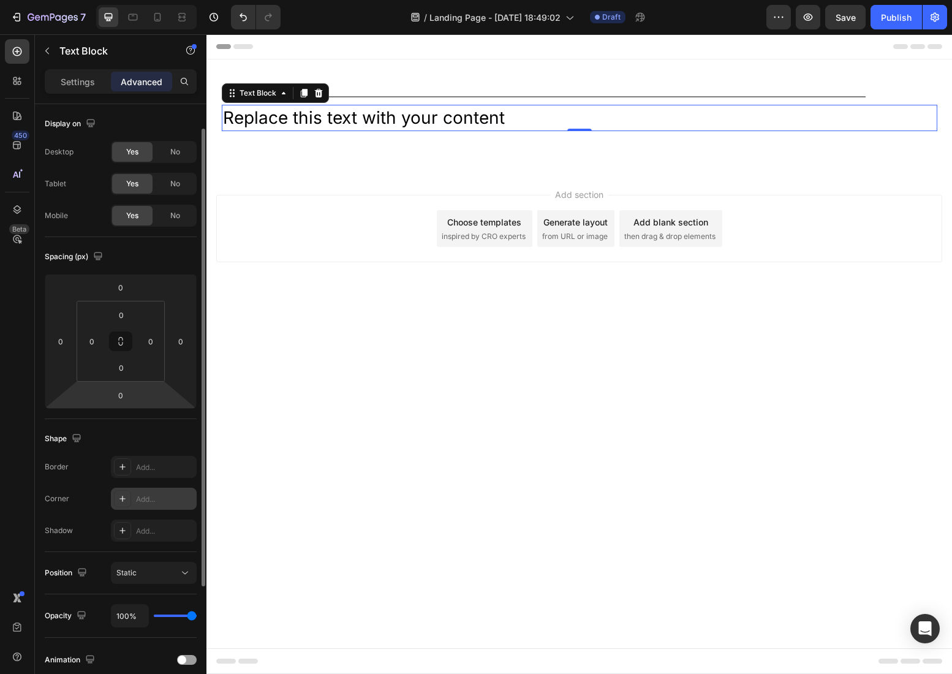
scroll to position [54, 0]
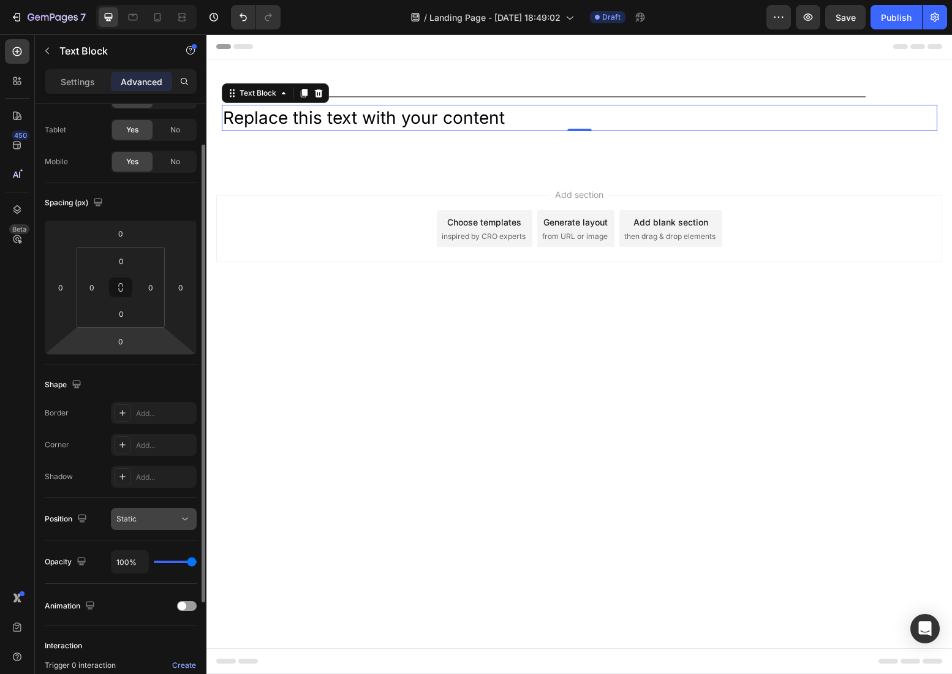
click at [170, 517] on div "Static" at bounding box center [147, 519] width 63 height 11
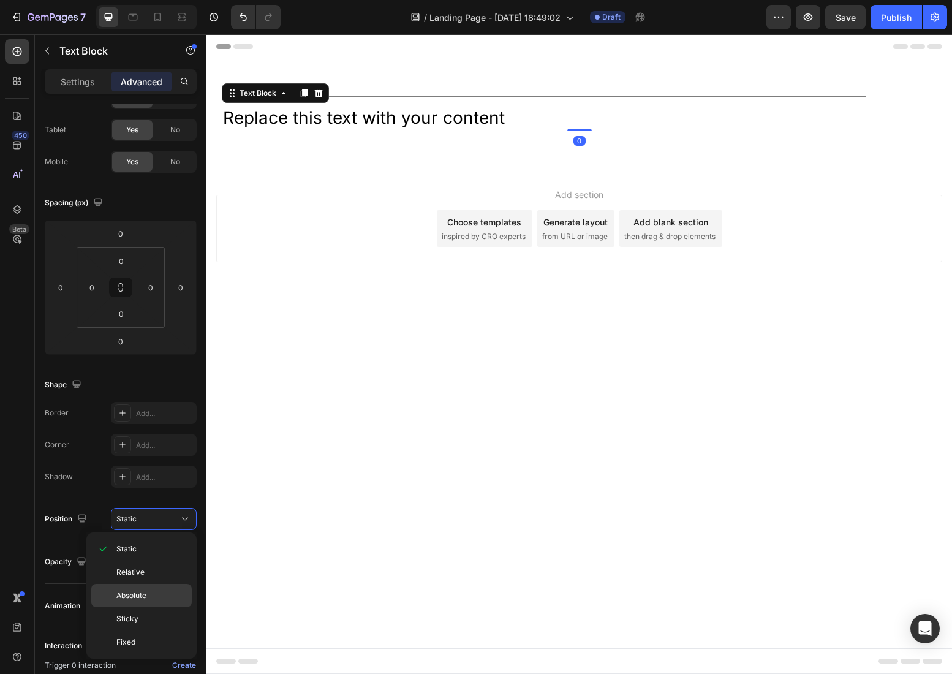
click at [148, 596] on p "Absolute" at bounding box center [151, 595] width 70 height 11
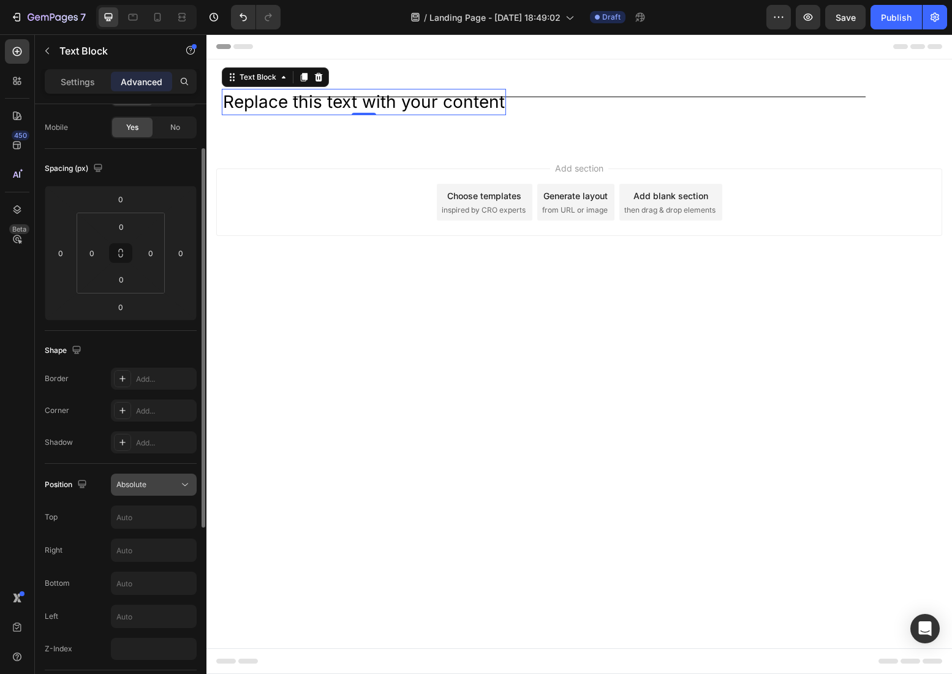
scroll to position [100, 0]
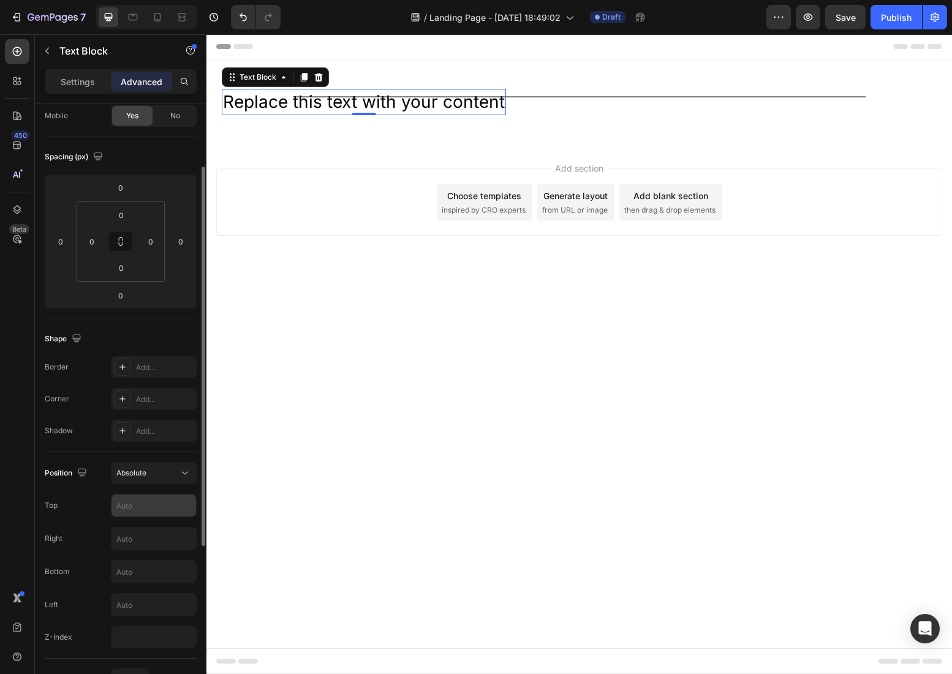
click at [144, 511] on input "text" at bounding box center [154, 506] width 85 height 22
click at [145, 608] on input "text" at bounding box center [154, 605] width 85 height 22
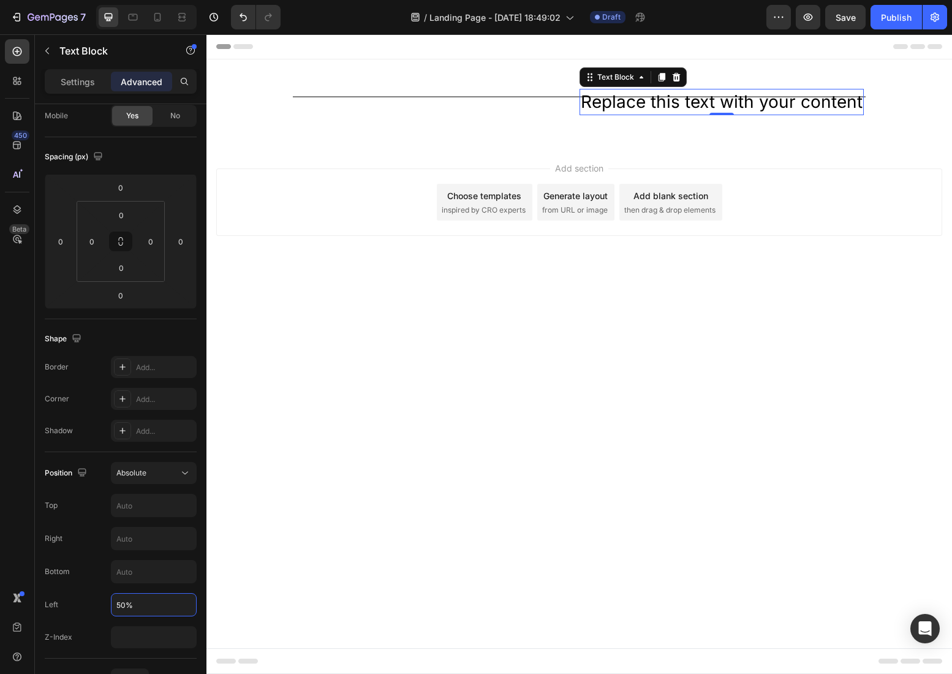
type input "50%"
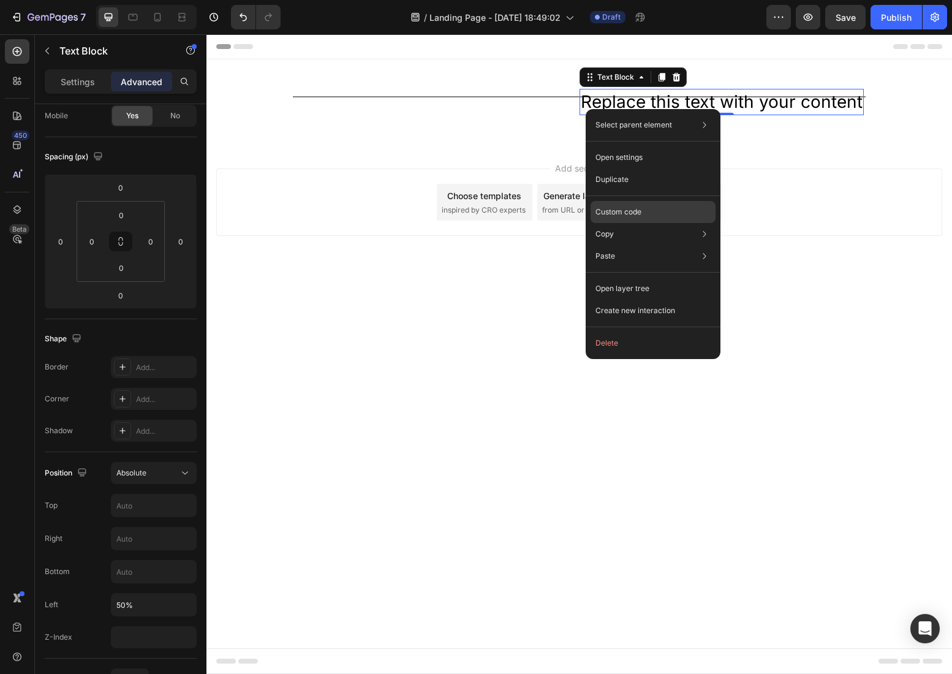
click at [635, 212] on p "Custom code" at bounding box center [619, 212] width 46 height 11
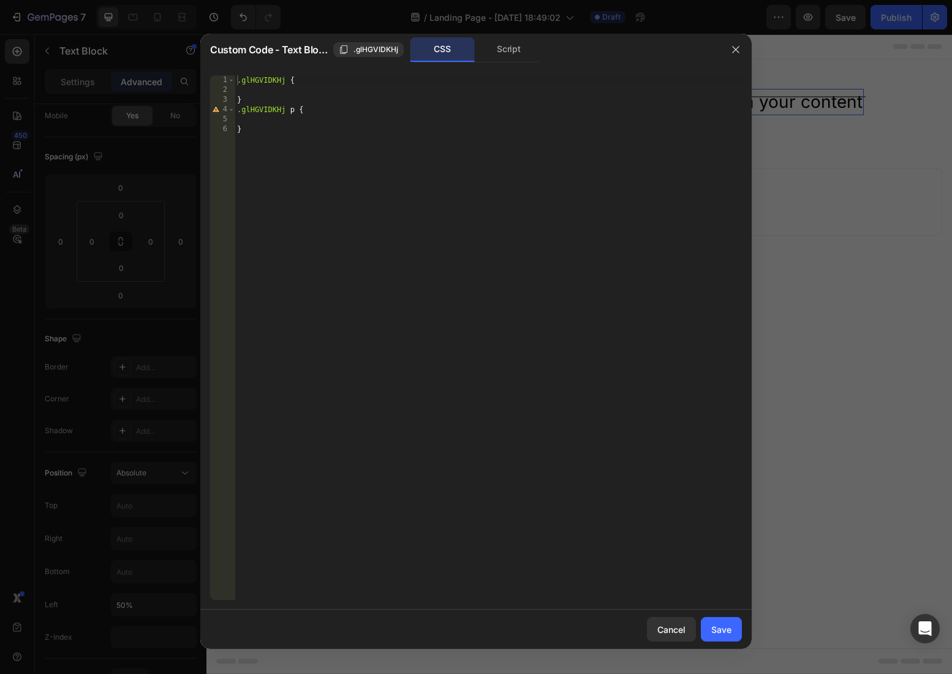
click at [292, 118] on div ".glHGVIDKHj { } .glHGVIDKHj p { }" at bounding box center [488, 347] width 507 height 544
type textarea "transform: translateX(50%);"
click at [734, 644] on div "Cancel Save" at bounding box center [476, 629] width 552 height 39
click at [730, 637] on button "Save" at bounding box center [721, 629] width 41 height 25
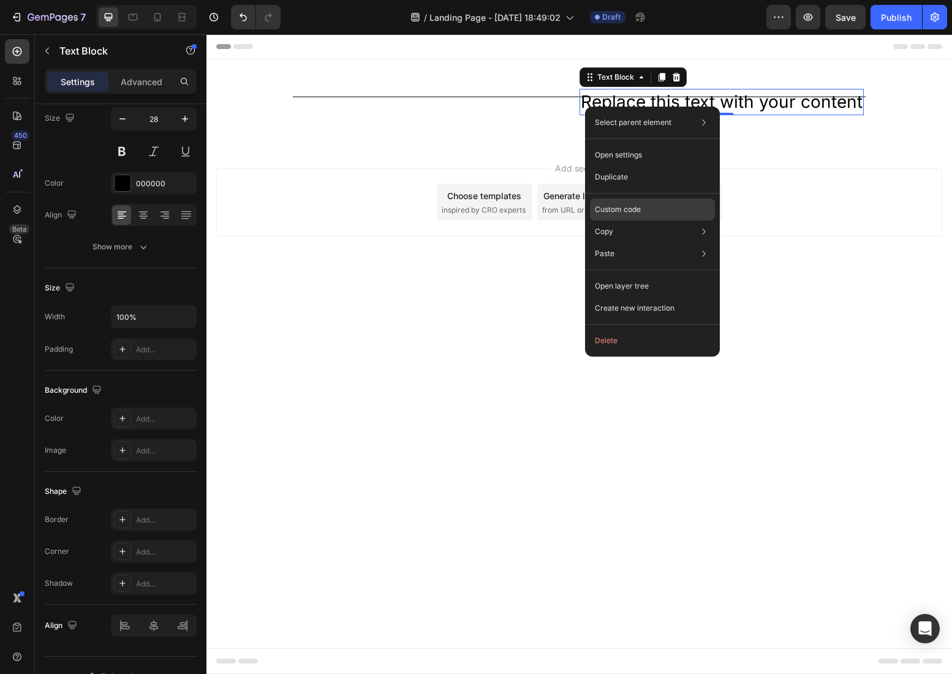
click at [693, 210] on div "Custom code" at bounding box center [652, 210] width 125 height 22
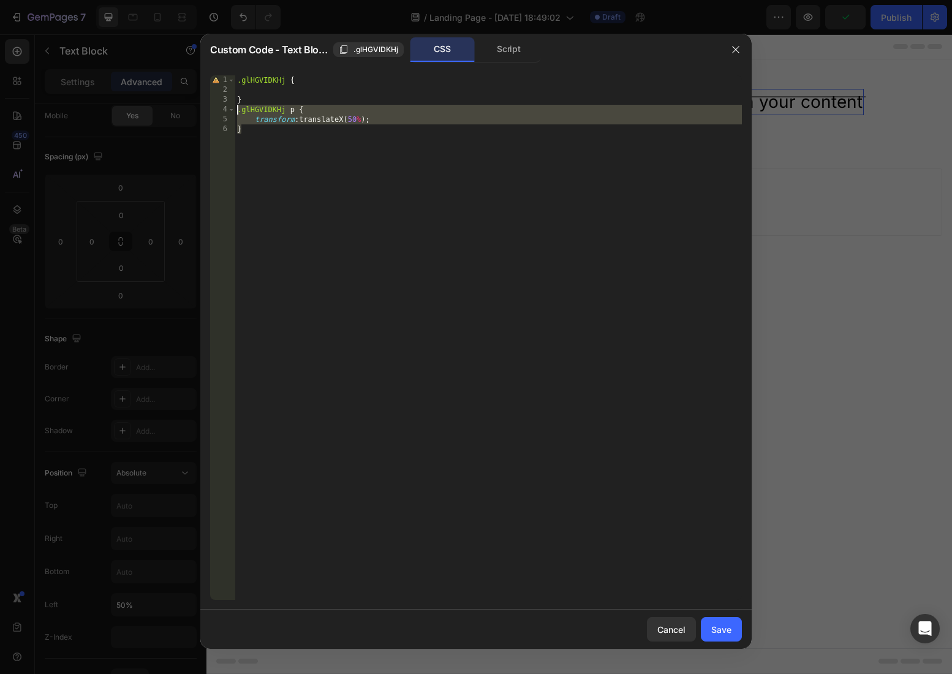
drag, startPoint x: 241, startPoint y: 130, endPoint x: 235, endPoint y: 109, distance: 21.9
click at [235, 109] on div "} 1 2 3 4 5 6 .glHGVIDKHj { } .glHGVIDKHj p { transform : translateX( 50 % ) ; …" at bounding box center [476, 337] width 532 height 525
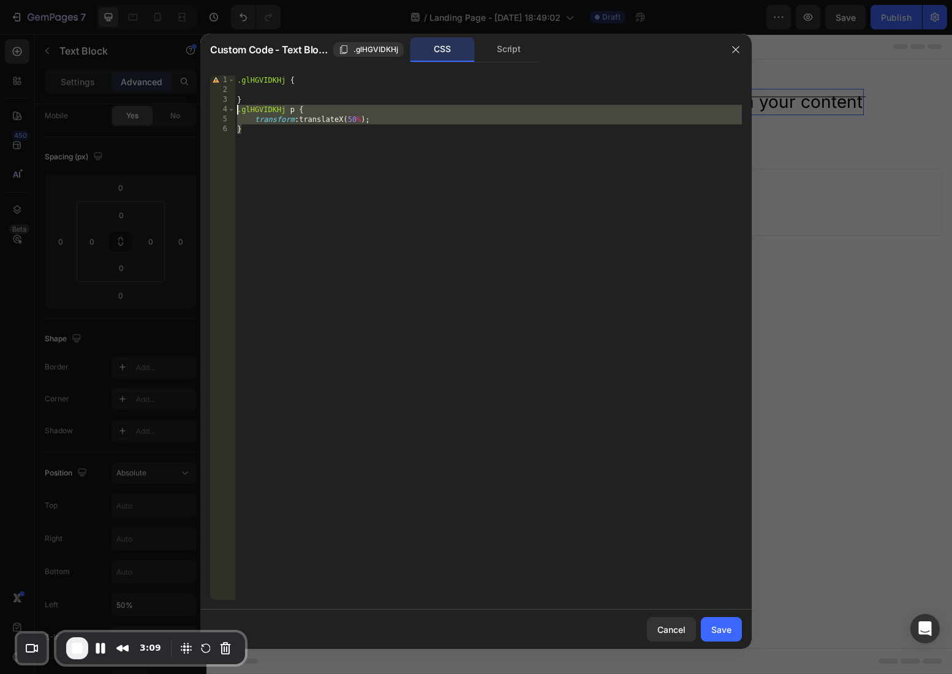
click at [436, 128] on div ".glHGVIDKHj { } .glHGVIDKHj p { transform : translateX( 50 % ) ; }" at bounding box center [488, 347] width 507 height 544
type textarea "}"
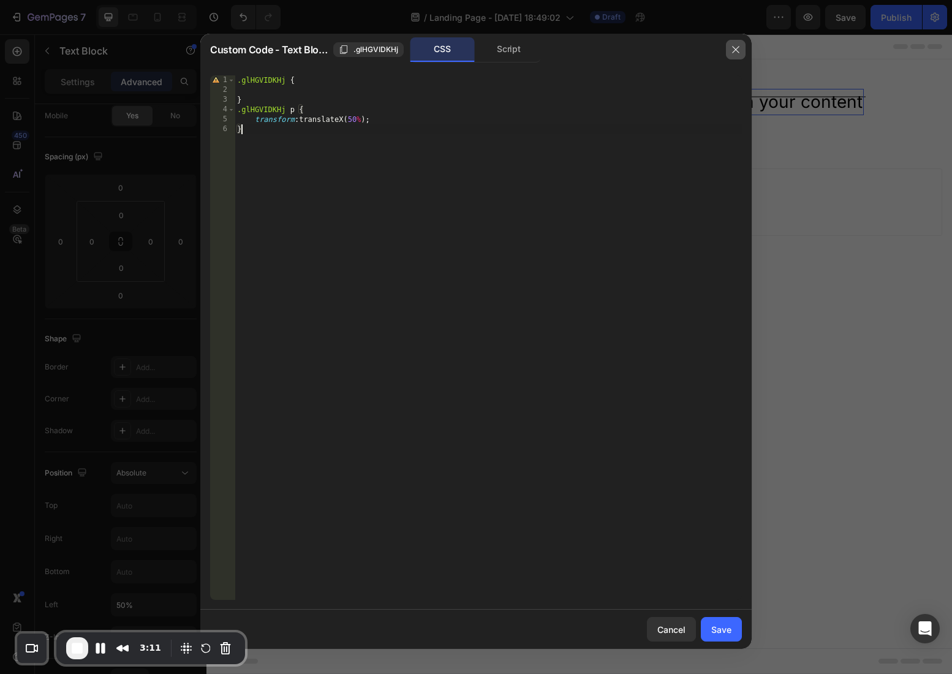
click at [740, 54] on icon "button" at bounding box center [736, 50] width 10 height 10
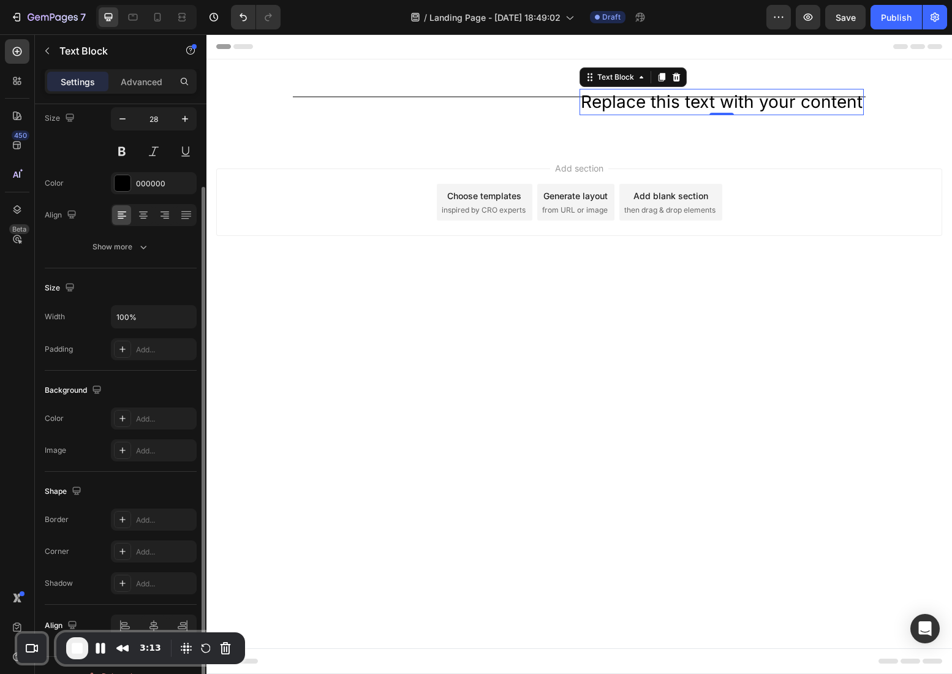
scroll to position [121, 0]
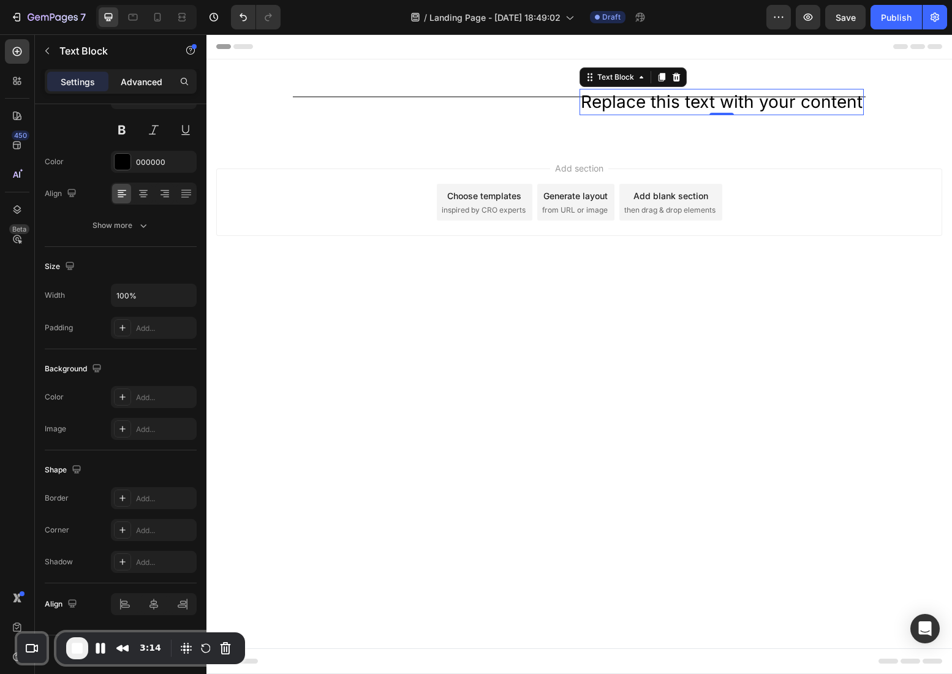
click at [151, 79] on p "Advanced" at bounding box center [142, 81] width 42 height 13
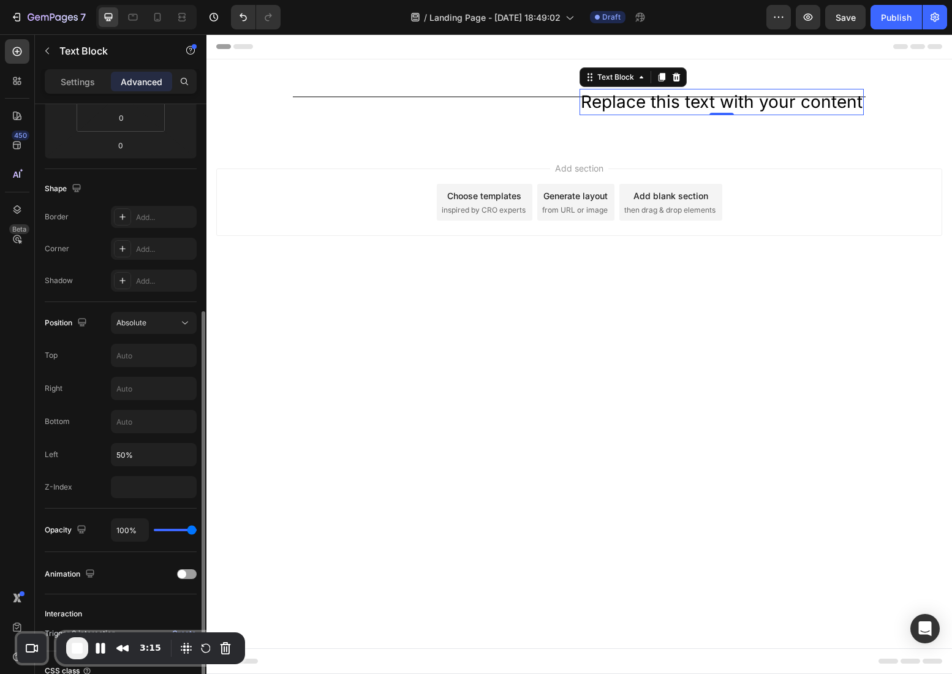
scroll to position [359, 0]
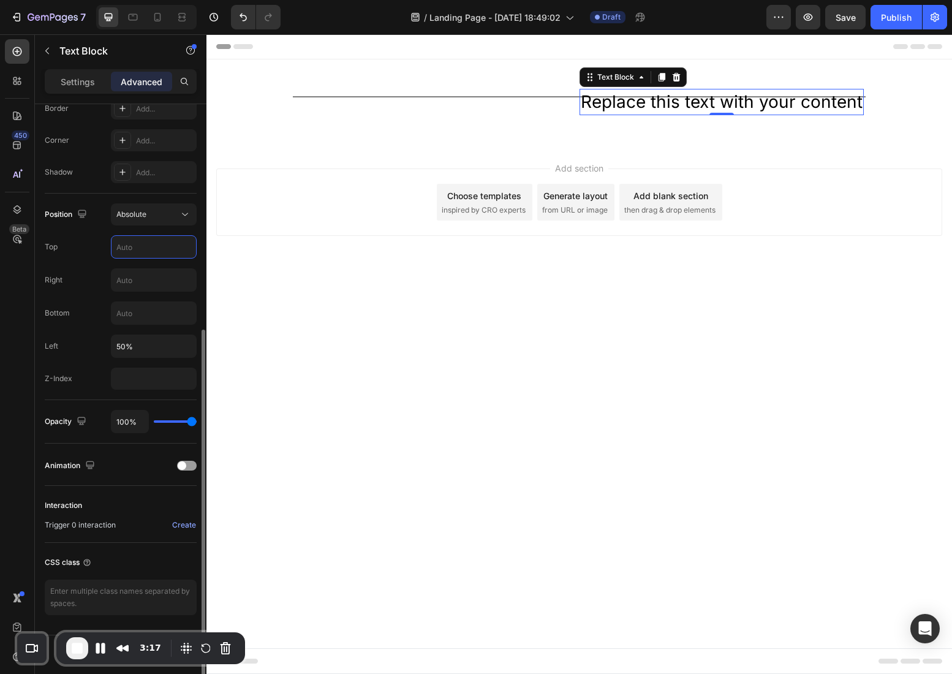
click at [146, 251] on input "text" at bounding box center [154, 247] width 85 height 22
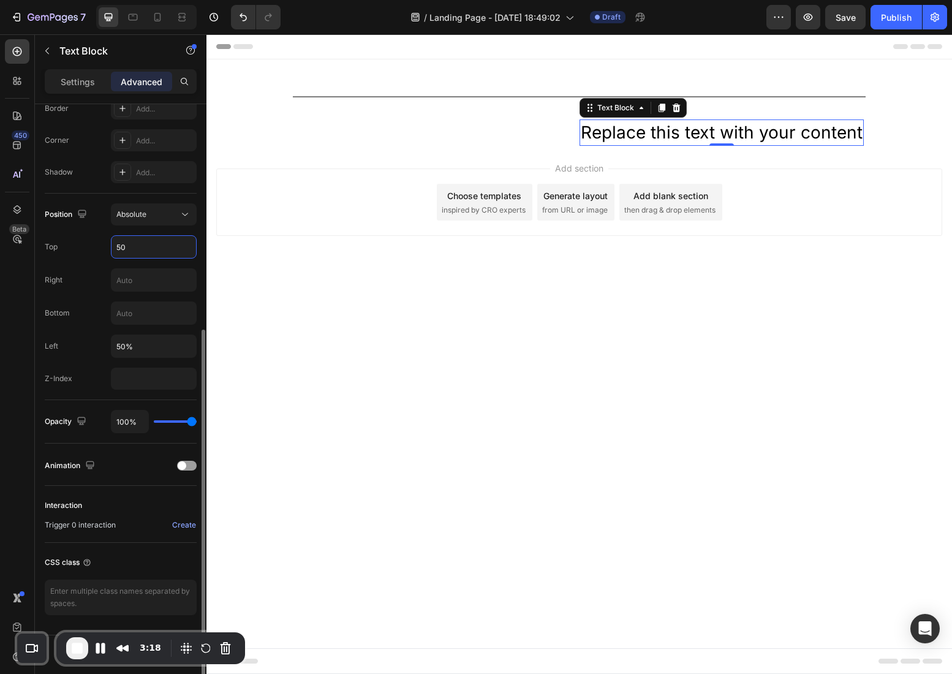
type input "50%"
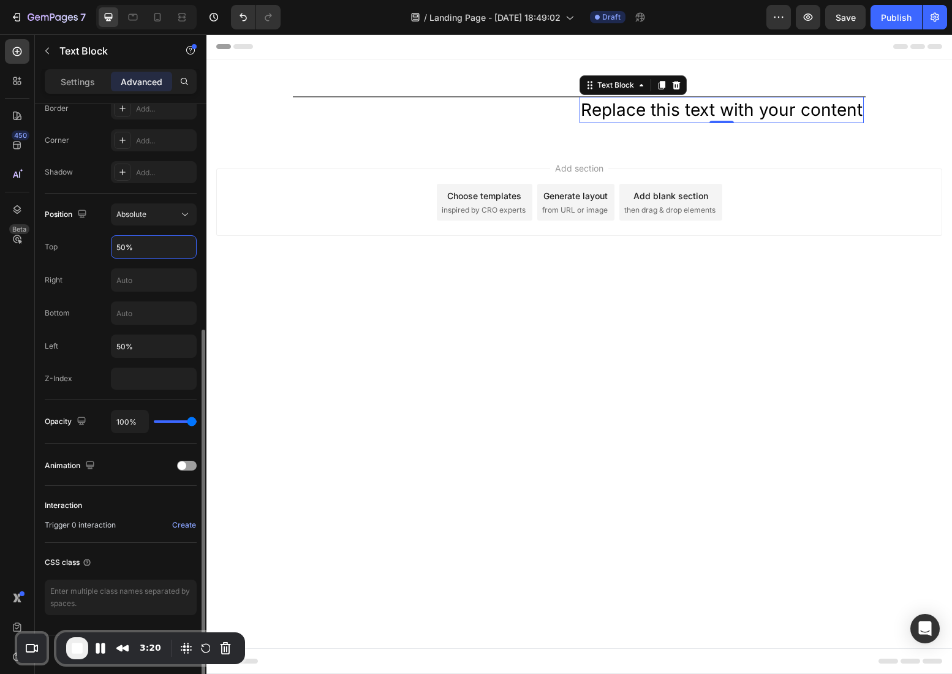
click at [141, 251] on input "50%" at bounding box center [154, 247] width 85 height 22
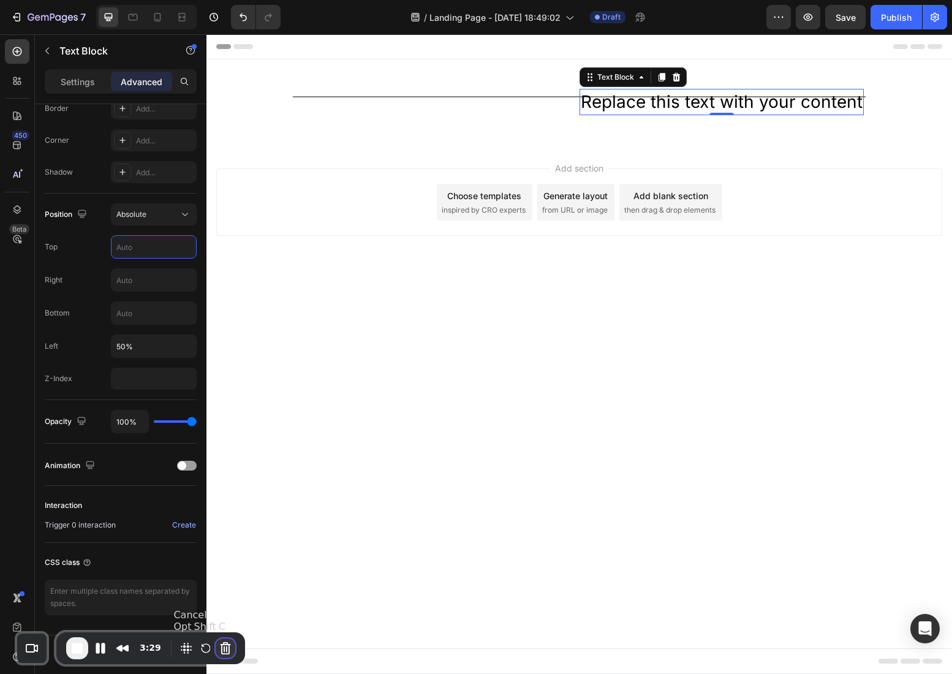
click at [223, 653] on button "Cancel Recording" at bounding box center [226, 649] width 20 height 20
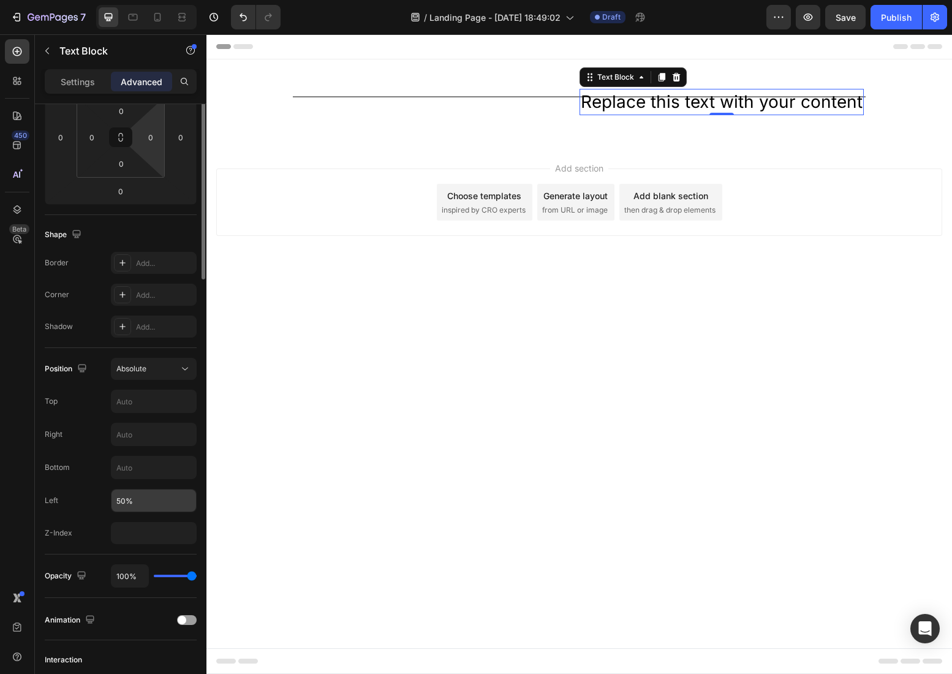
scroll to position [0, 0]
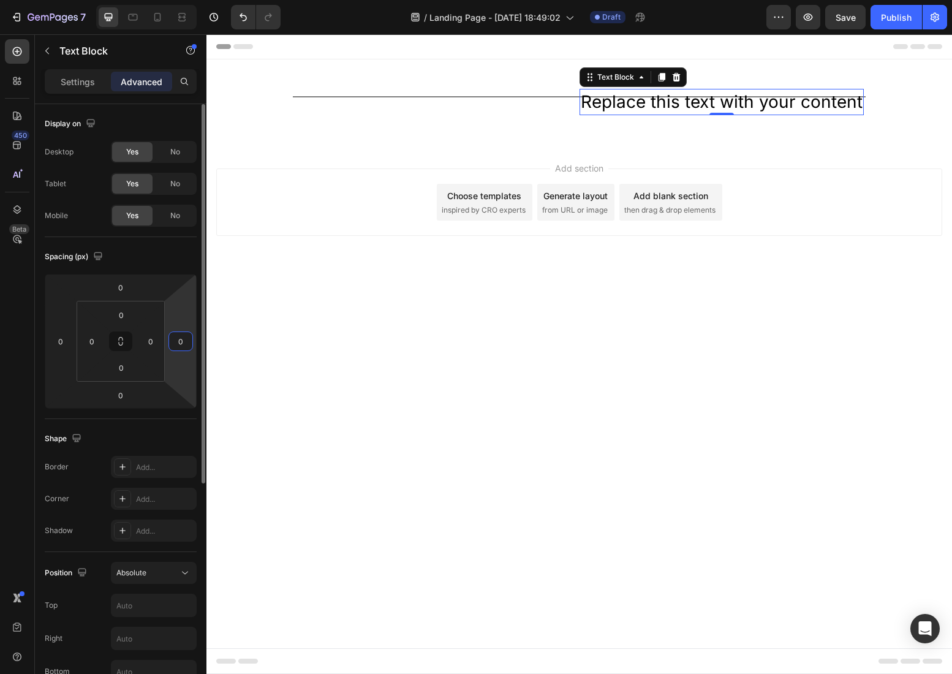
click at [180, 339] on input "0" at bounding box center [181, 341] width 18 height 18
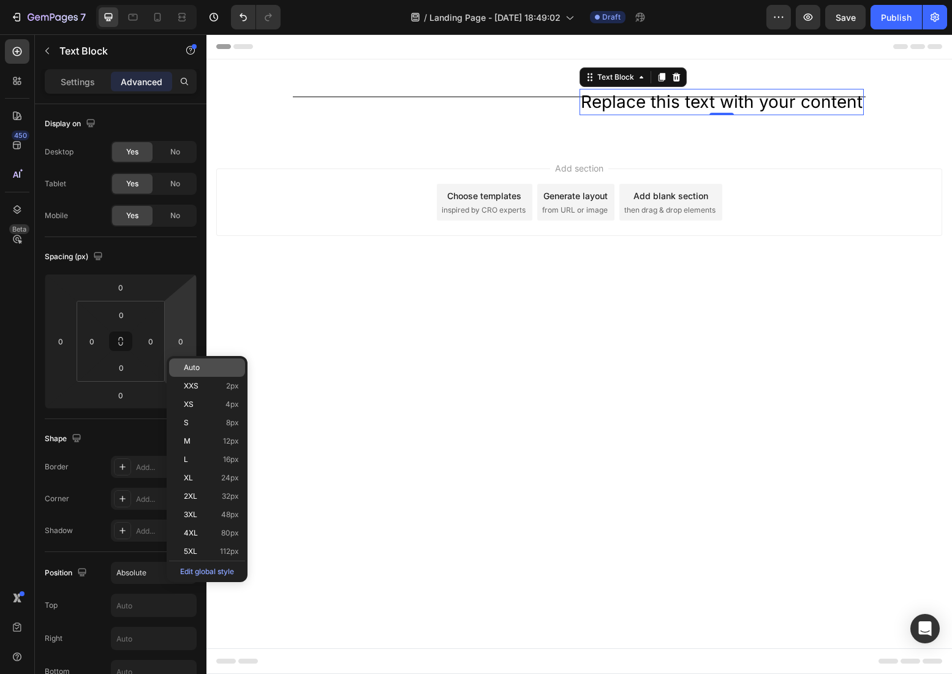
click at [208, 369] on p "Auto" at bounding box center [211, 367] width 55 height 9
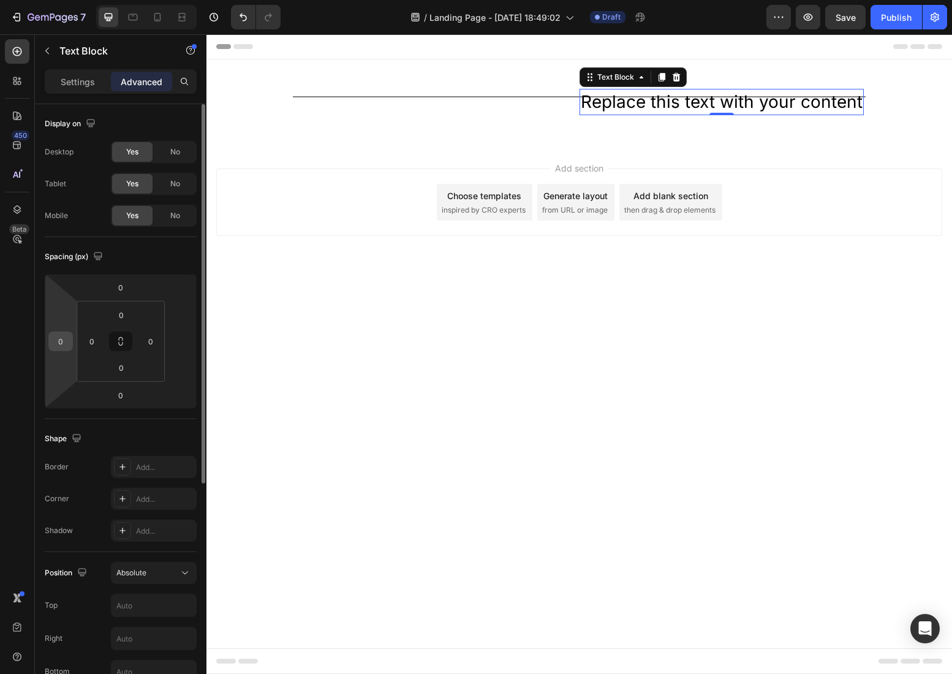
click at [56, 339] on input "0" at bounding box center [60, 341] width 18 height 18
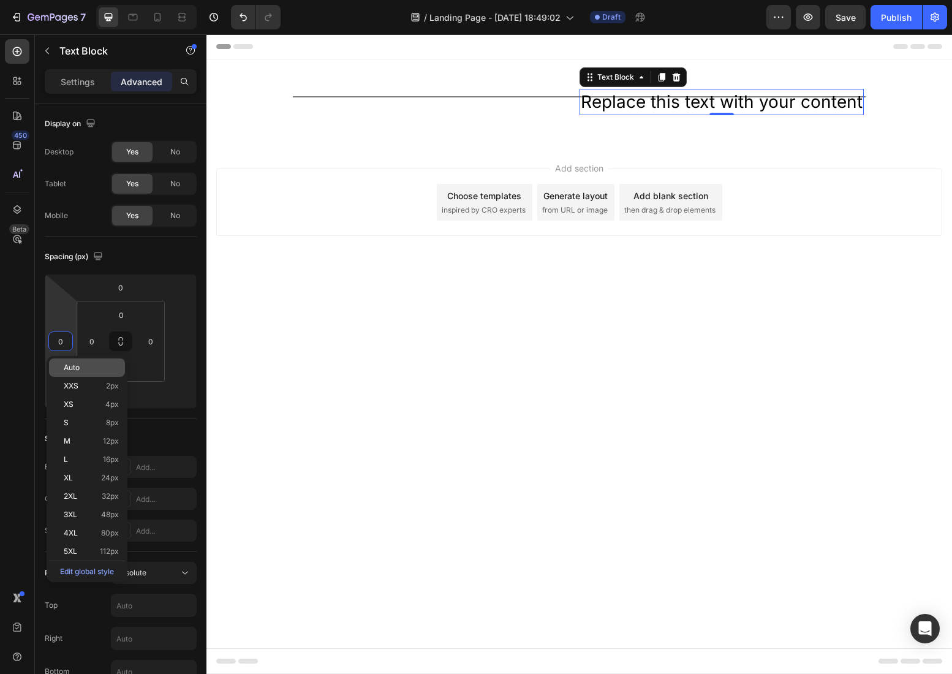
click at [78, 369] on span "Auto" at bounding box center [72, 367] width 16 height 9
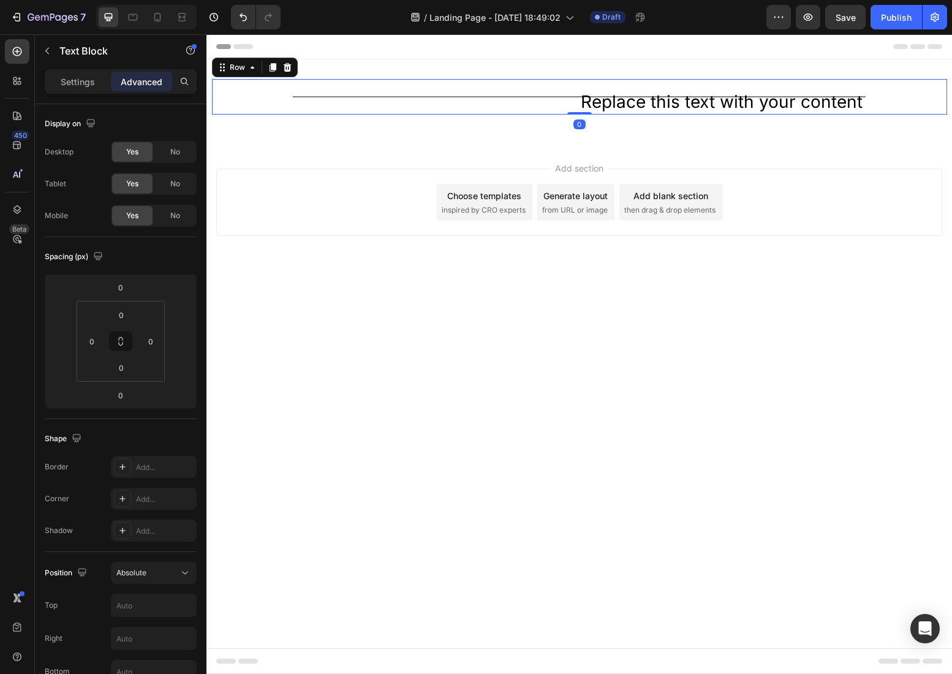
click at [556, 111] on div "Title Line Replace this text with your content Text Block Row 0" at bounding box center [579, 97] width 735 height 36
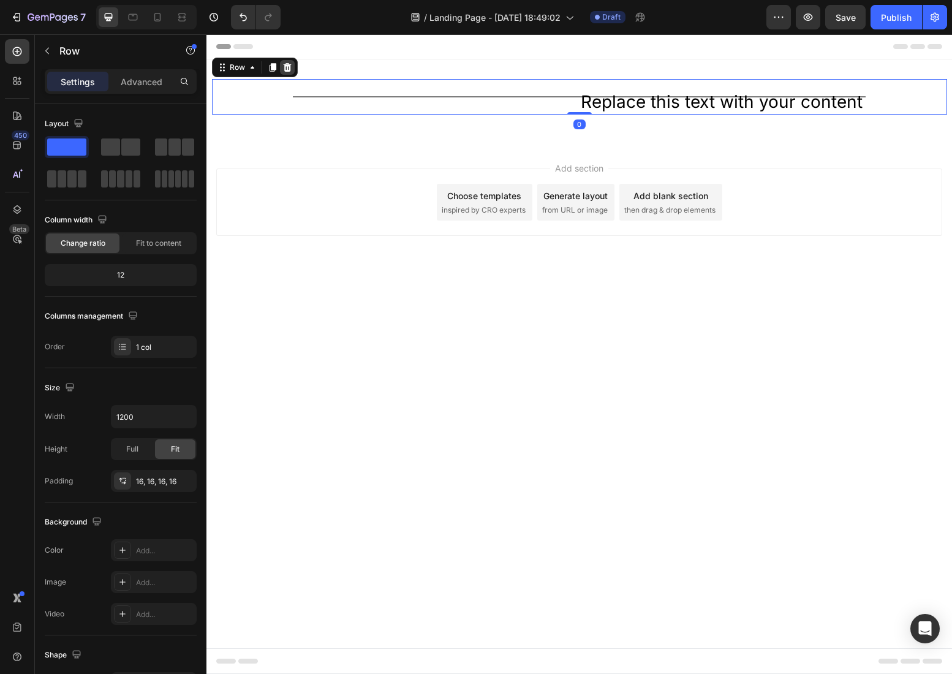
click at [289, 69] on icon at bounding box center [287, 67] width 8 height 9
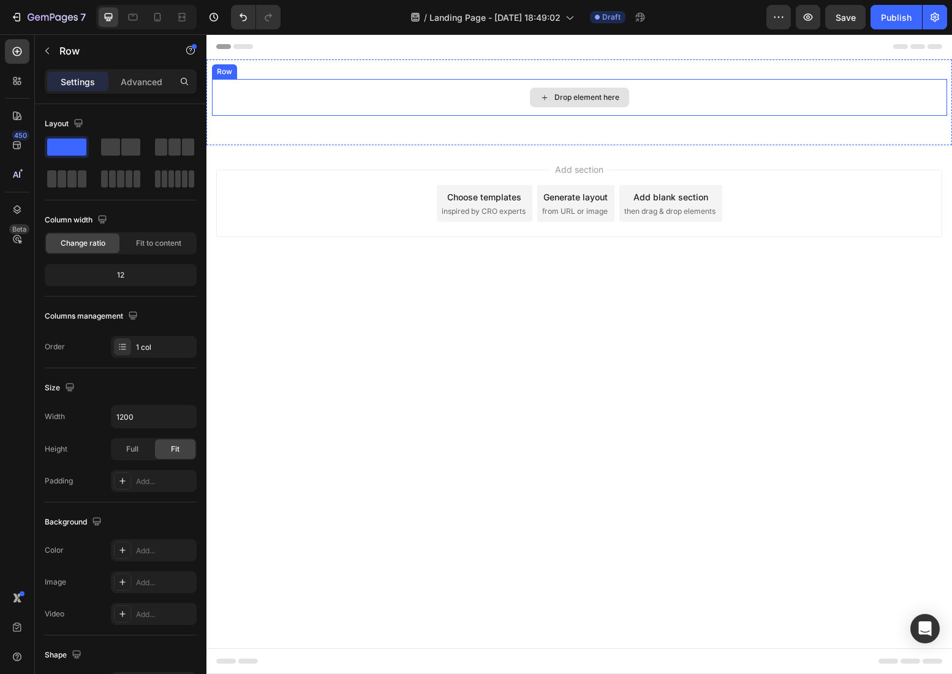
click at [398, 93] on div "Drop element here" at bounding box center [579, 97] width 735 height 37
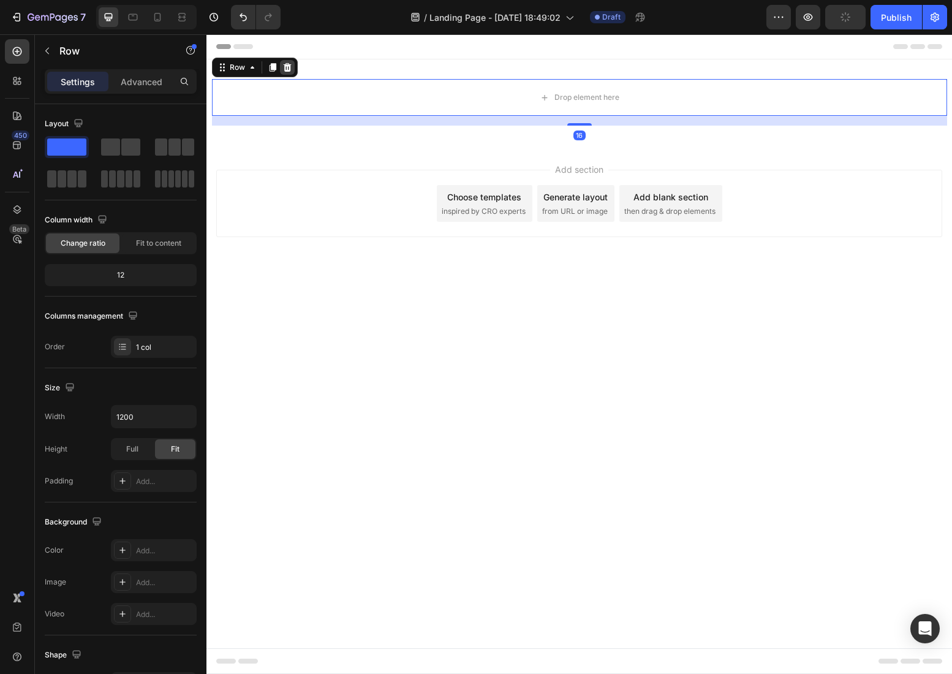
click at [290, 67] on icon at bounding box center [287, 67] width 8 height 9
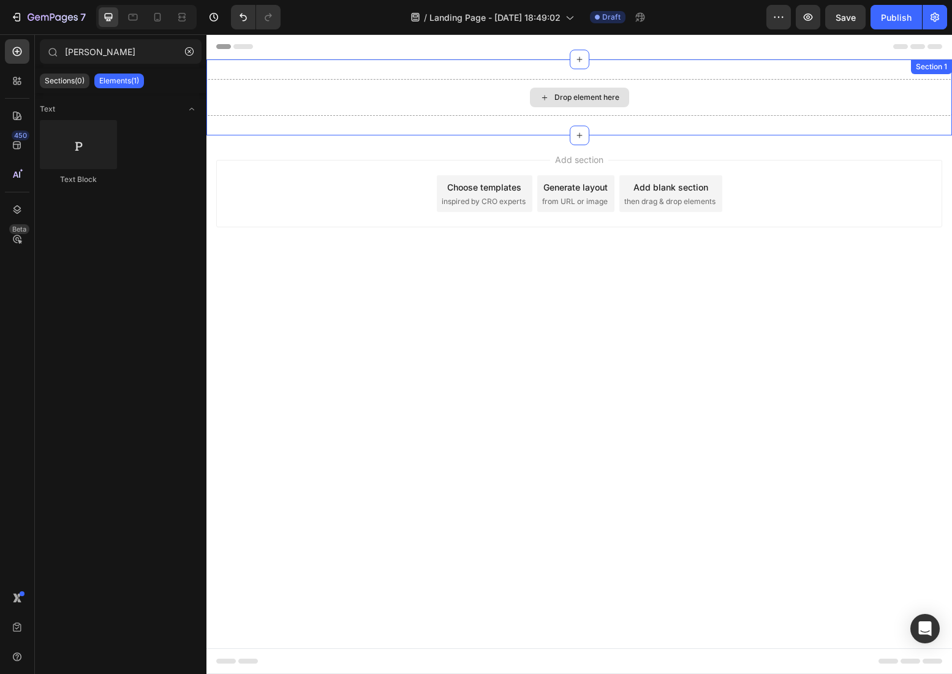
click at [378, 96] on div "Drop element here" at bounding box center [580, 97] width 746 height 37
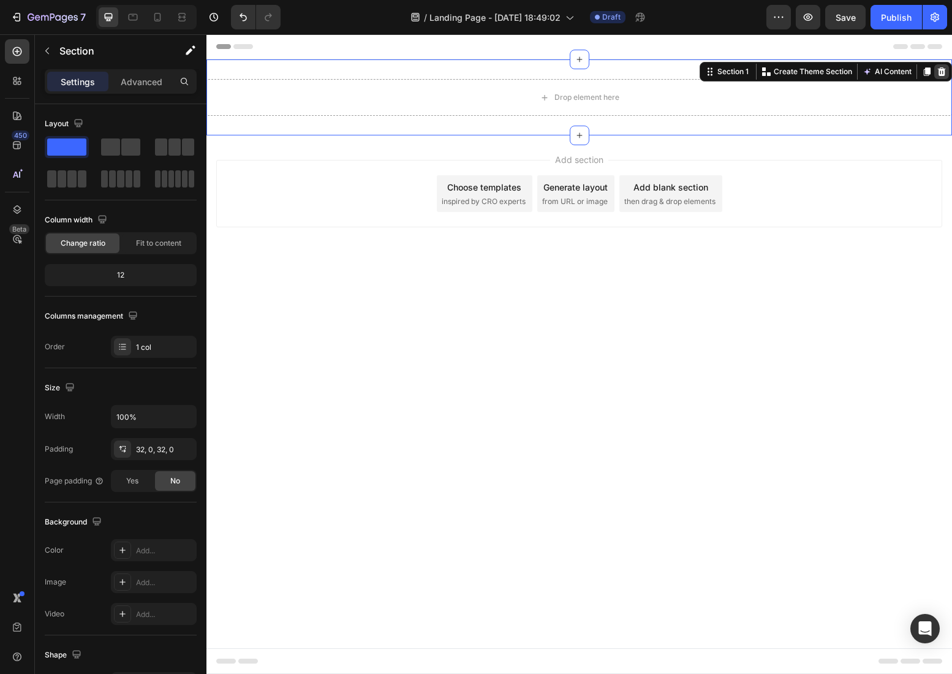
click at [943, 74] on icon at bounding box center [942, 72] width 10 height 10
